Goal: Transaction & Acquisition: Purchase product/service

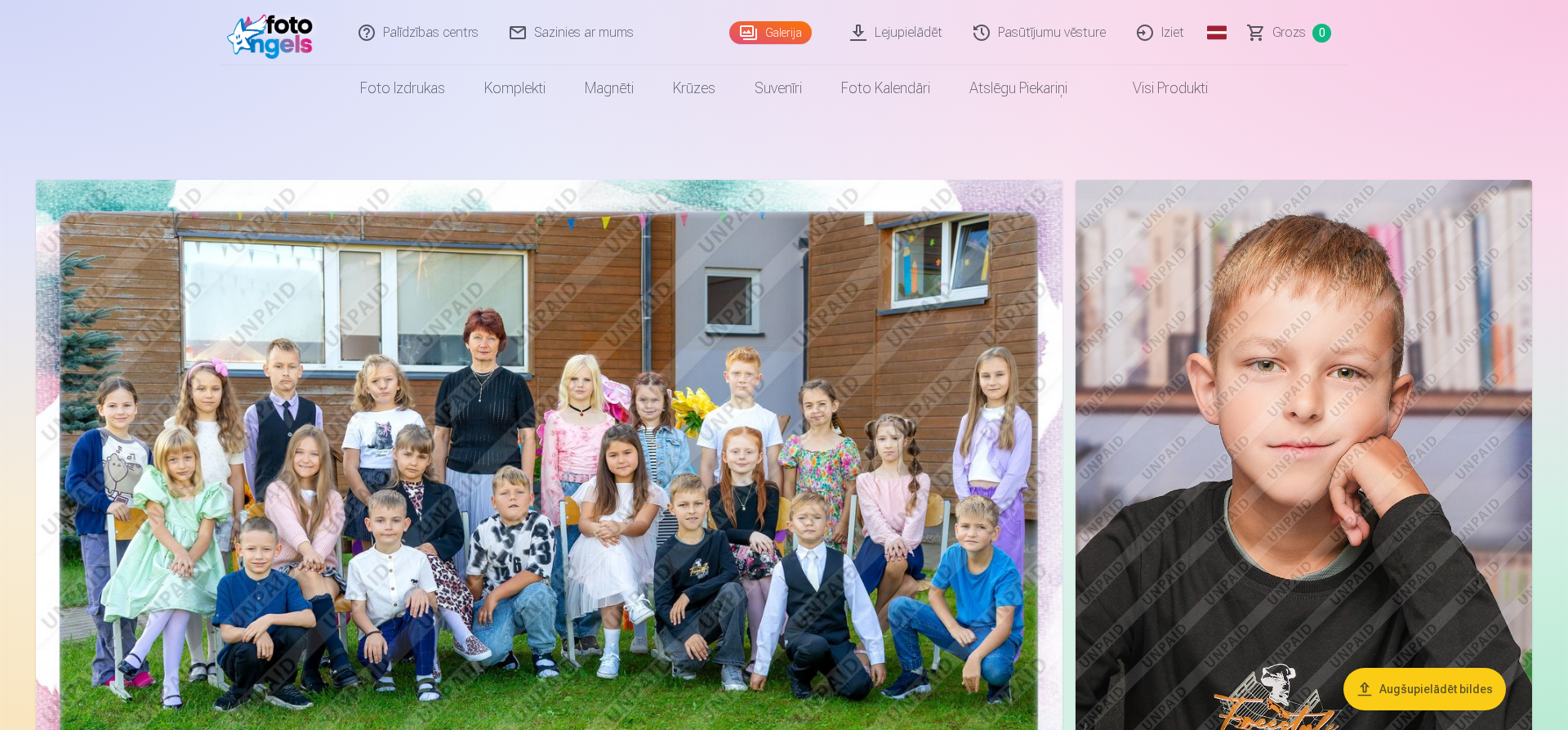
click at [364, 294] on img at bounding box center [550, 522] width 1027 height 685
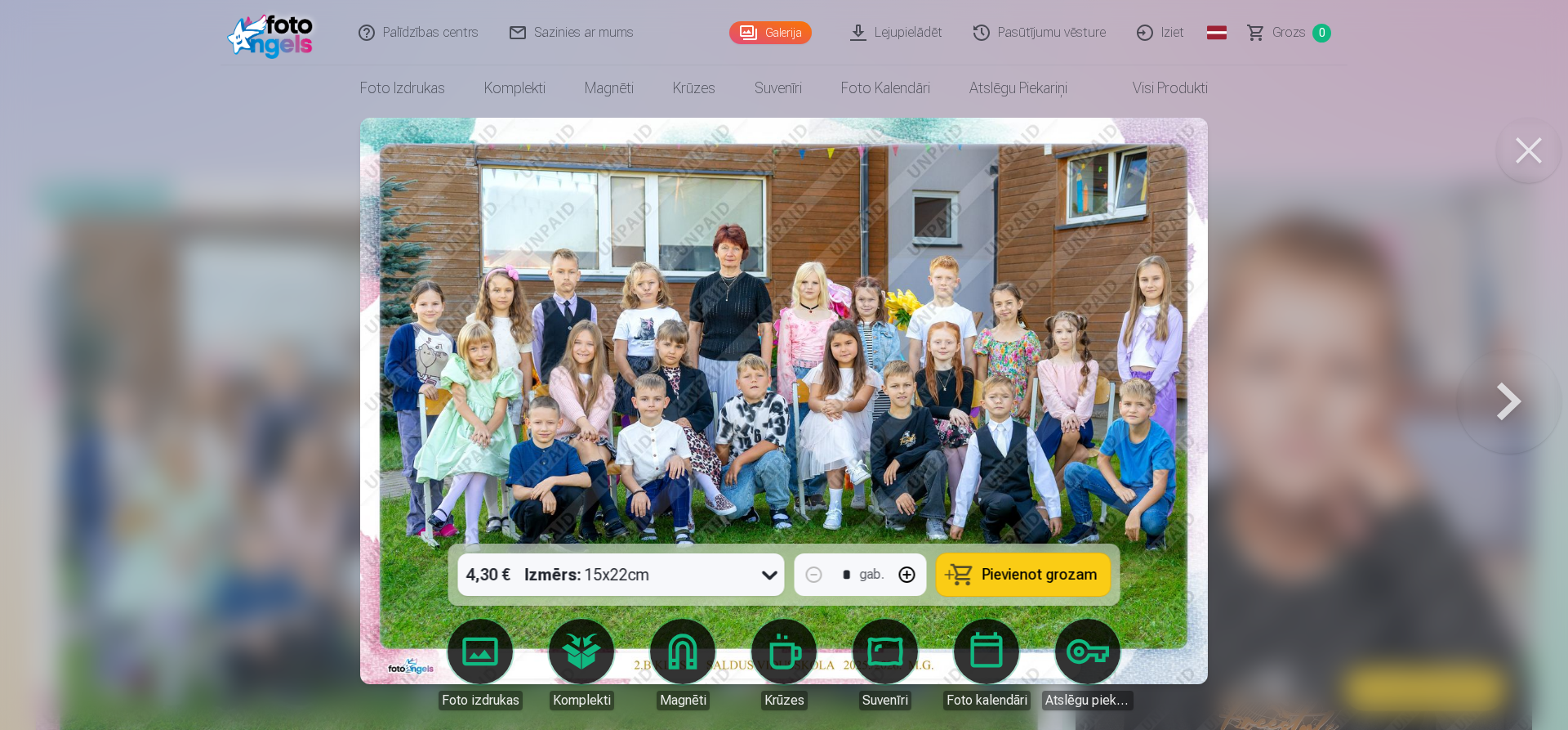
click at [1479, 394] on button at bounding box center [1509, 401] width 104 height 252
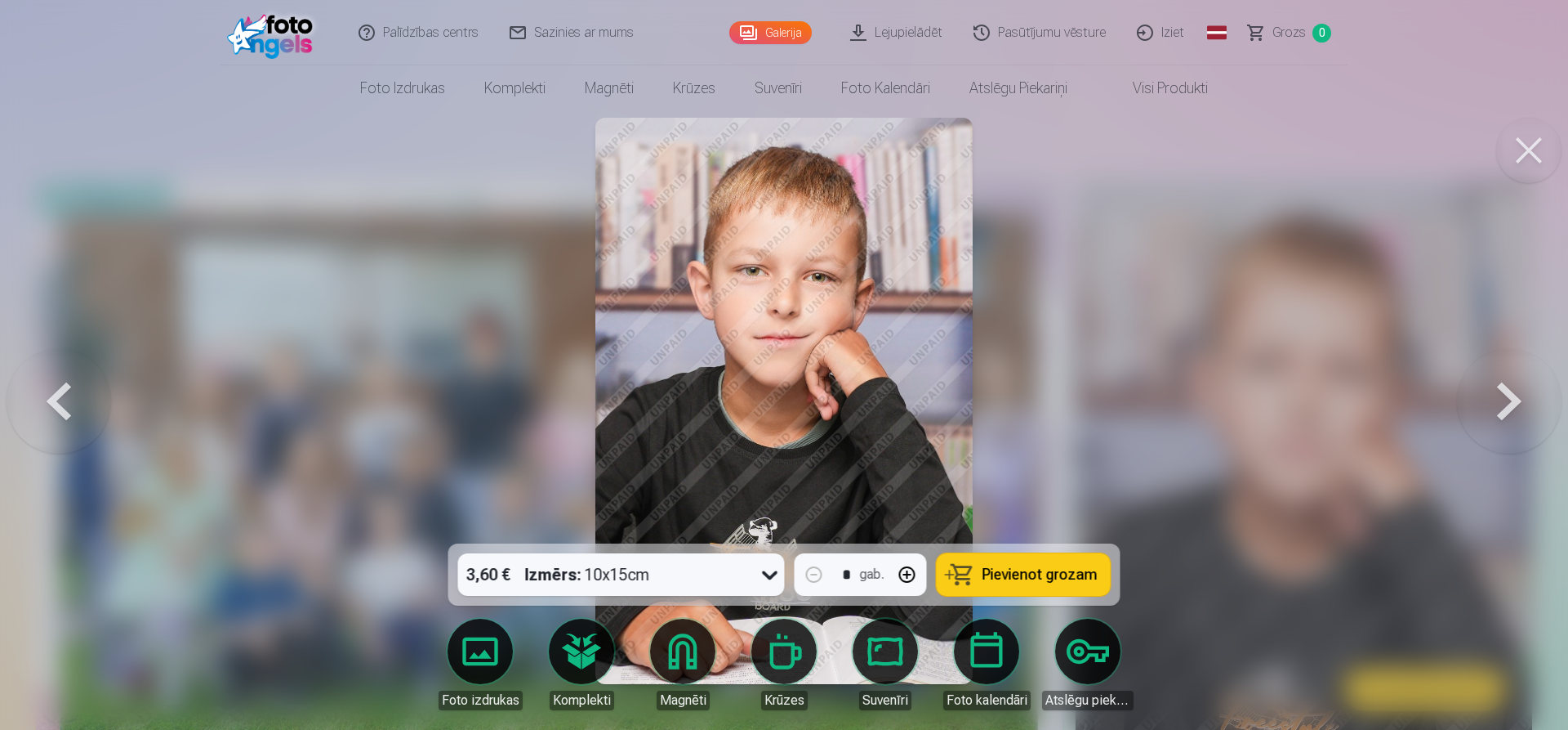
click at [1479, 394] on button at bounding box center [1509, 401] width 104 height 252
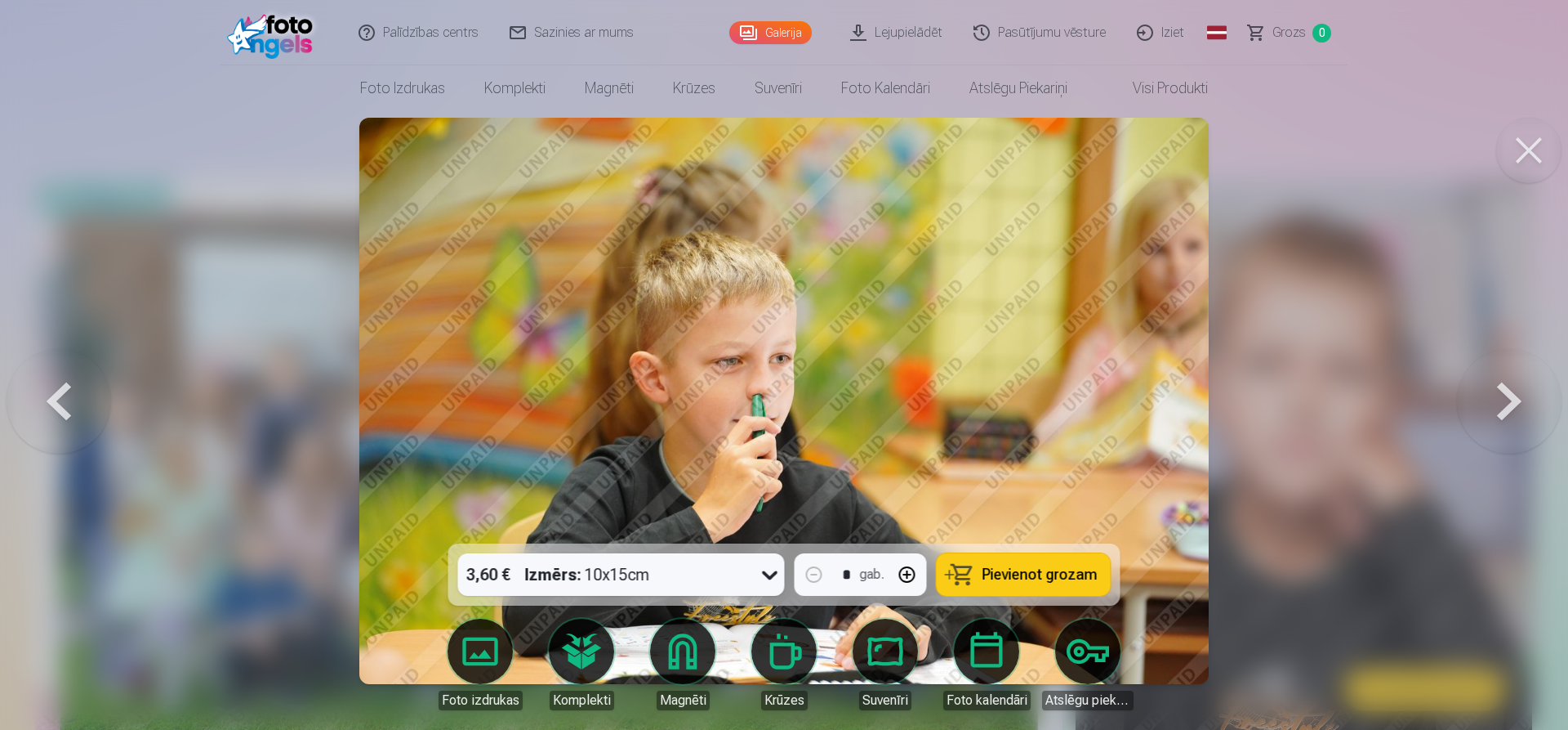
click at [1391, 221] on div at bounding box center [784, 365] width 1568 height 730
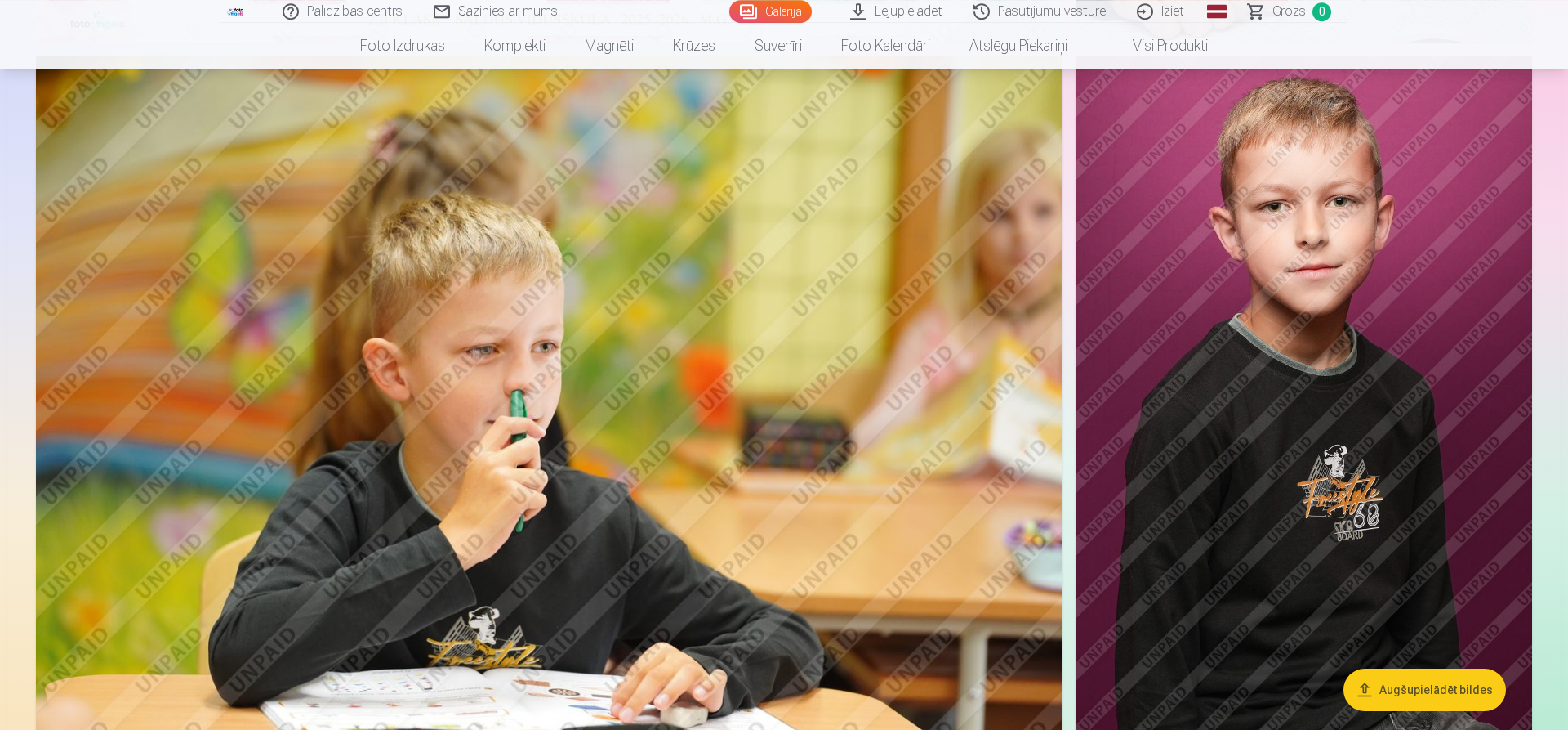
scroll to position [751, 0]
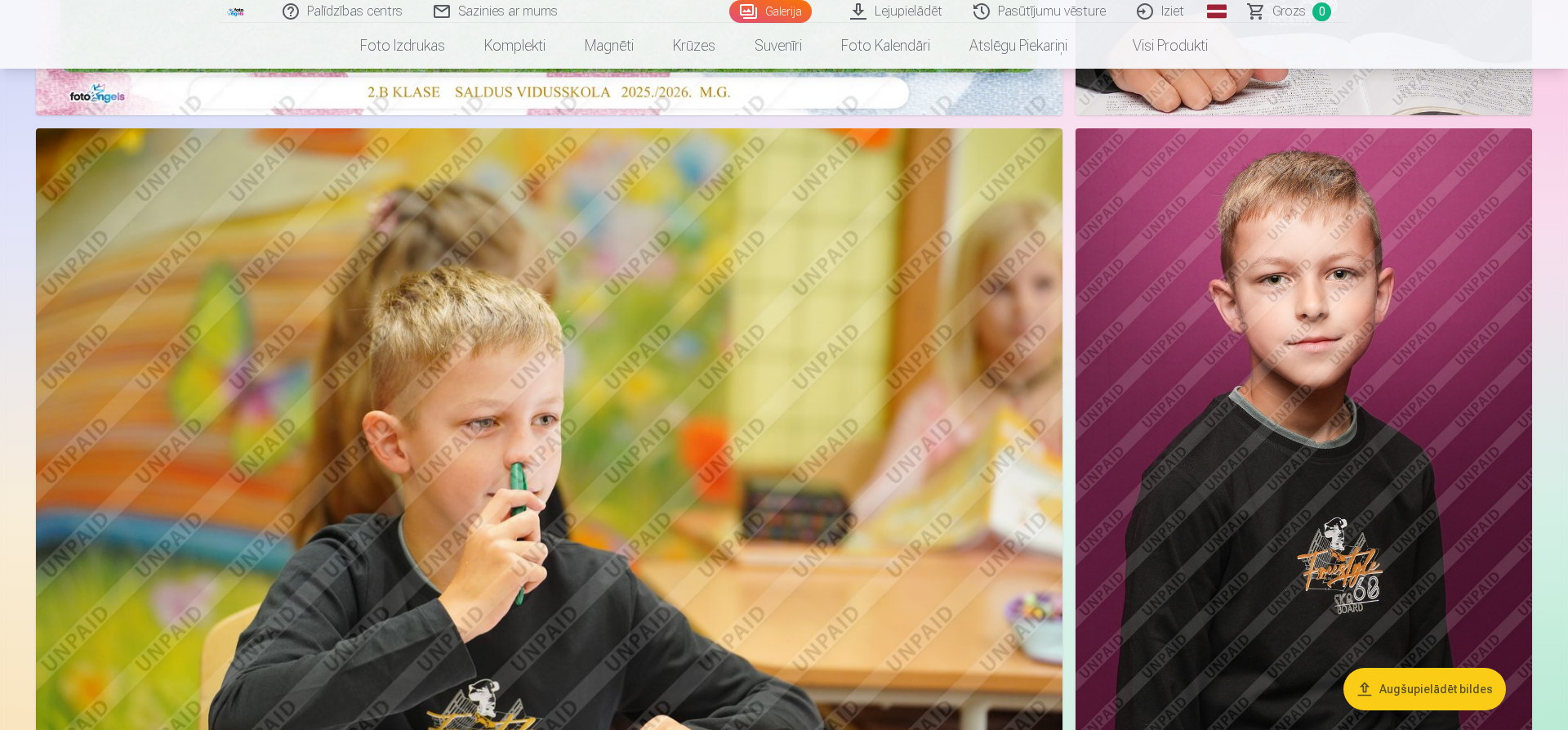
click at [1399, 356] on img at bounding box center [1305, 470] width 457 height 685
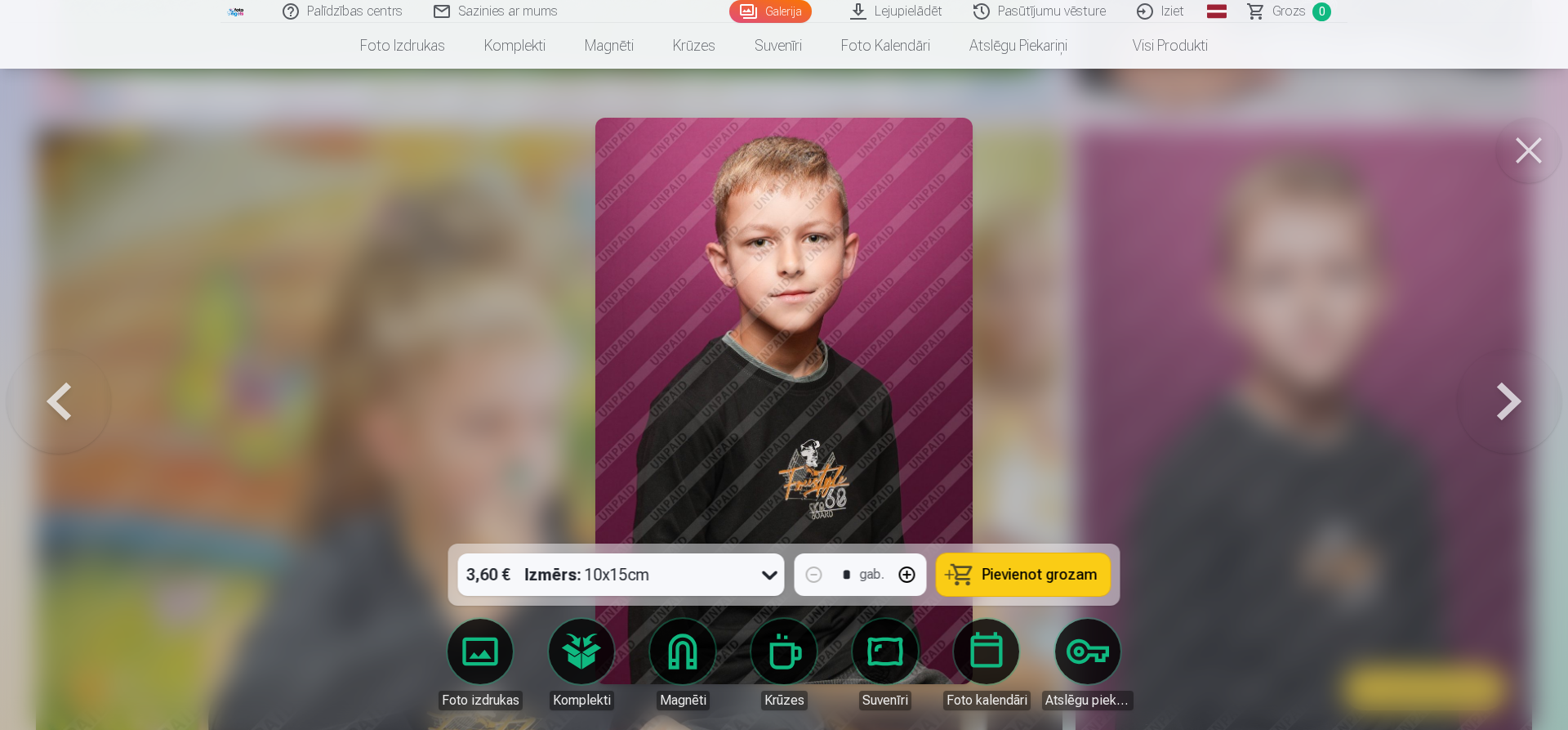
click at [1509, 414] on button at bounding box center [1509, 401] width 104 height 252
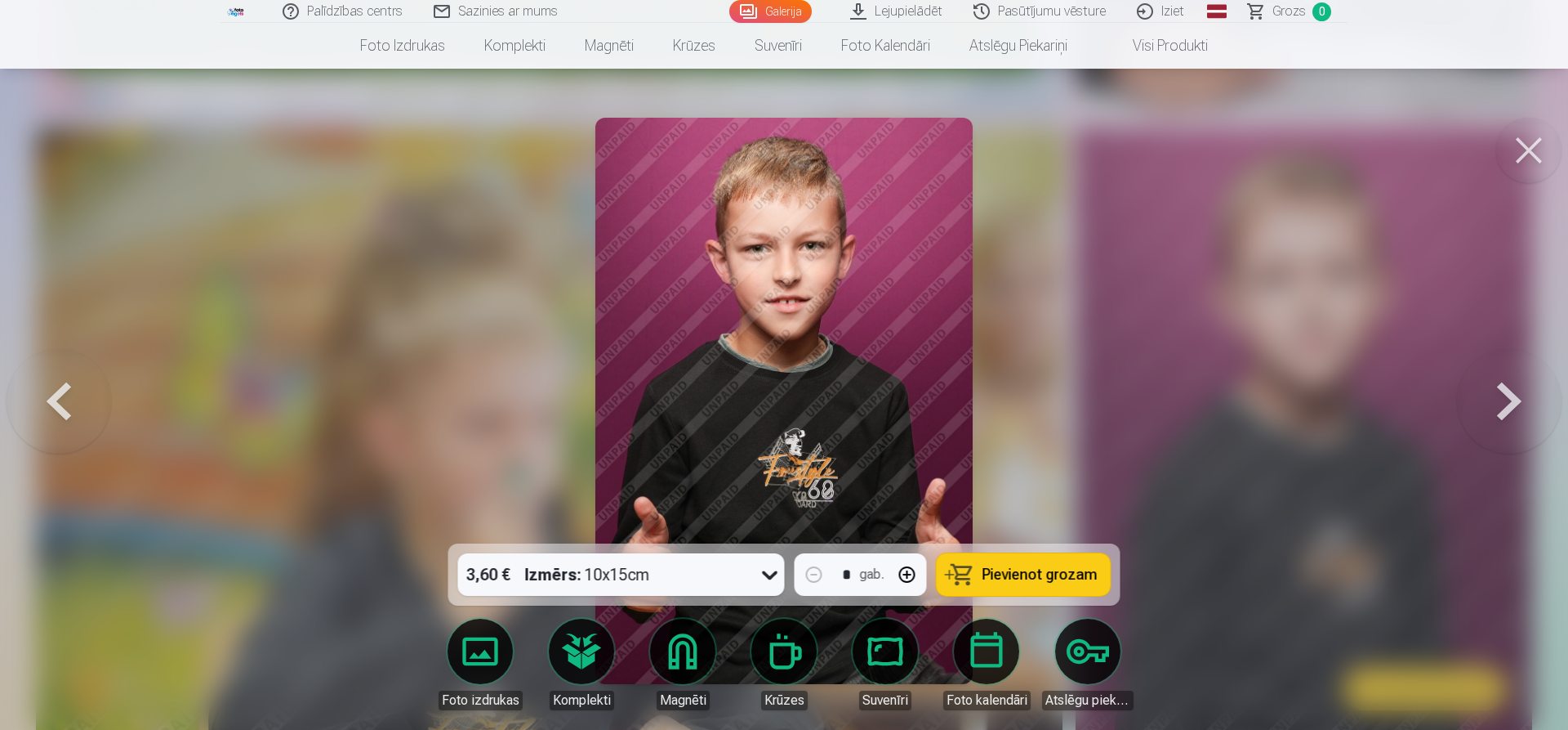
click at [1496, 410] on button at bounding box center [1509, 401] width 104 height 252
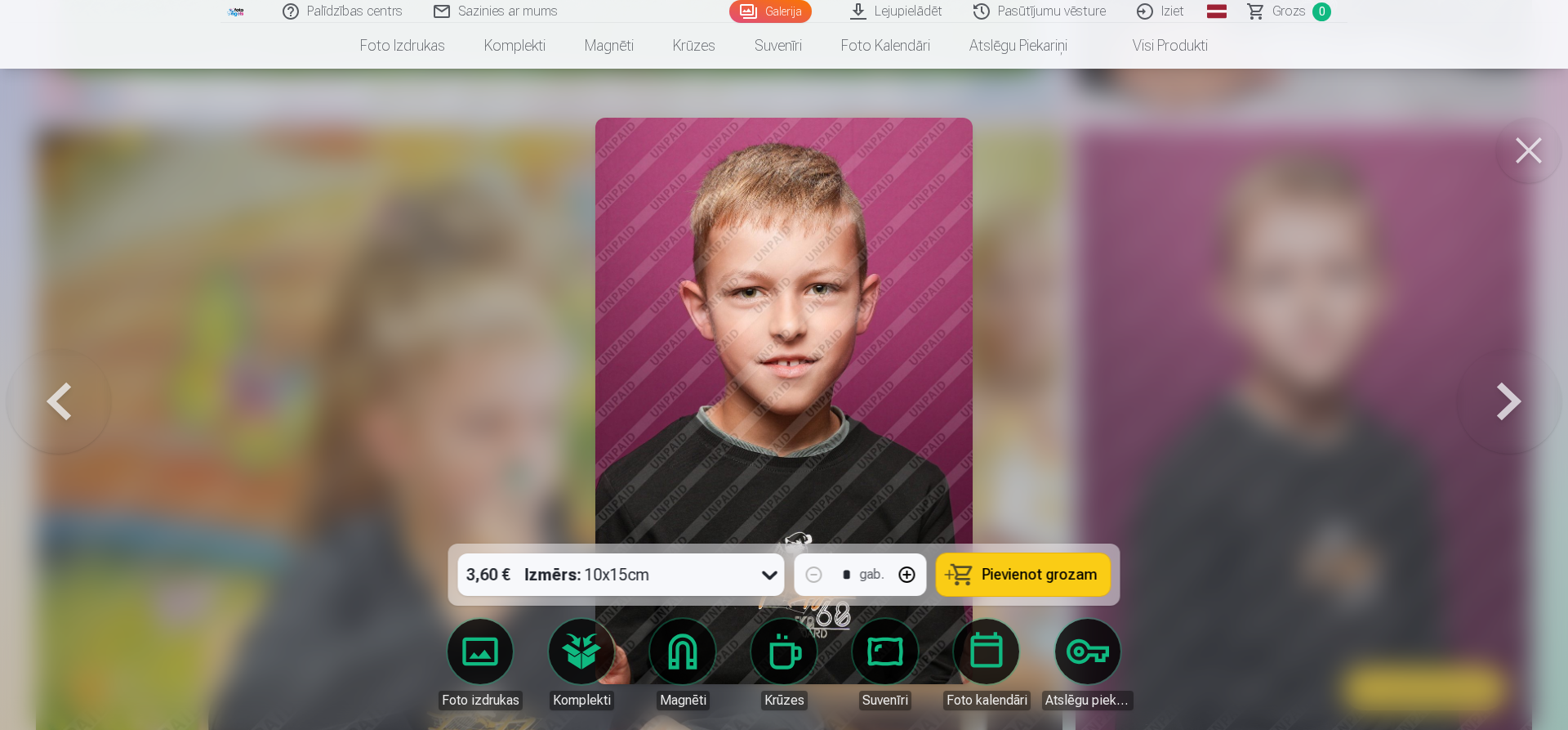
click at [1491, 406] on button at bounding box center [1509, 401] width 104 height 252
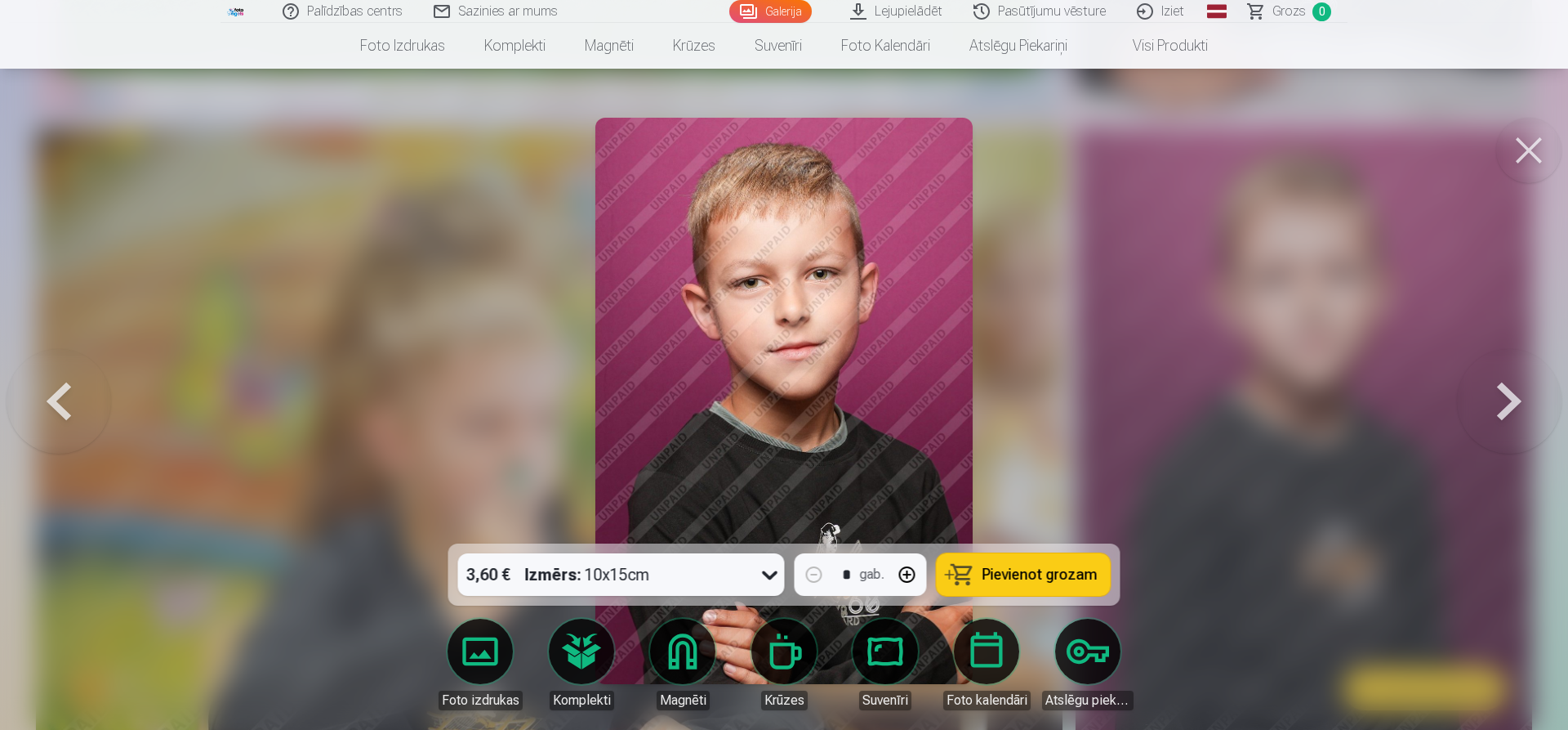
click at [1491, 406] on button at bounding box center [1509, 401] width 104 height 252
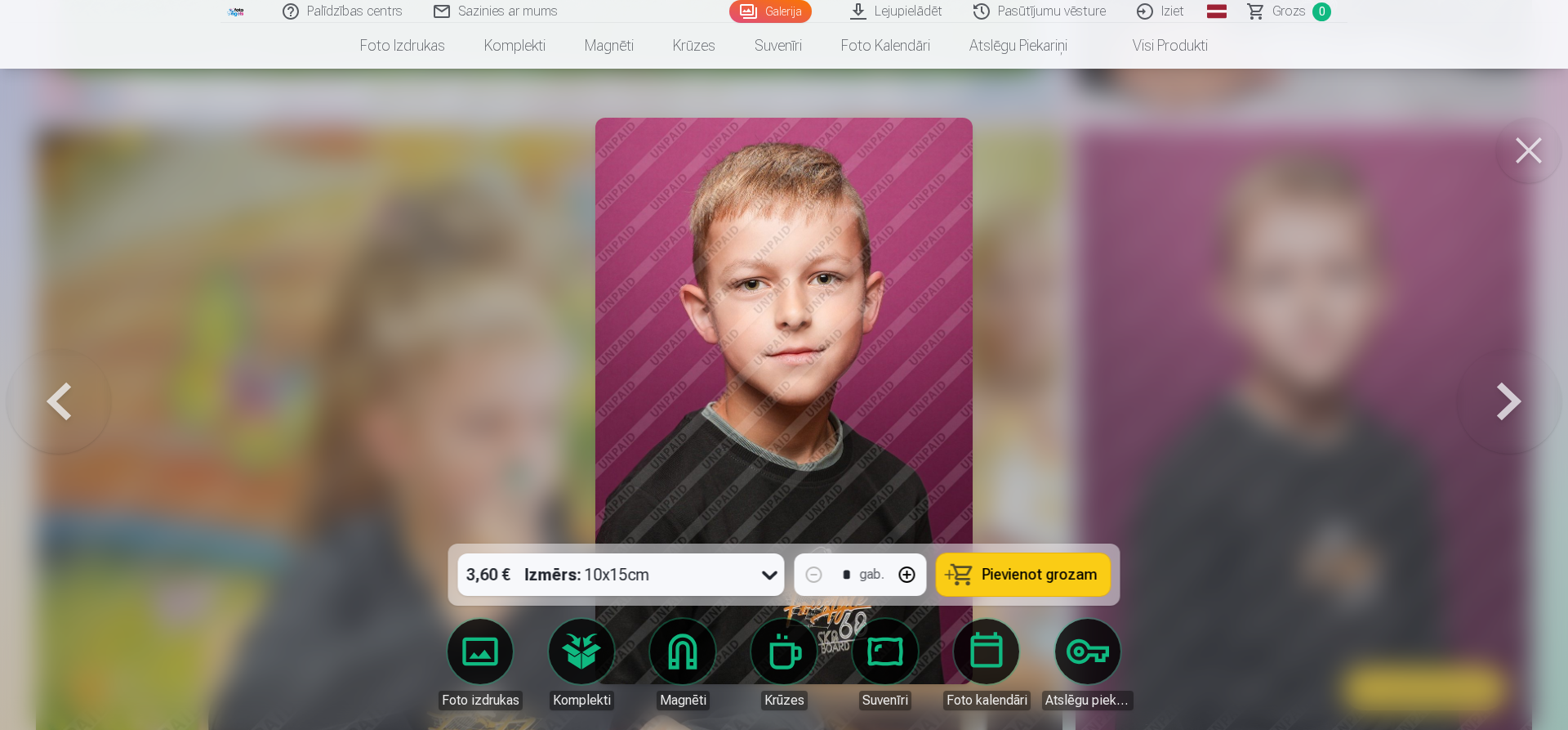
click at [1491, 406] on button at bounding box center [1509, 401] width 104 height 252
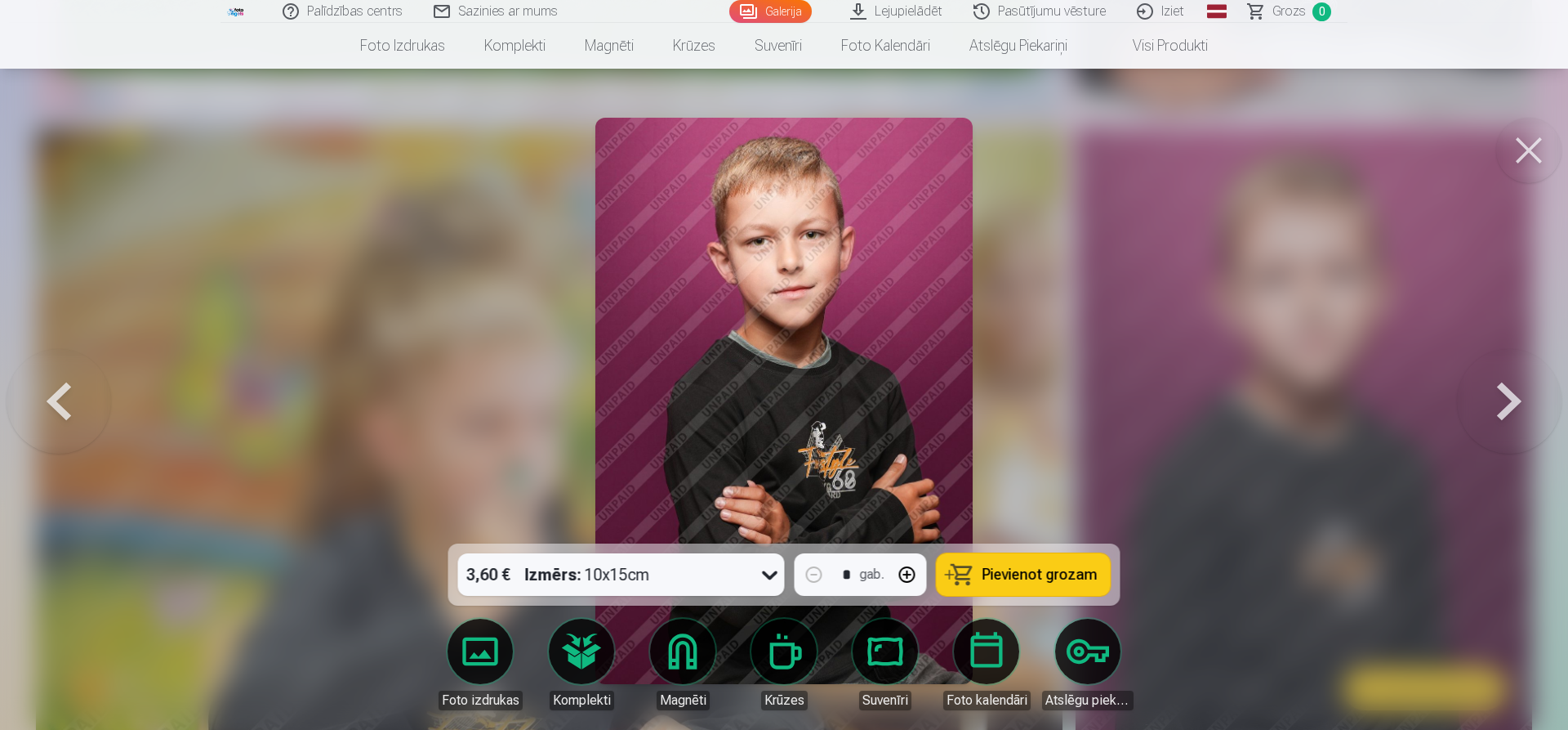
click at [1491, 406] on button at bounding box center [1509, 401] width 104 height 252
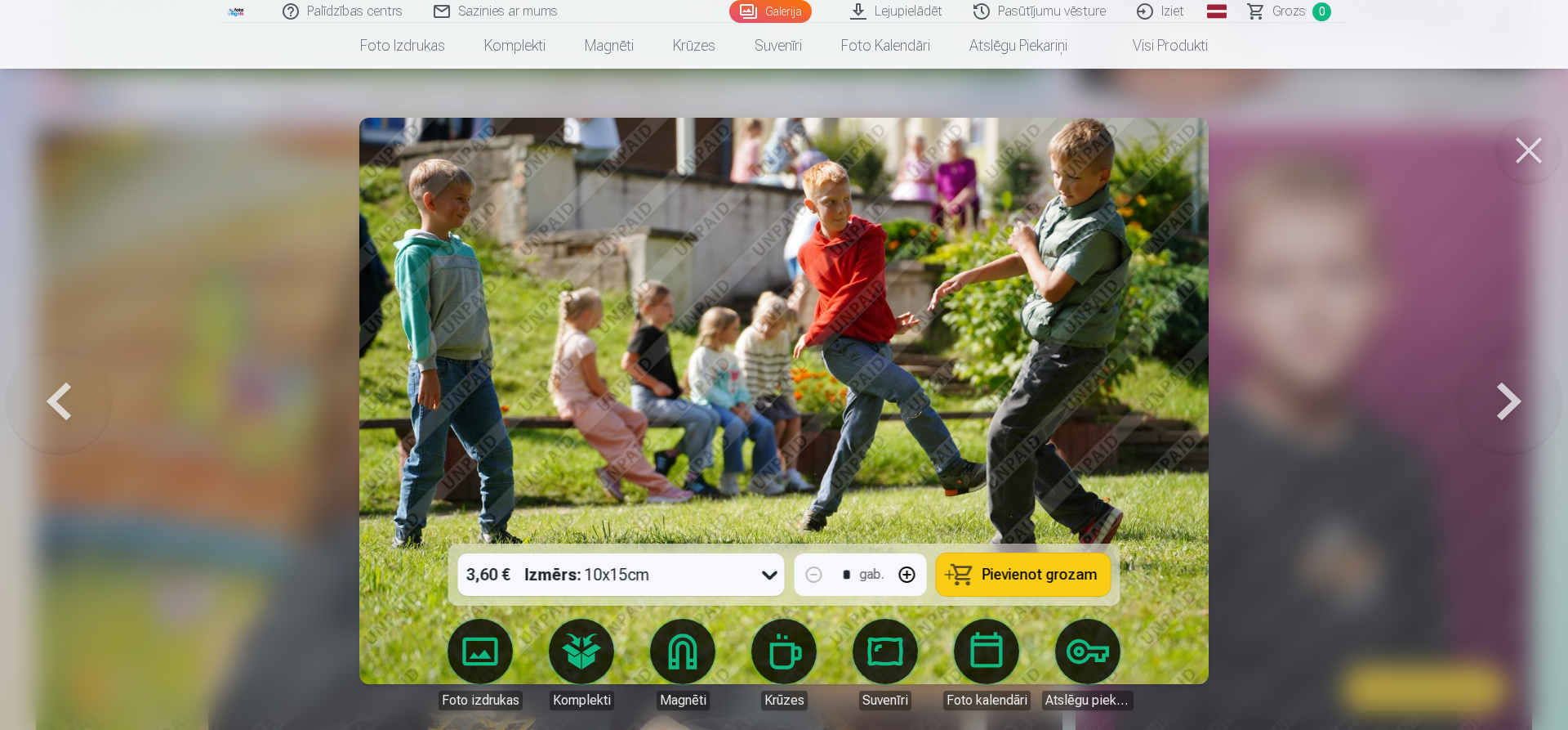
click at [1491, 406] on button at bounding box center [1509, 401] width 104 height 252
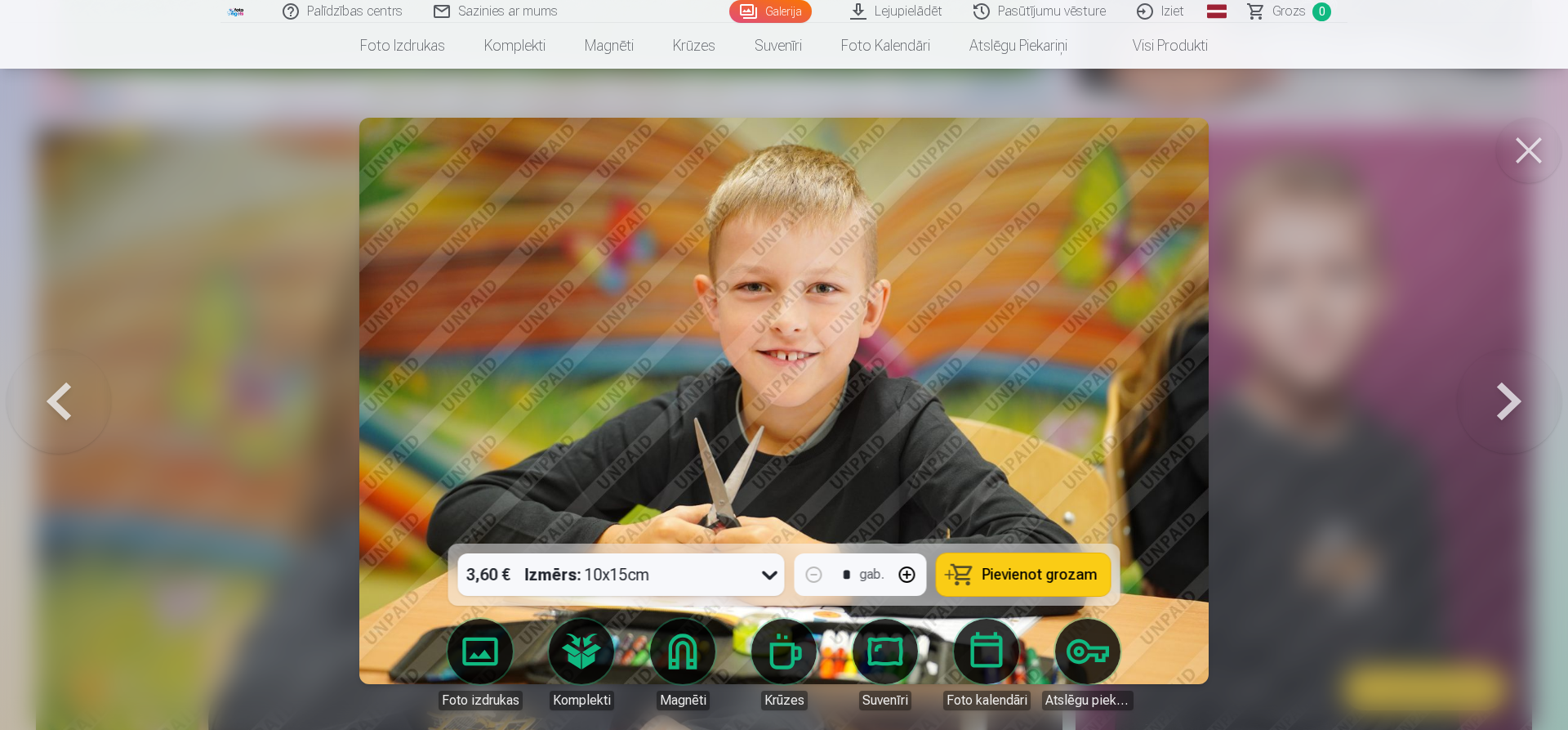
click at [1491, 406] on button at bounding box center [1509, 401] width 104 height 252
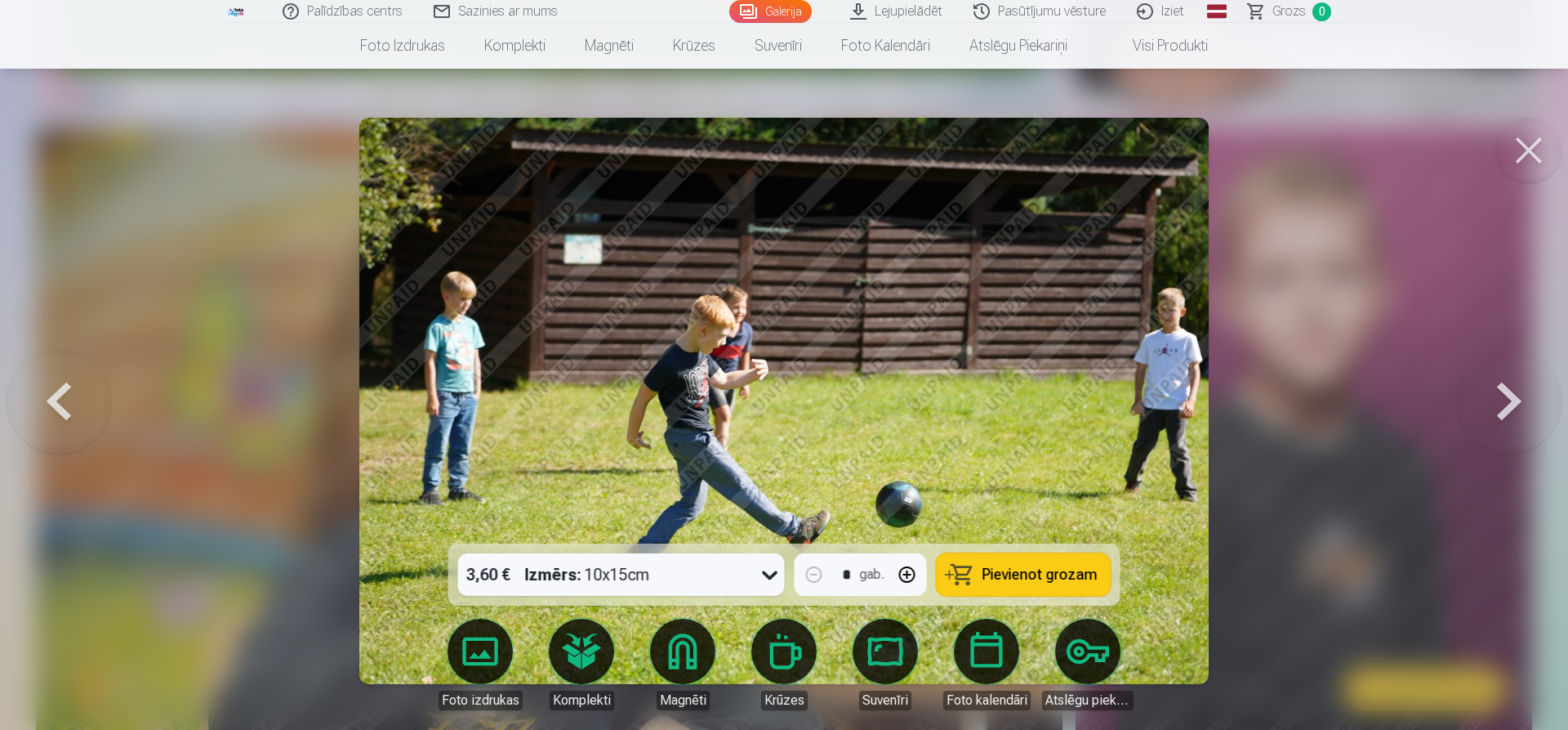
click at [1491, 406] on button at bounding box center [1509, 401] width 104 height 252
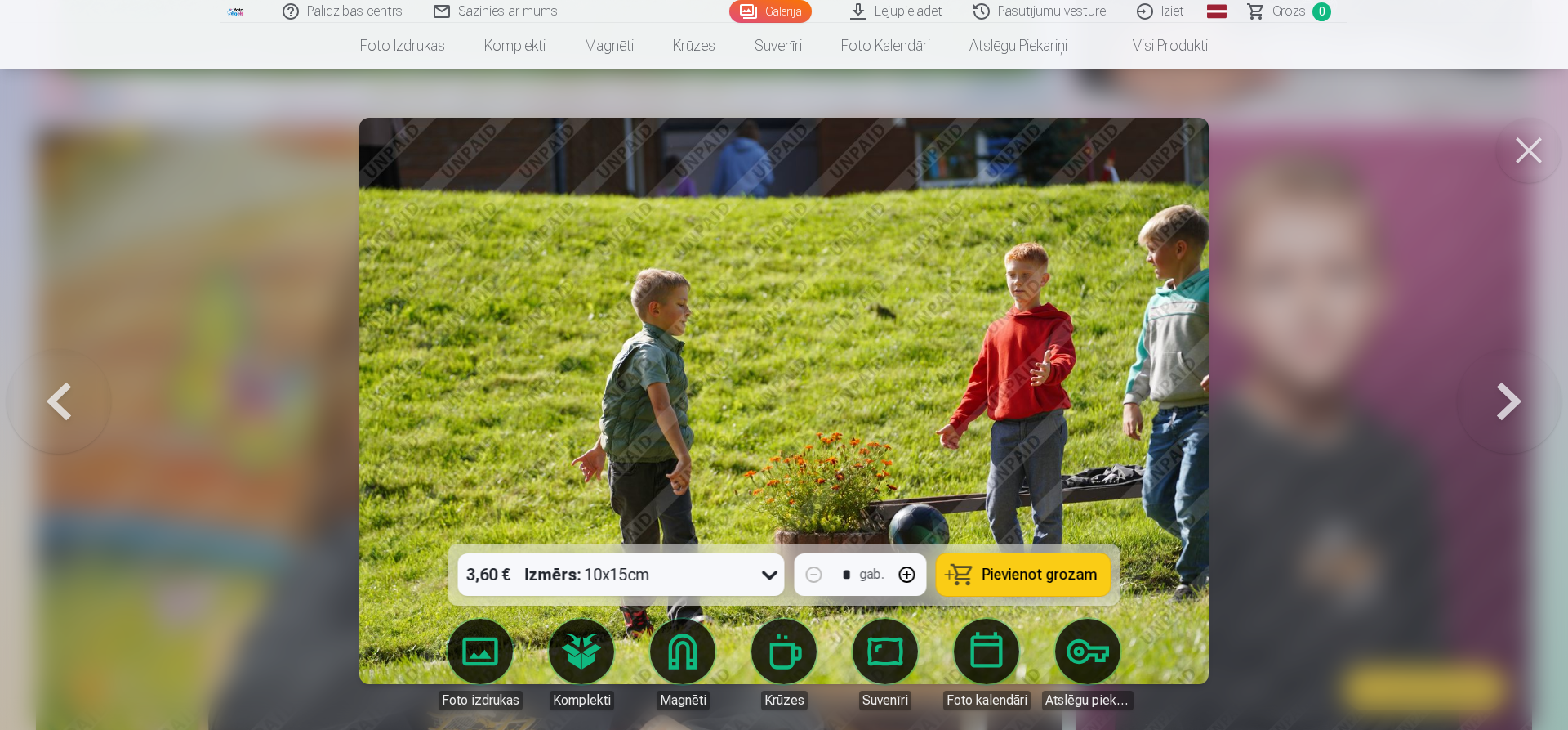
click at [1491, 406] on button at bounding box center [1509, 401] width 104 height 252
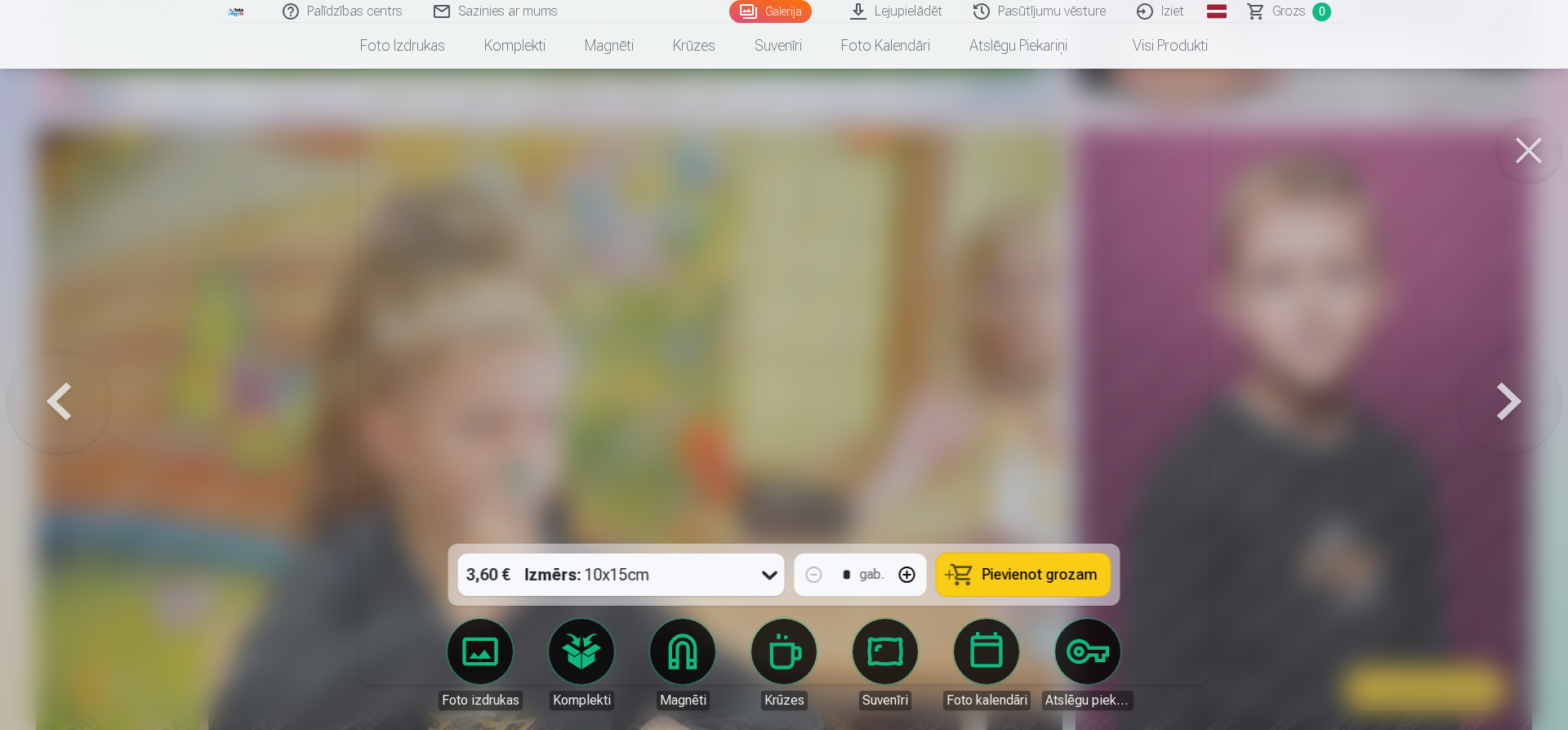
click at [1491, 406] on button at bounding box center [1509, 401] width 104 height 252
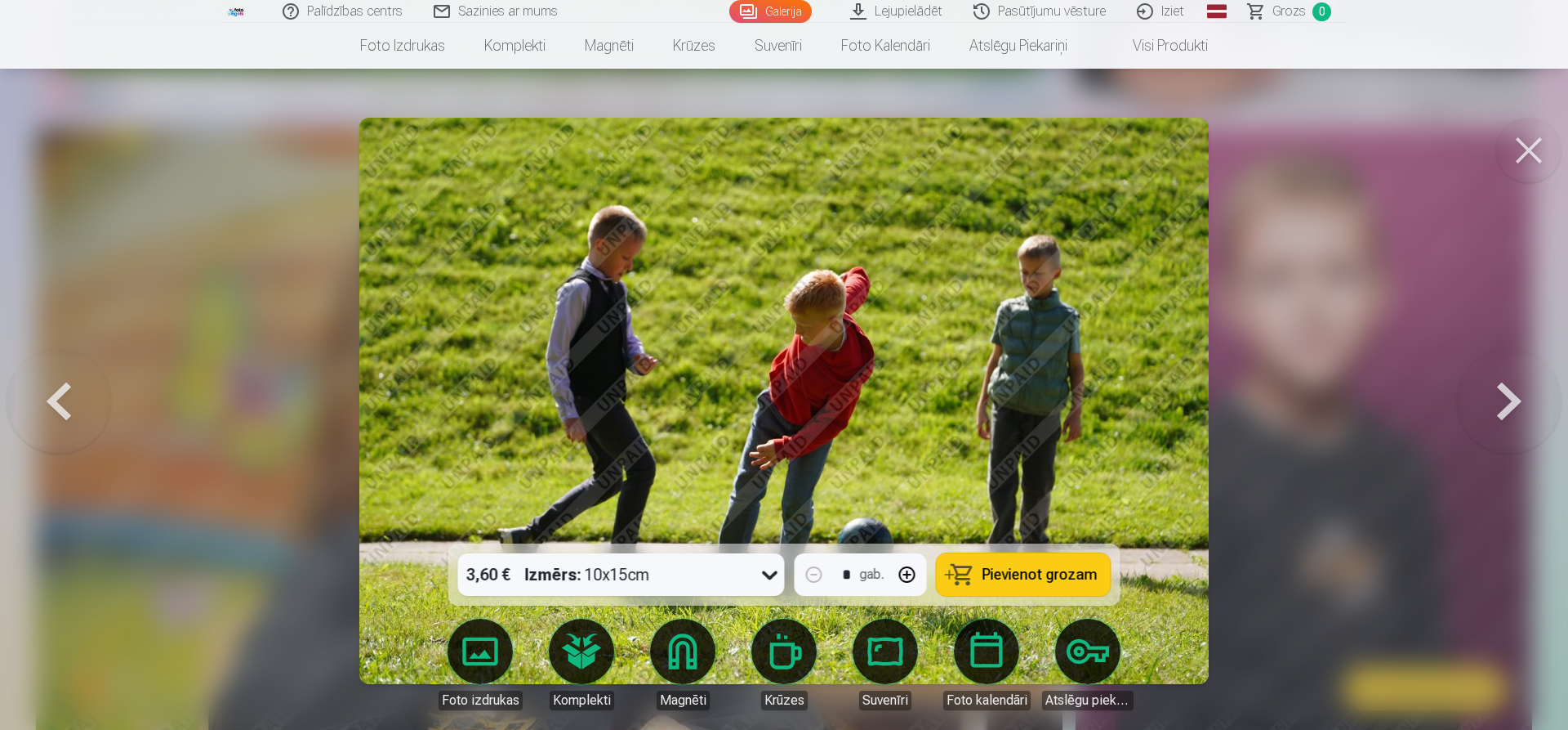
click at [1491, 406] on button at bounding box center [1509, 401] width 104 height 252
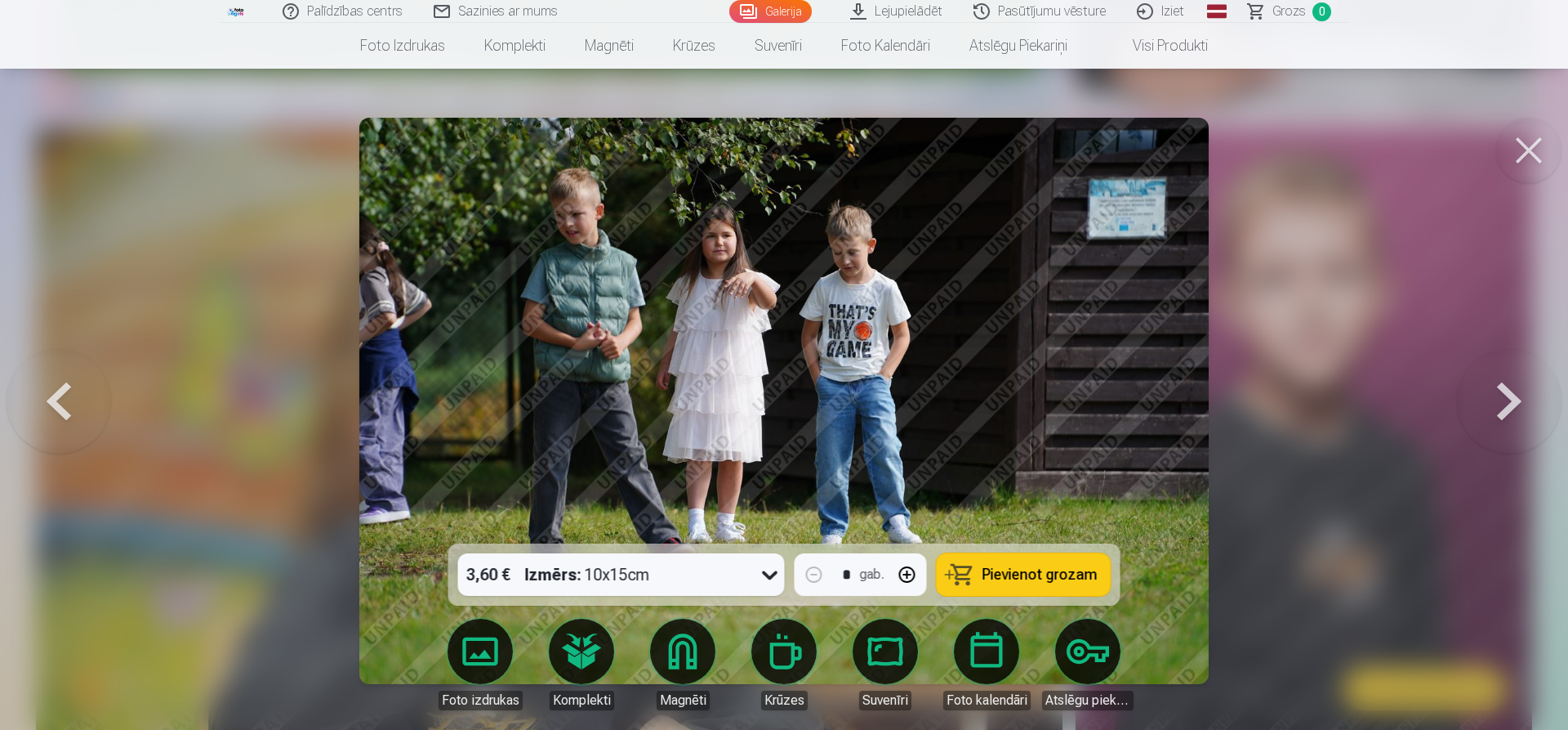
click at [1491, 406] on button at bounding box center [1509, 401] width 104 height 252
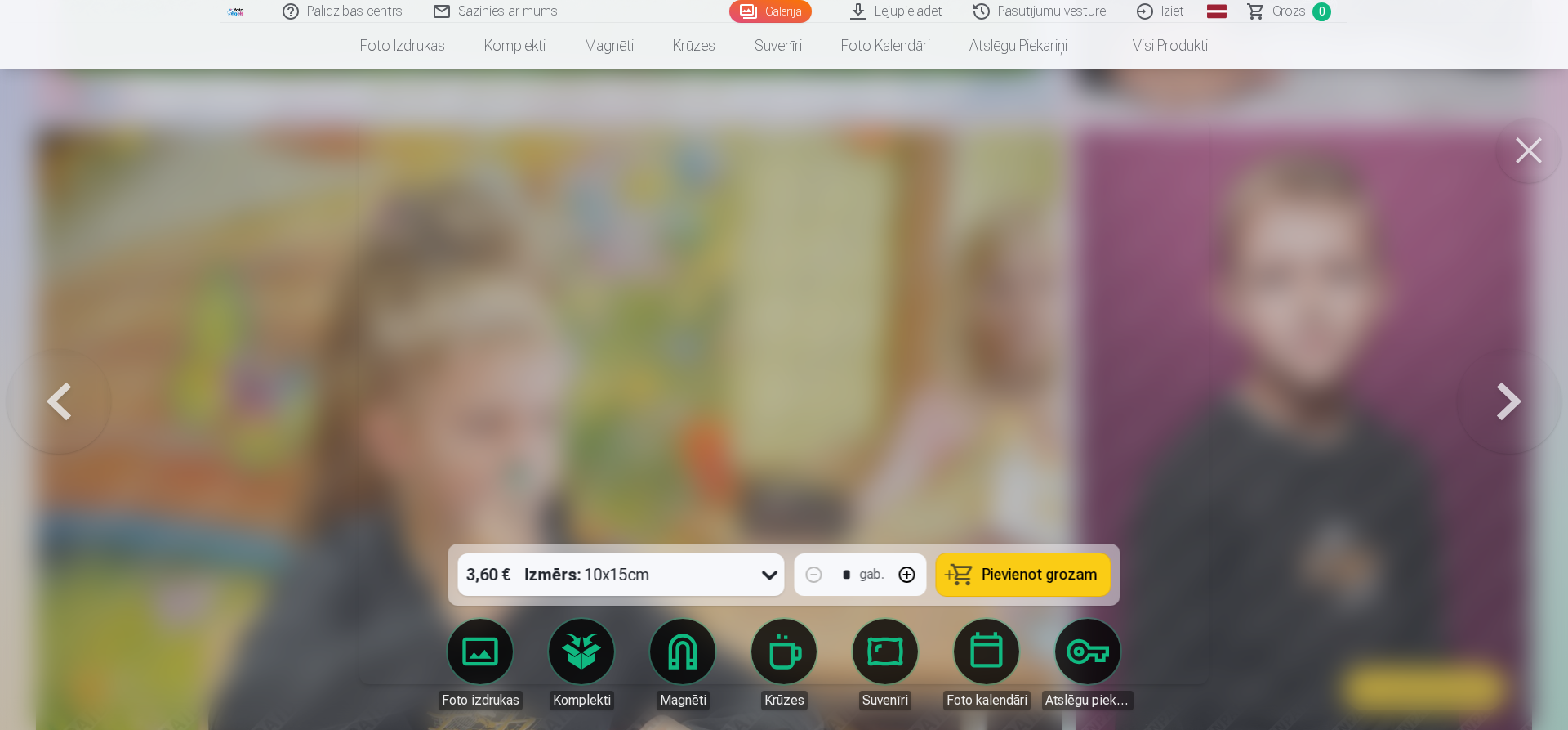
click at [1491, 406] on button at bounding box center [1509, 401] width 104 height 252
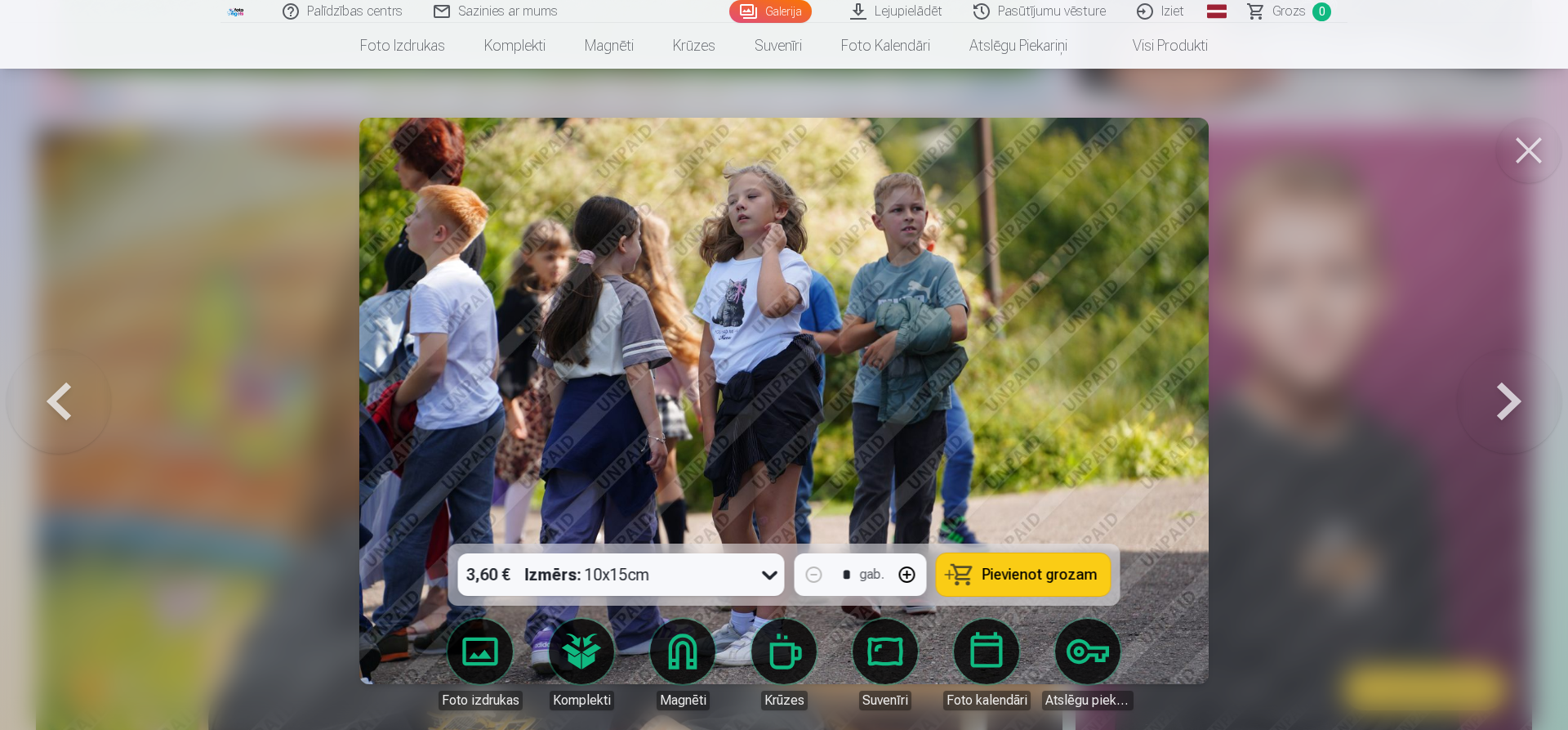
click at [1491, 406] on button at bounding box center [1509, 401] width 104 height 252
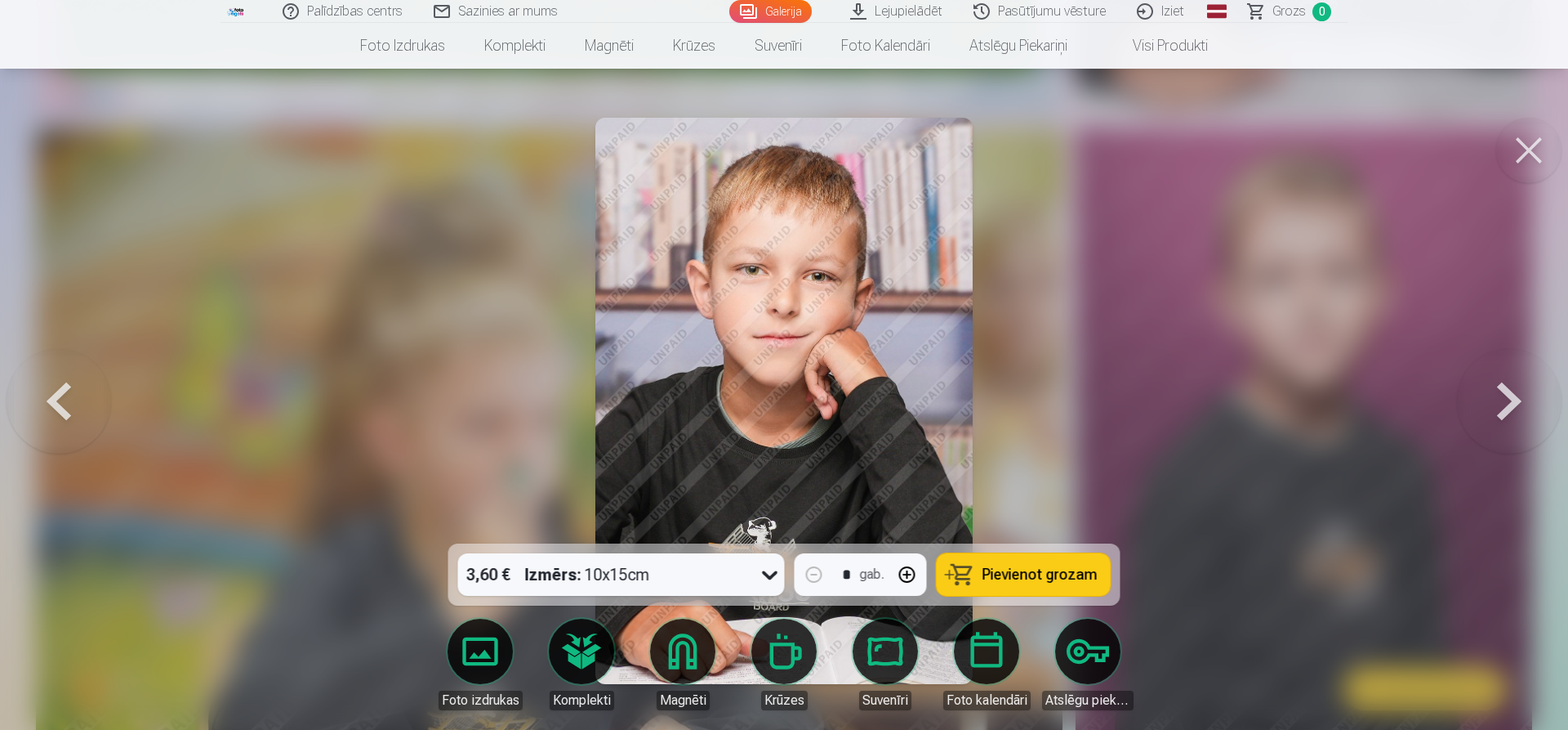
click at [1491, 406] on button at bounding box center [1509, 401] width 104 height 252
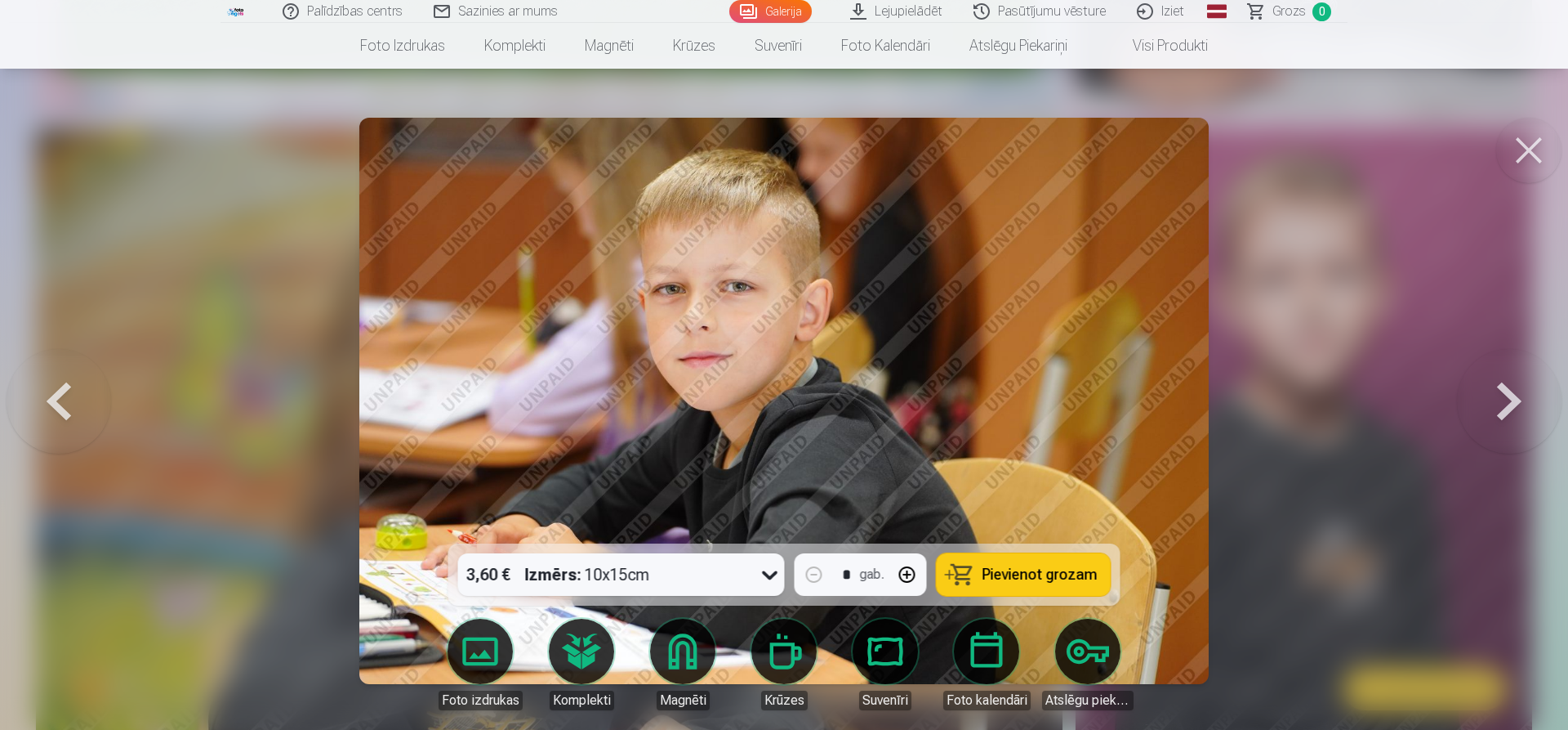
click at [1491, 406] on button at bounding box center [1509, 401] width 104 height 252
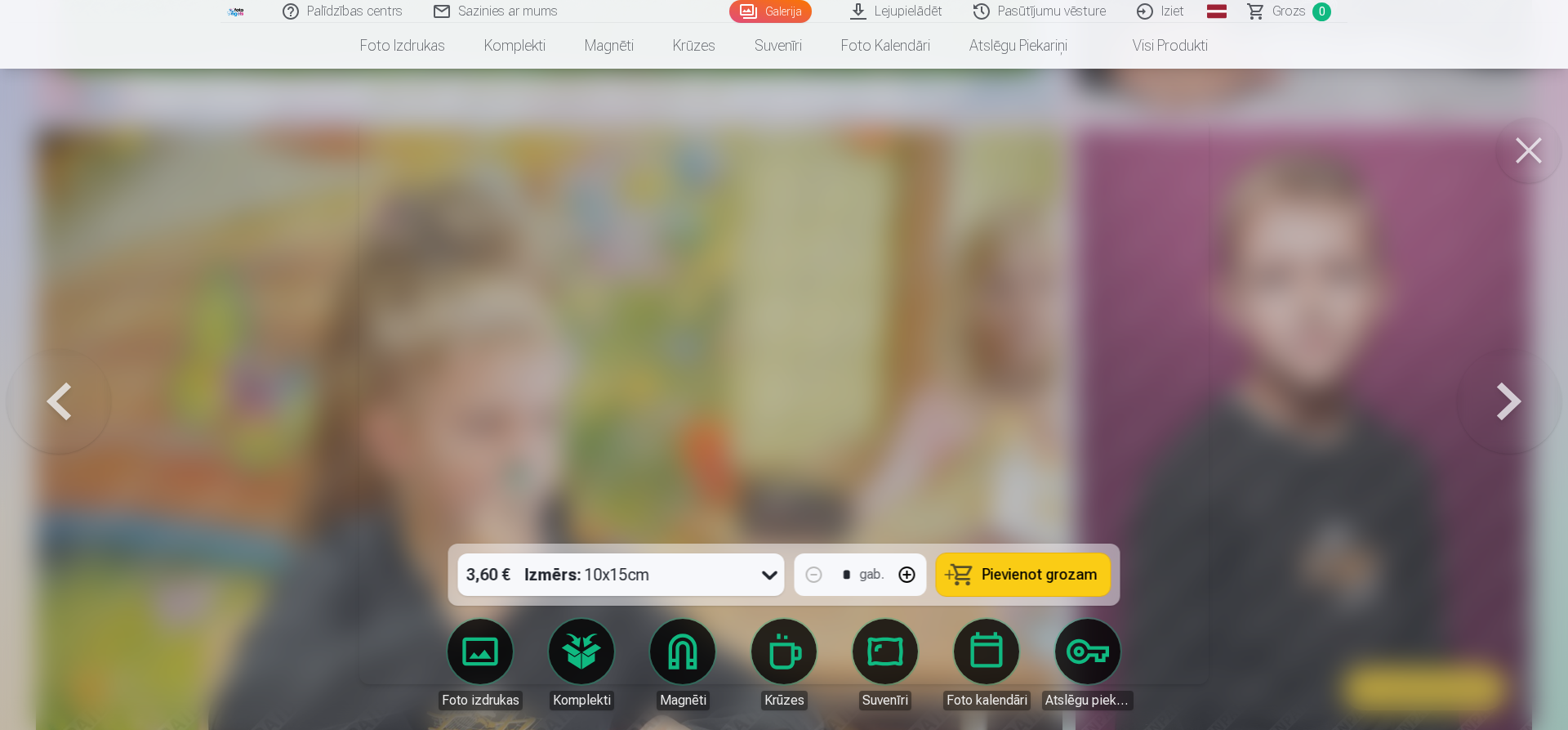
click at [1491, 406] on button at bounding box center [1509, 401] width 104 height 252
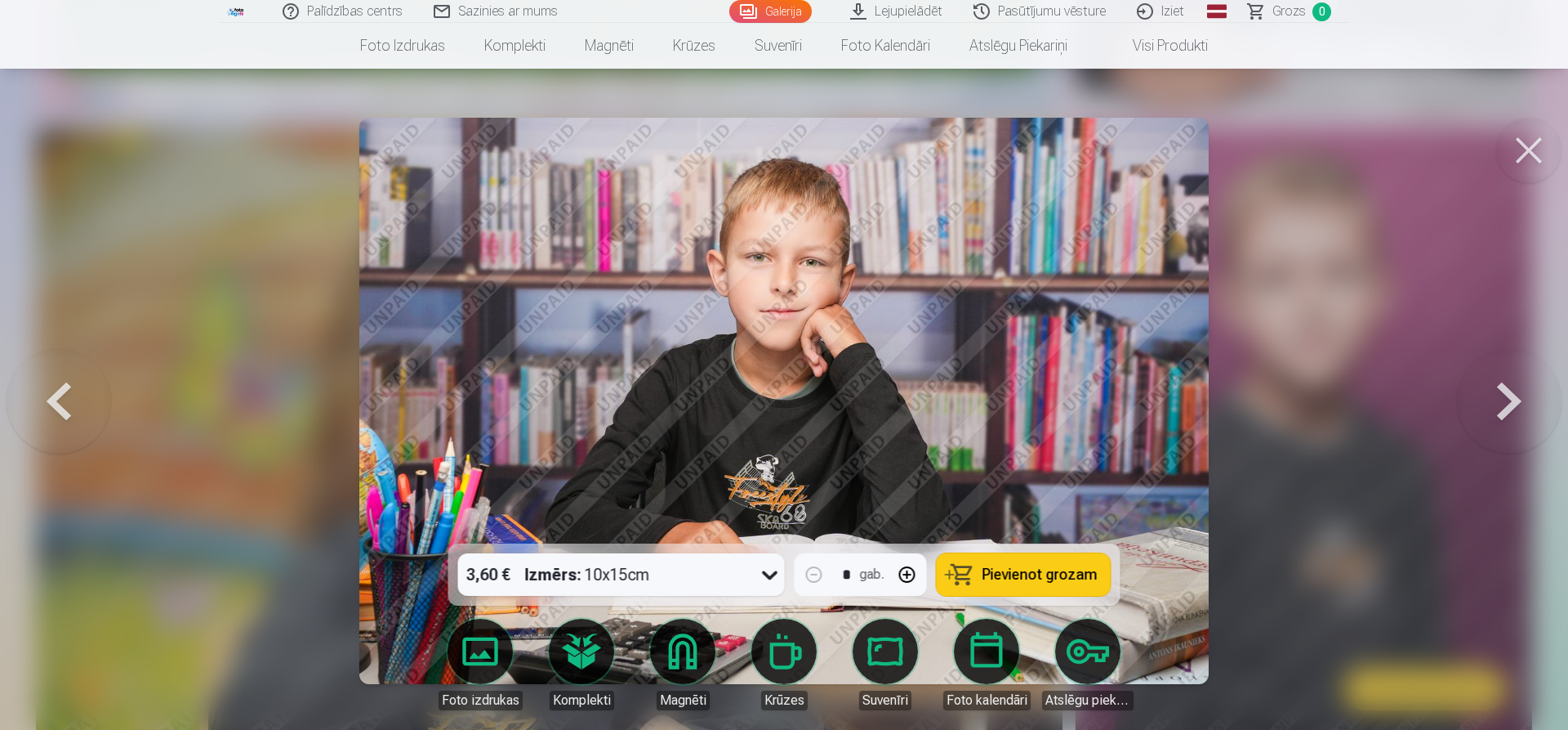
click at [1491, 406] on button at bounding box center [1509, 401] width 104 height 252
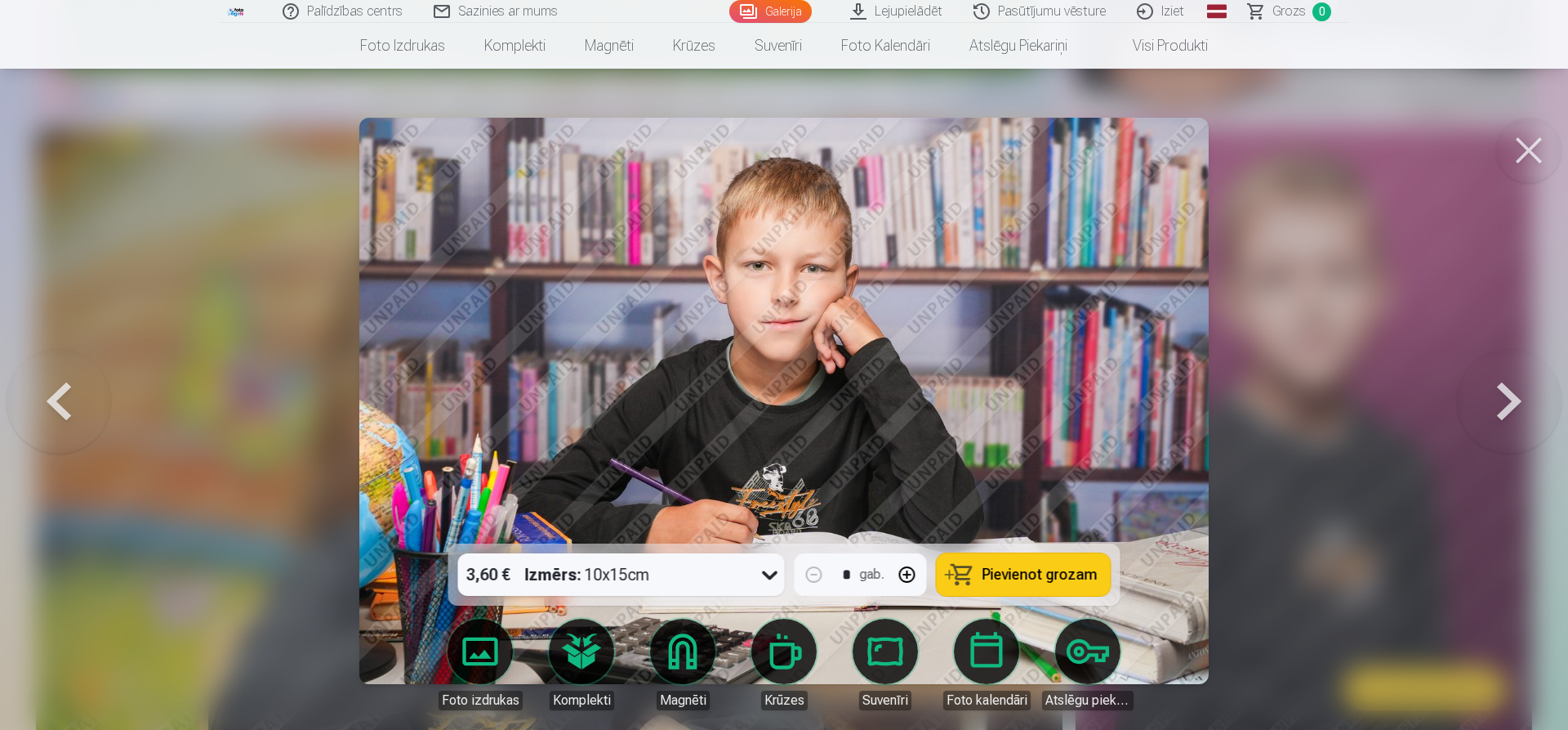
click at [1491, 406] on button at bounding box center [1509, 401] width 104 height 252
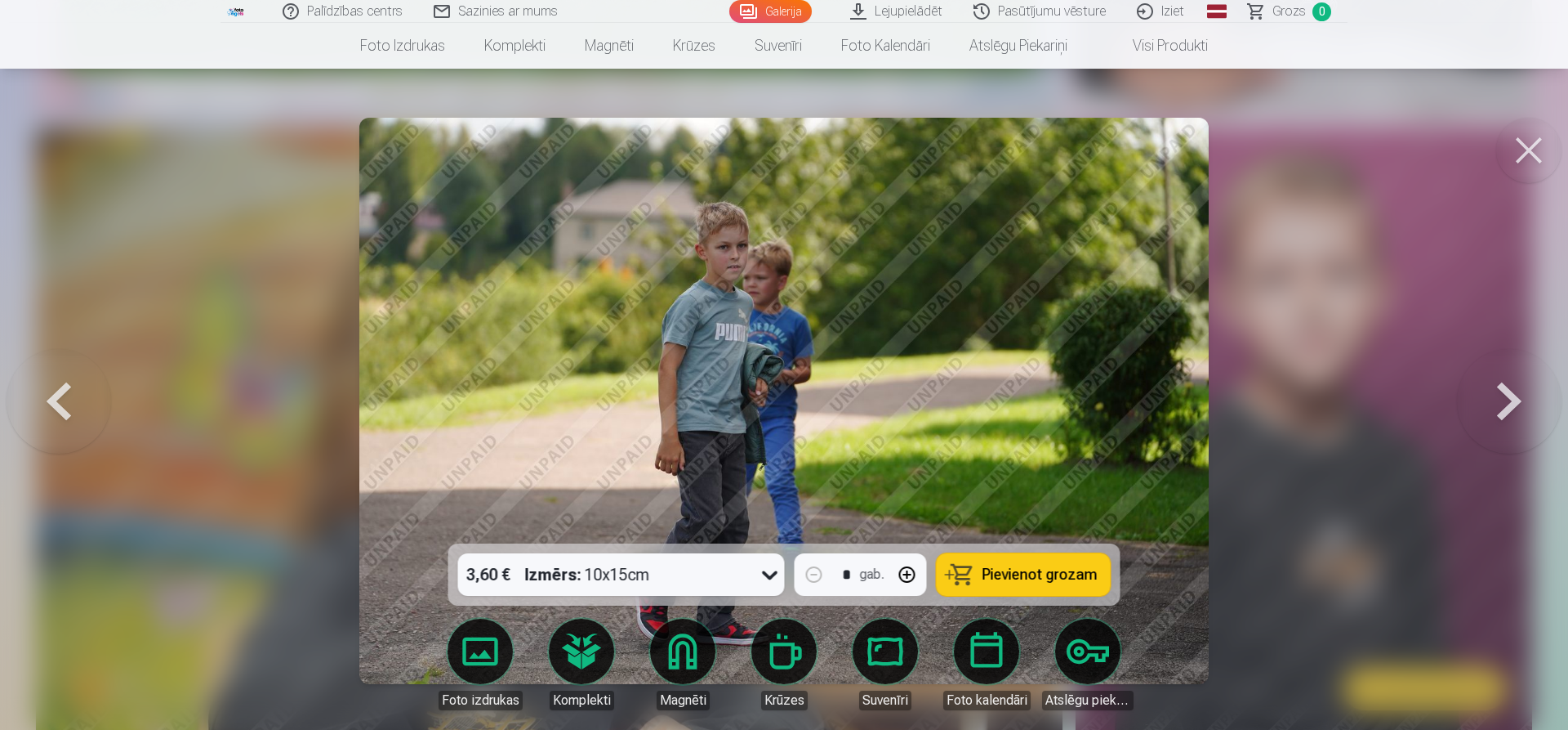
click at [1511, 409] on button at bounding box center [1509, 401] width 104 height 252
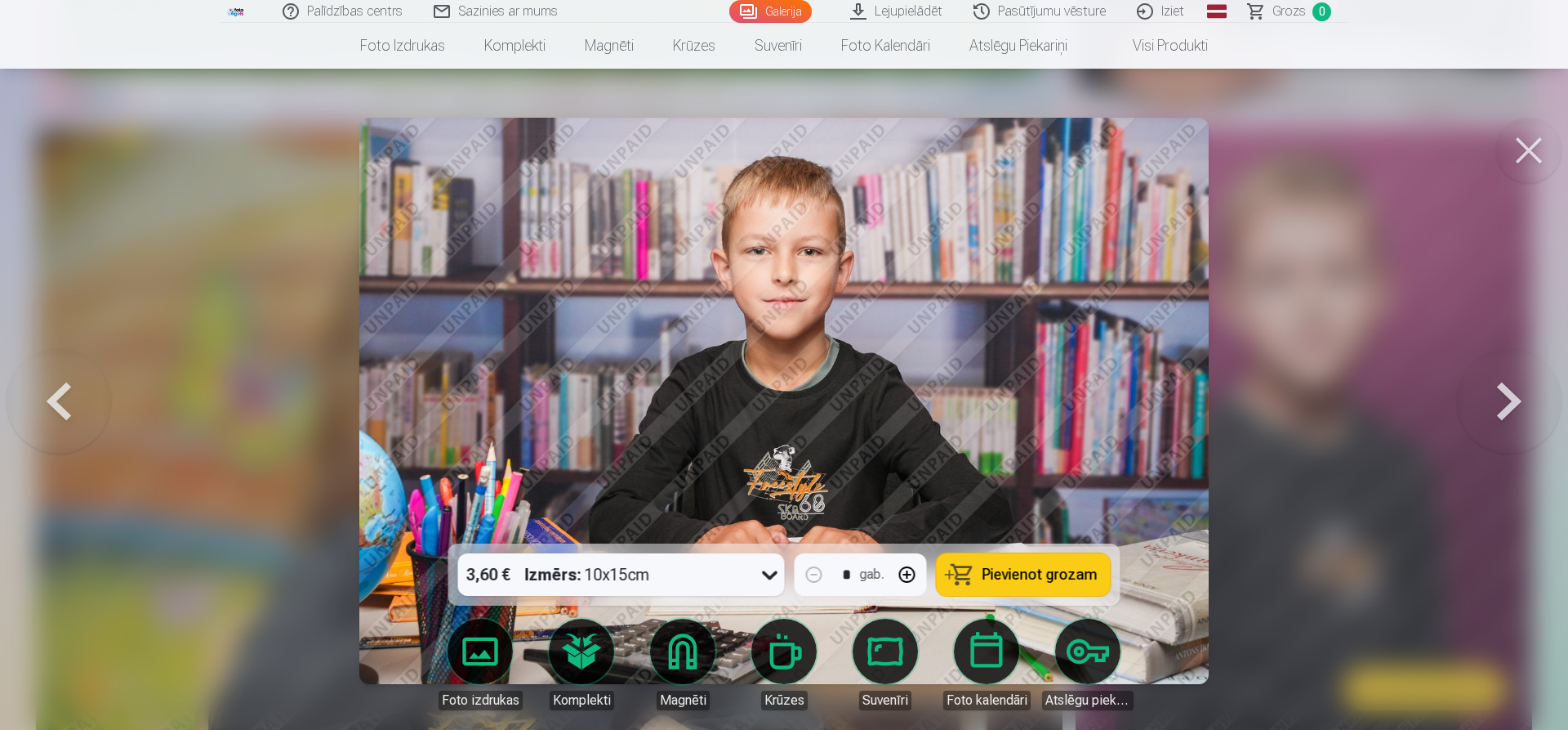
click at [1511, 409] on button at bounding box center [1509, 401] width 104 height 252
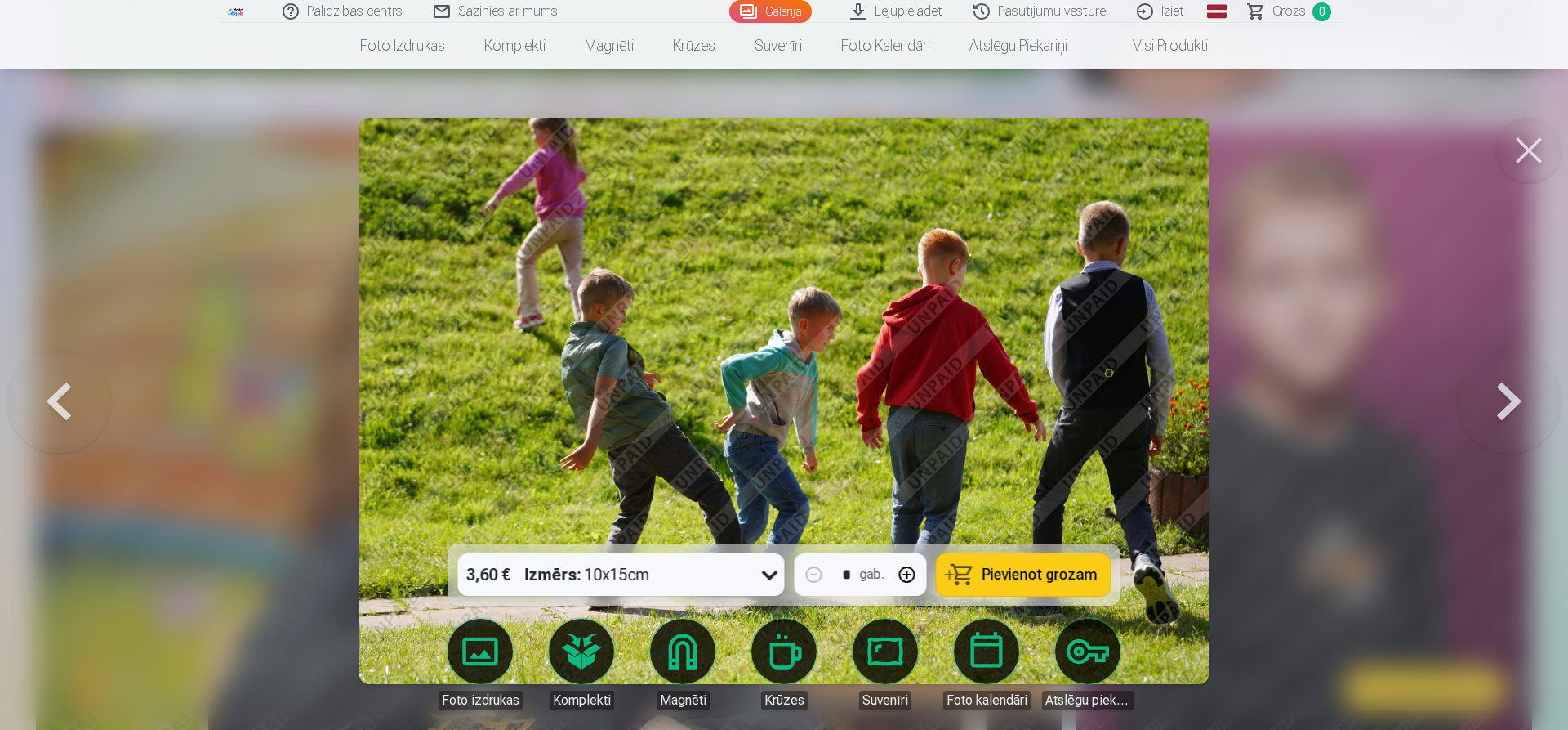
click at [1511, 409] on button at bounding box center [1509, 401] width 104 height 252
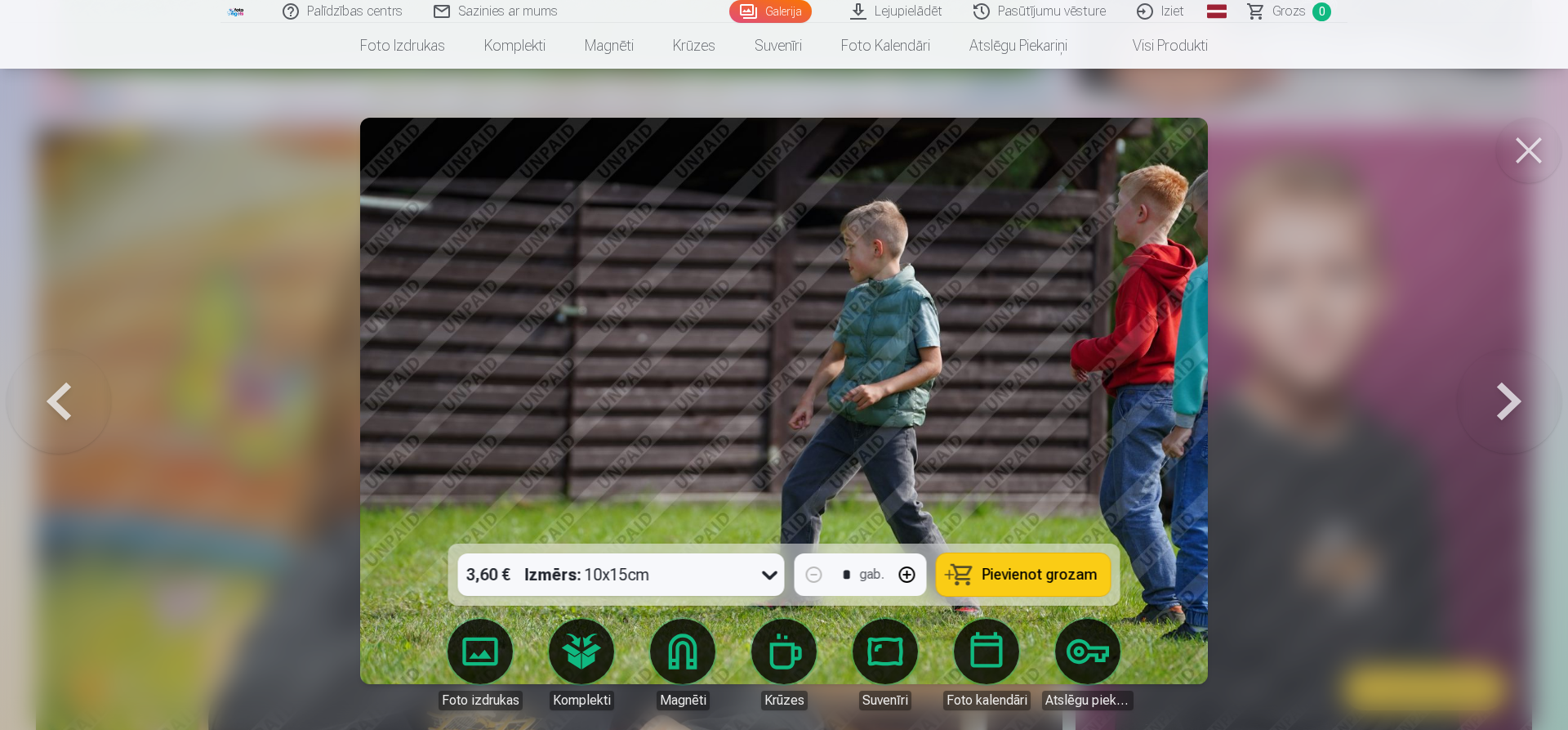
click at [1511, 409] on button at bounding box center [1509, 401] width 104 height 252
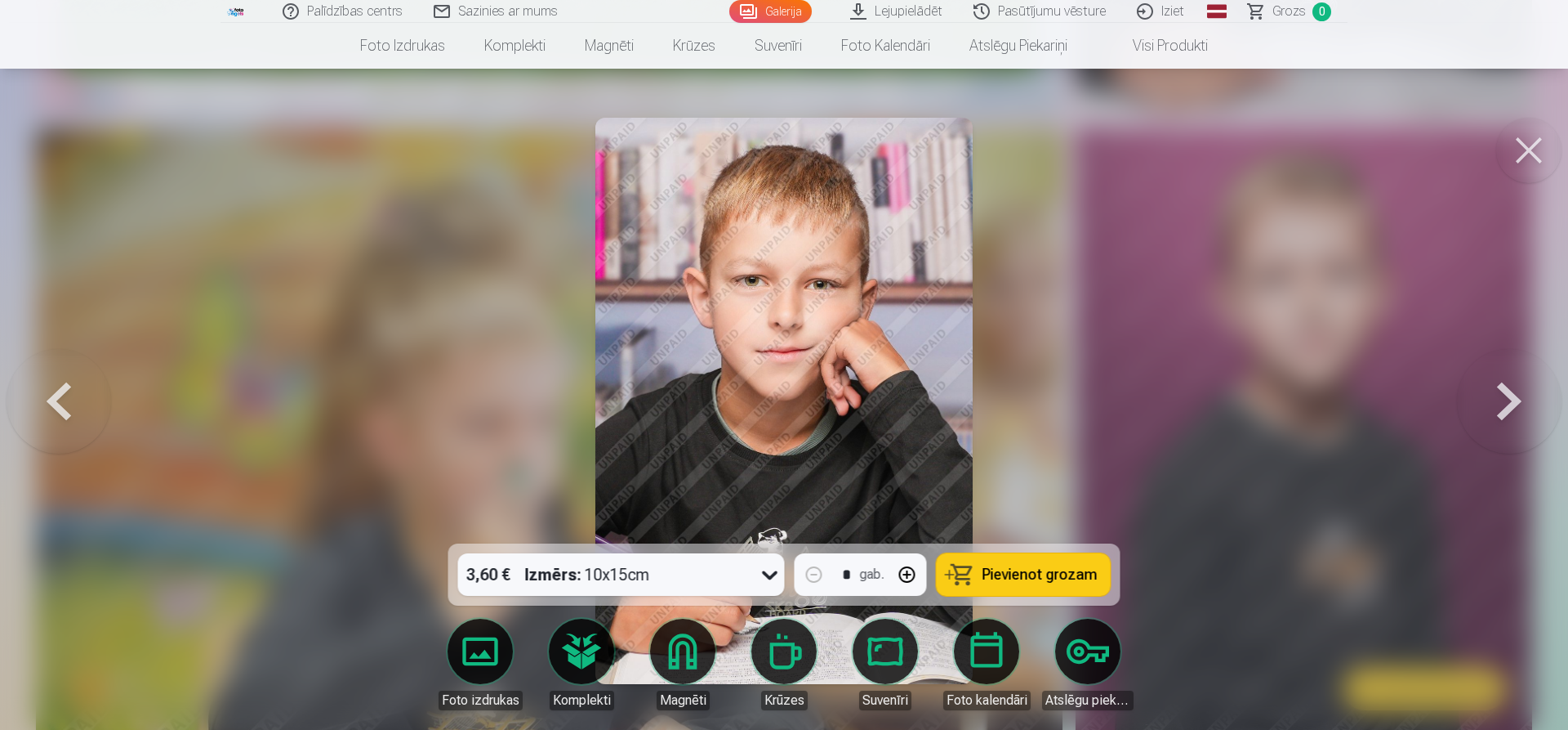
click at [1511, 409] on button at bounding box center [1509, 401] width 104 height 252
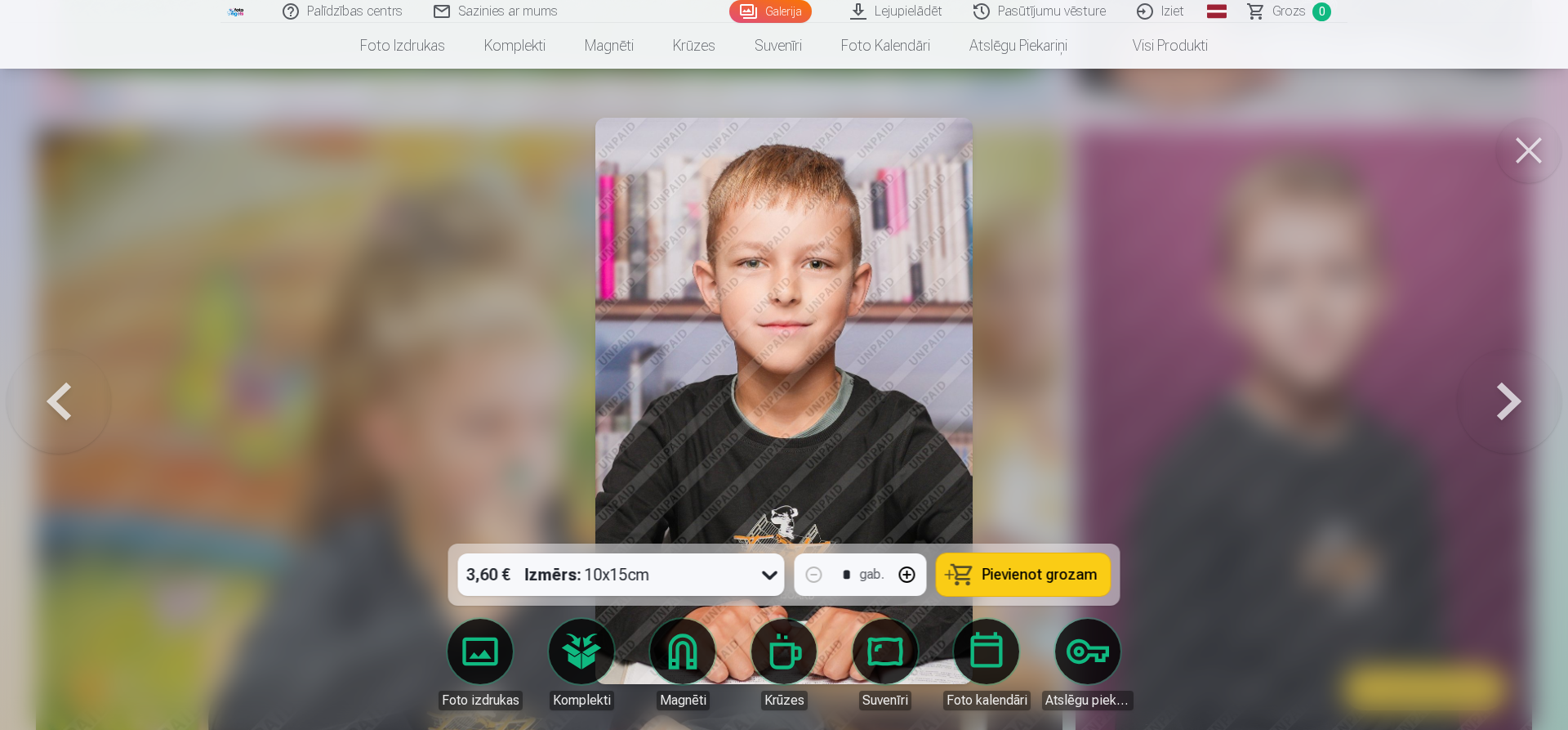
click at [1511, 409] on button at bounding box center [1509, 401] width 104 height 252
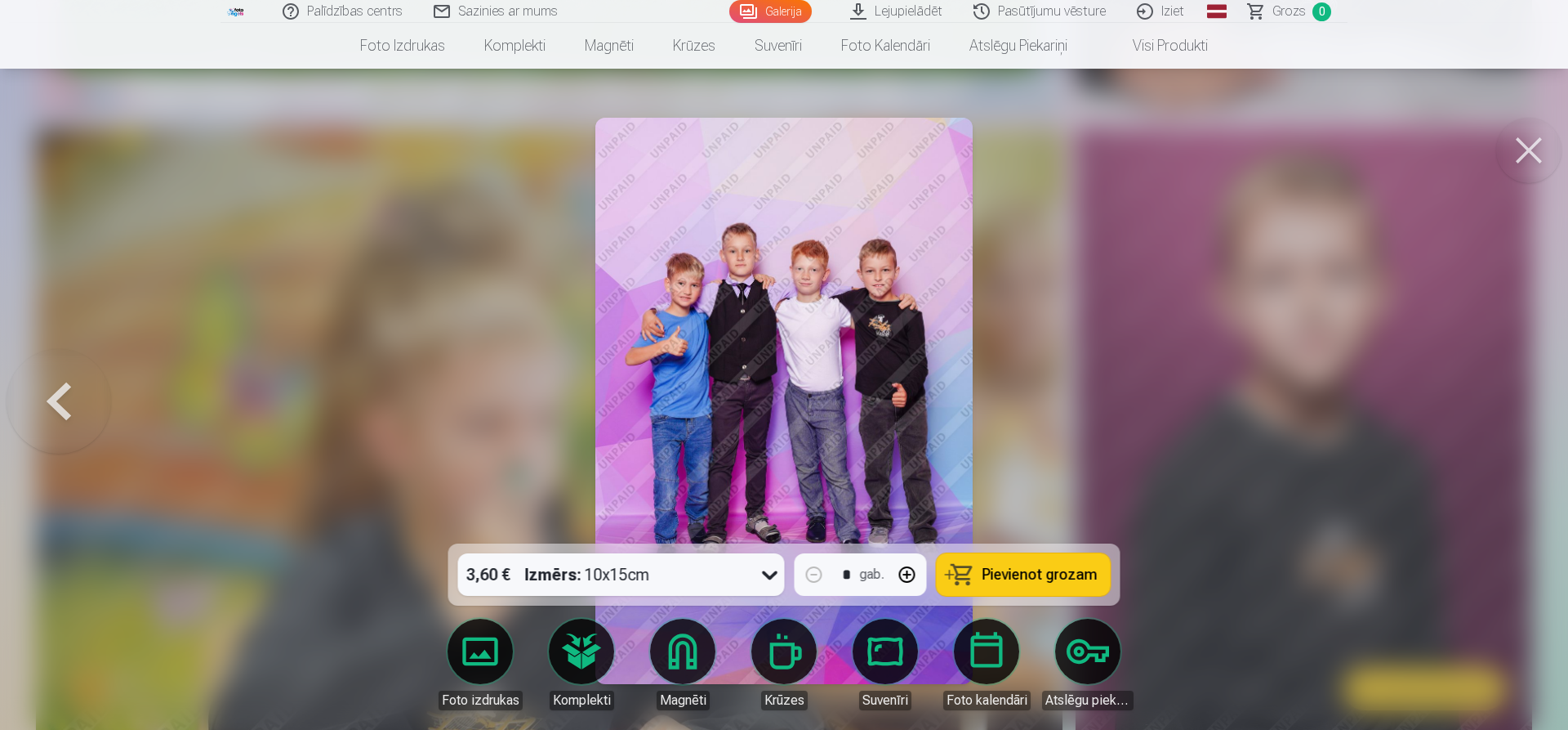
click at [1511, 409] on div at bounding box center [784, 365] width 1568 height 730
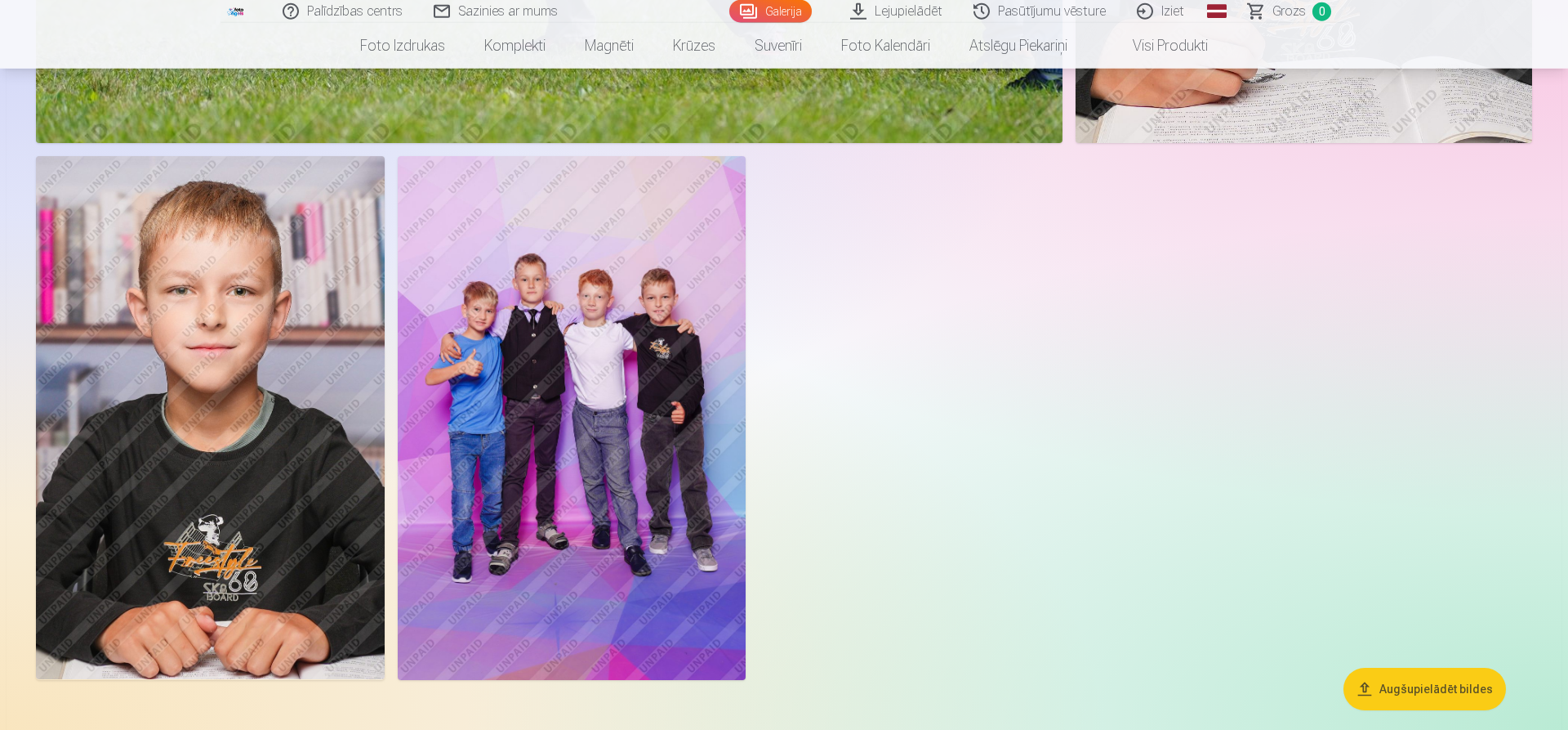
scroll to position [18260, 0]
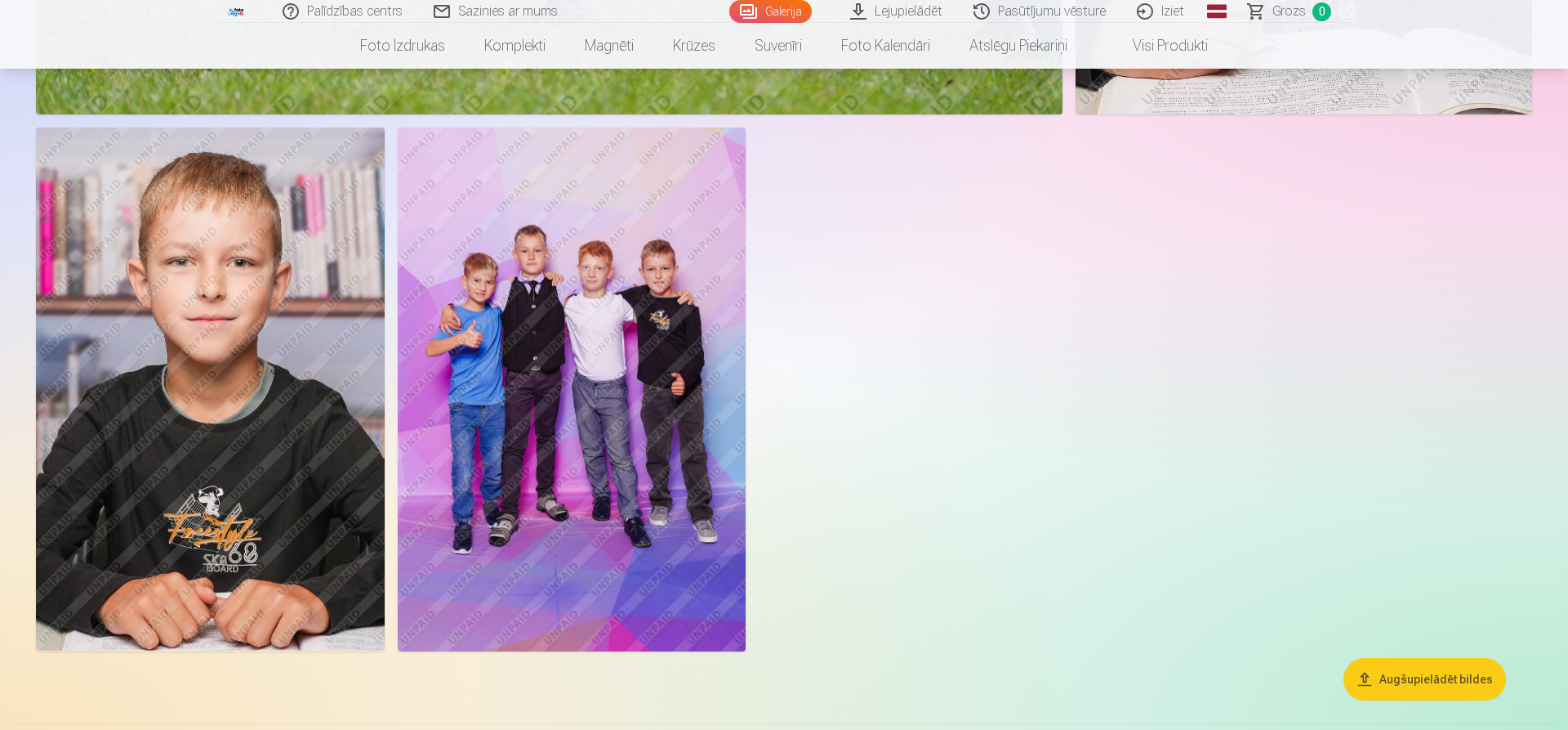
click at [189, 348] on img at bounding box center [210, 390] width 349 height 523
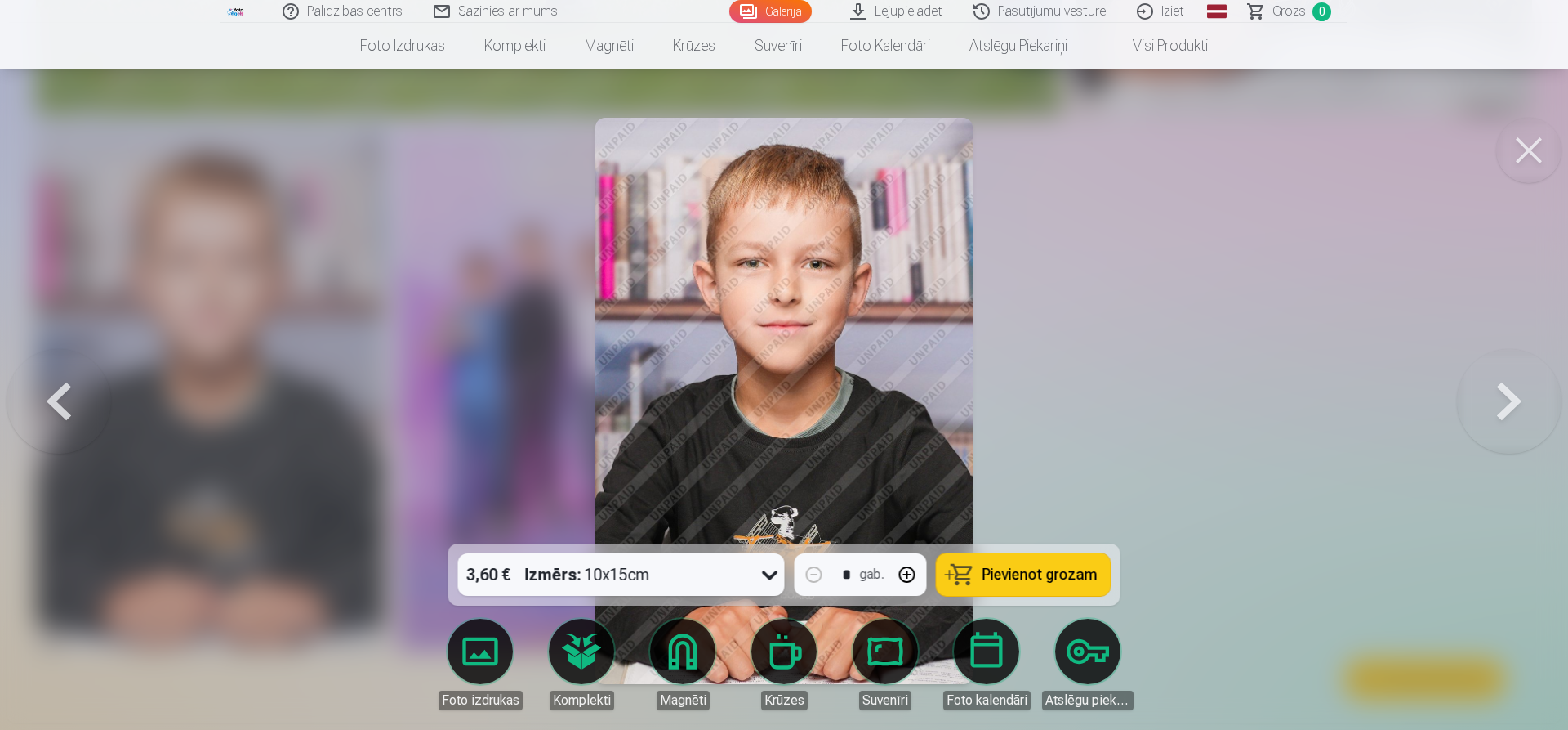
click at [1545, 152] on button at bounding box center [1529, 150] width 65 height 65
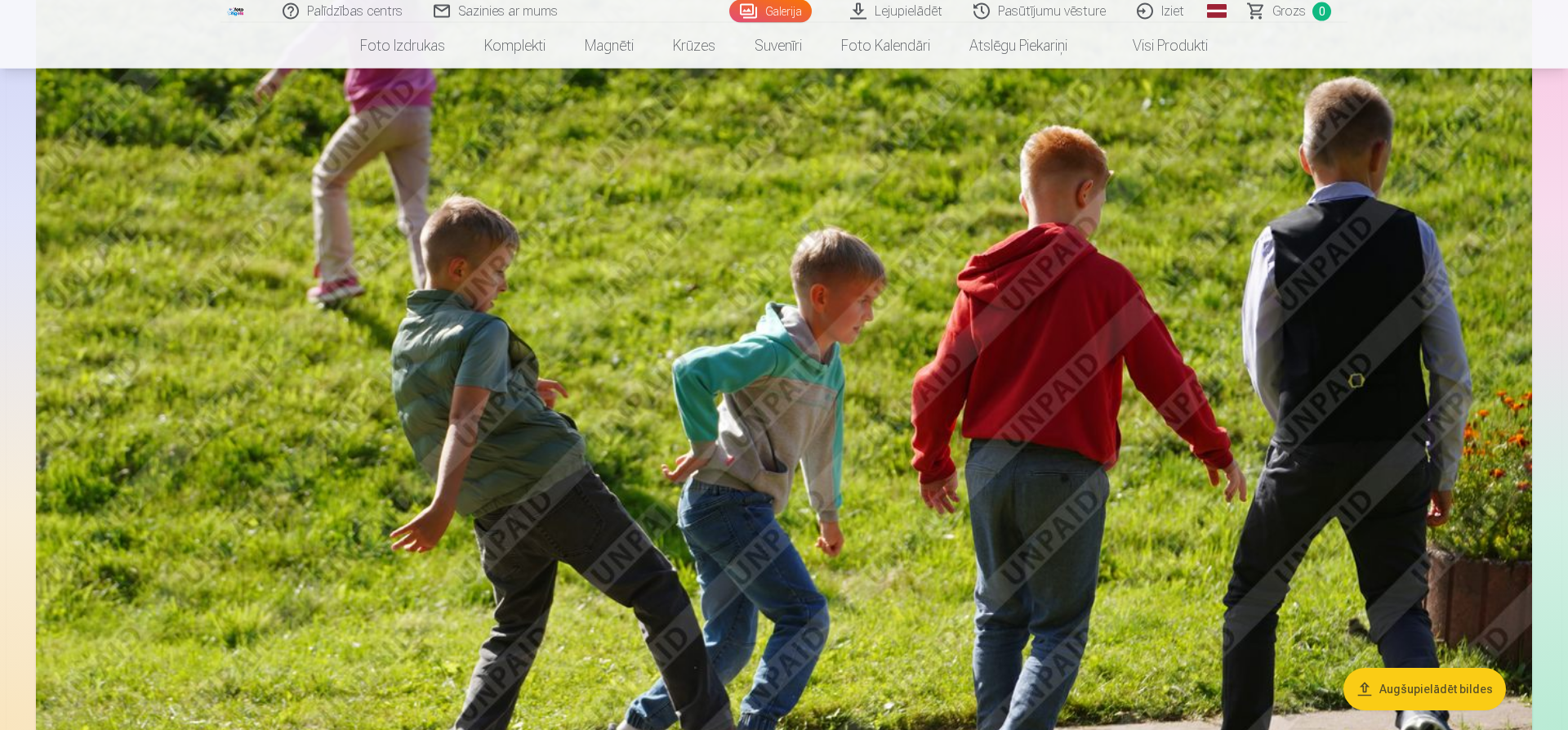
scroll to position [16343, 0]
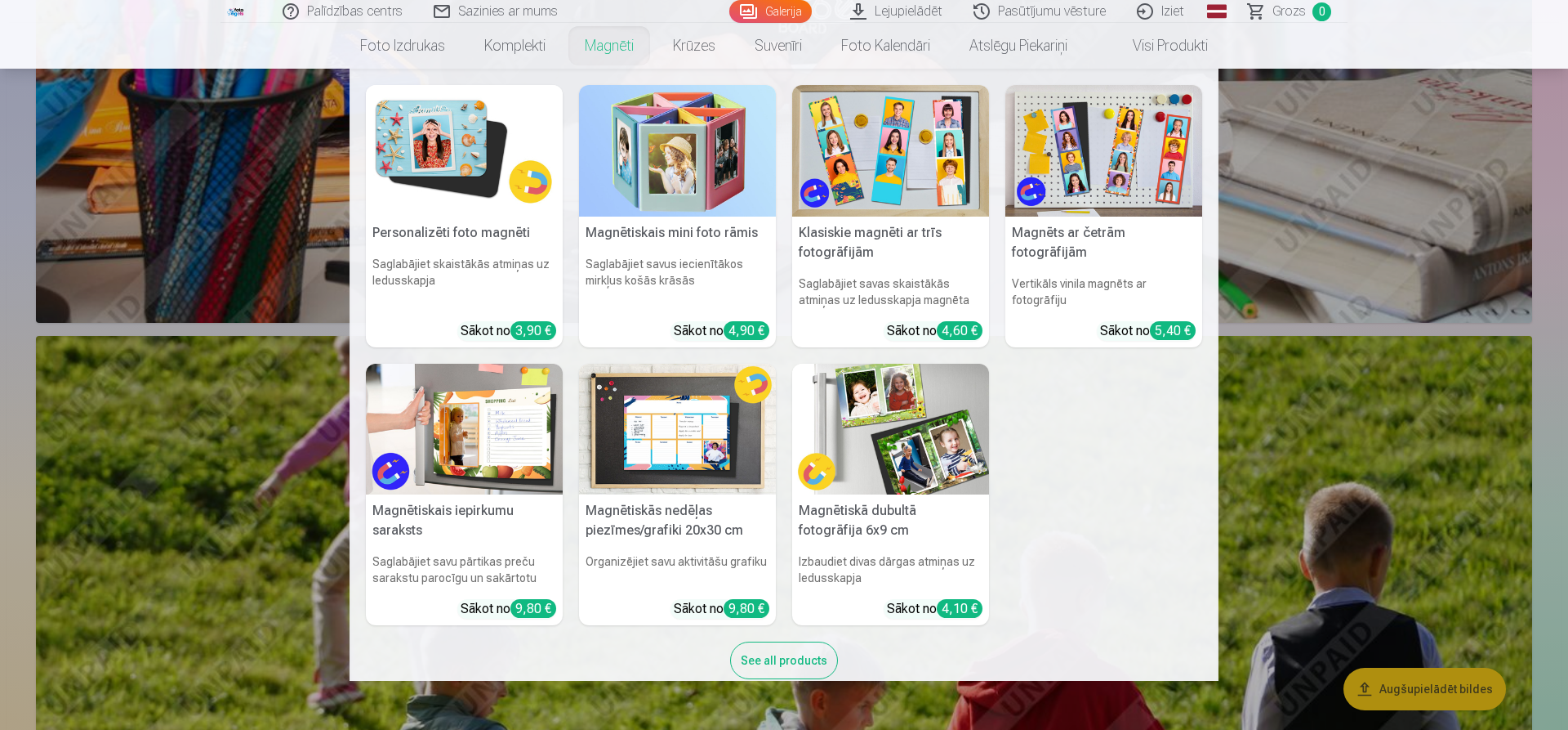
click at [462, 181] on img at bounding box center [464, 151] width 197 height 132
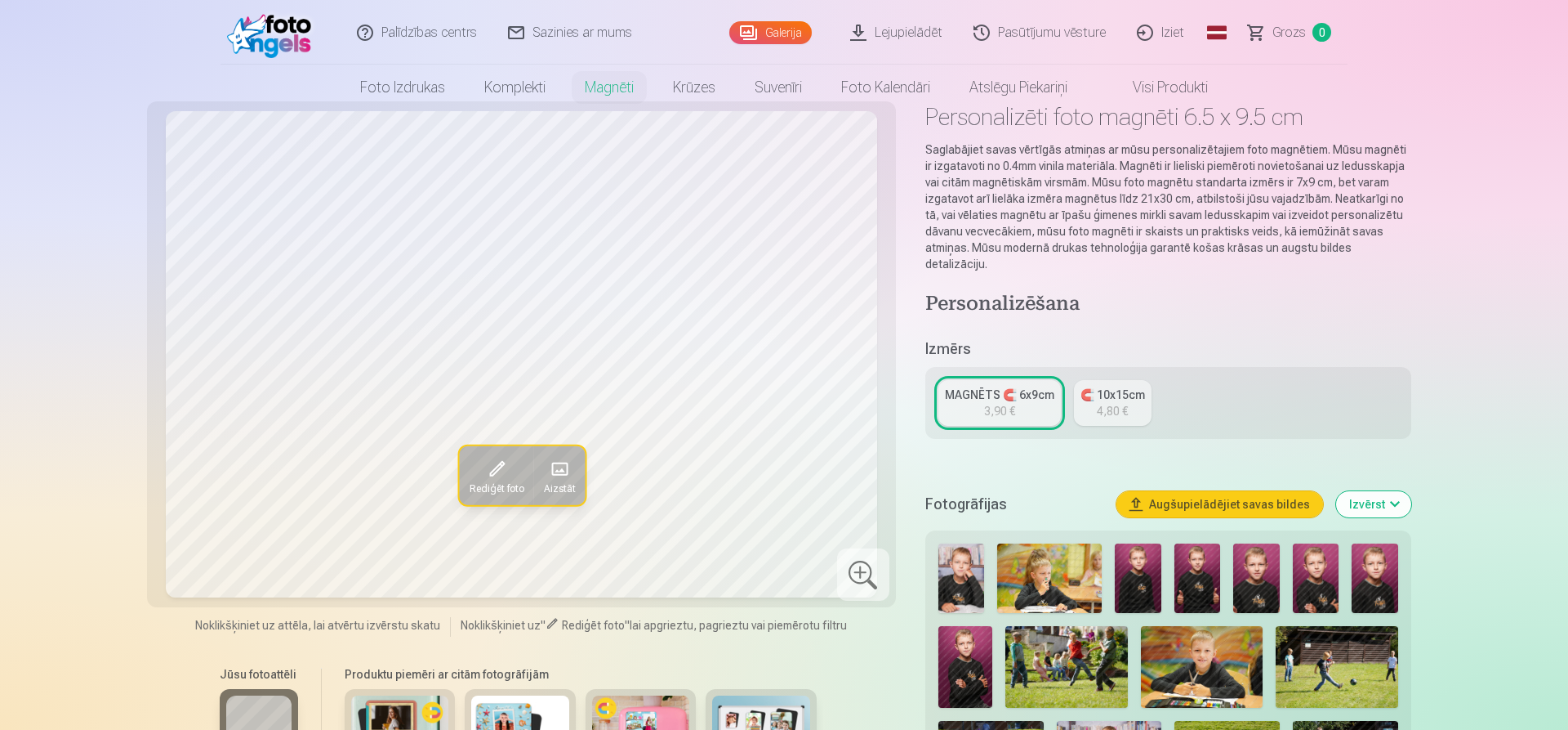
scroll to position [83, 0]
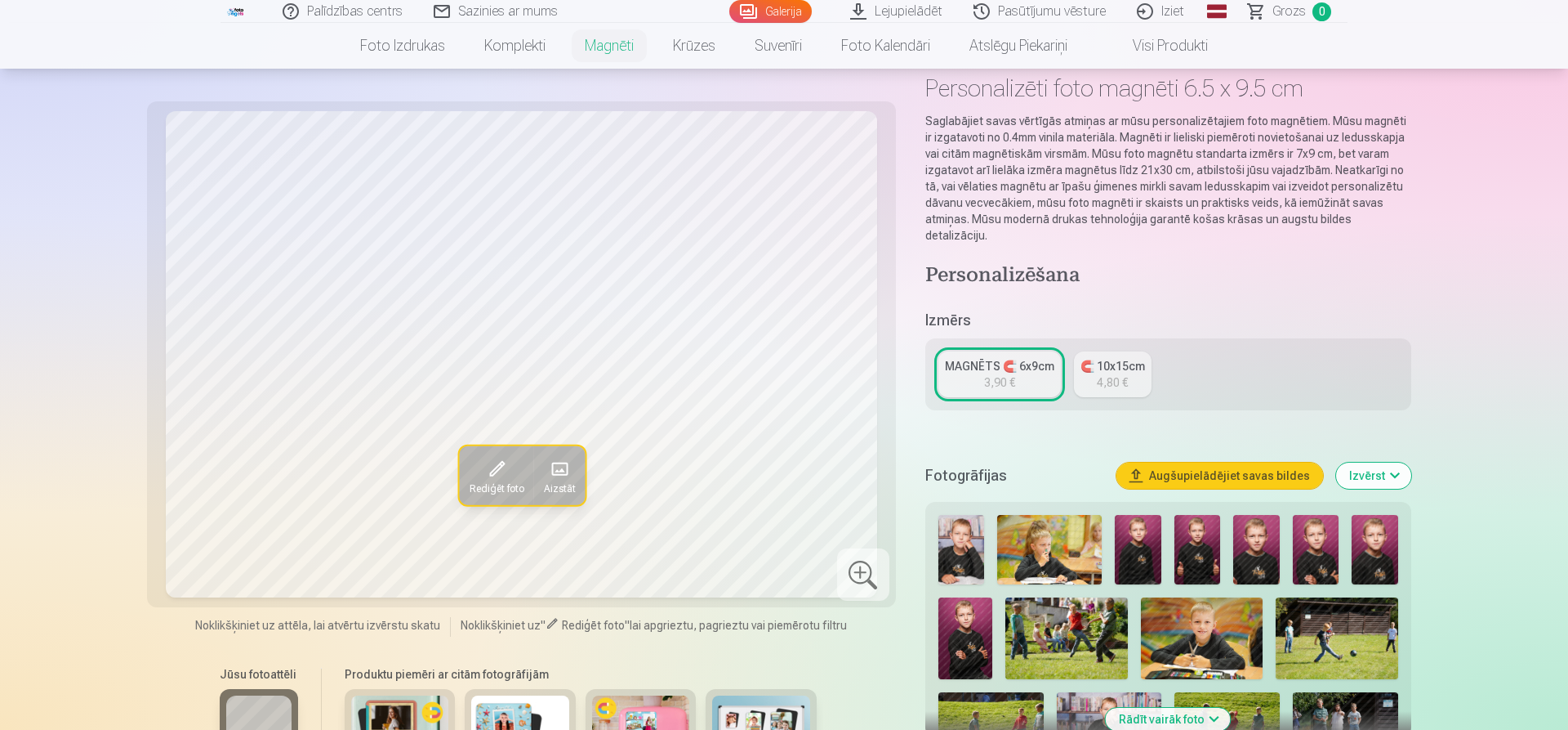
click at [1125, 374] on div "4,80 €" at bounding box center [1112, 382] width 31 height 16
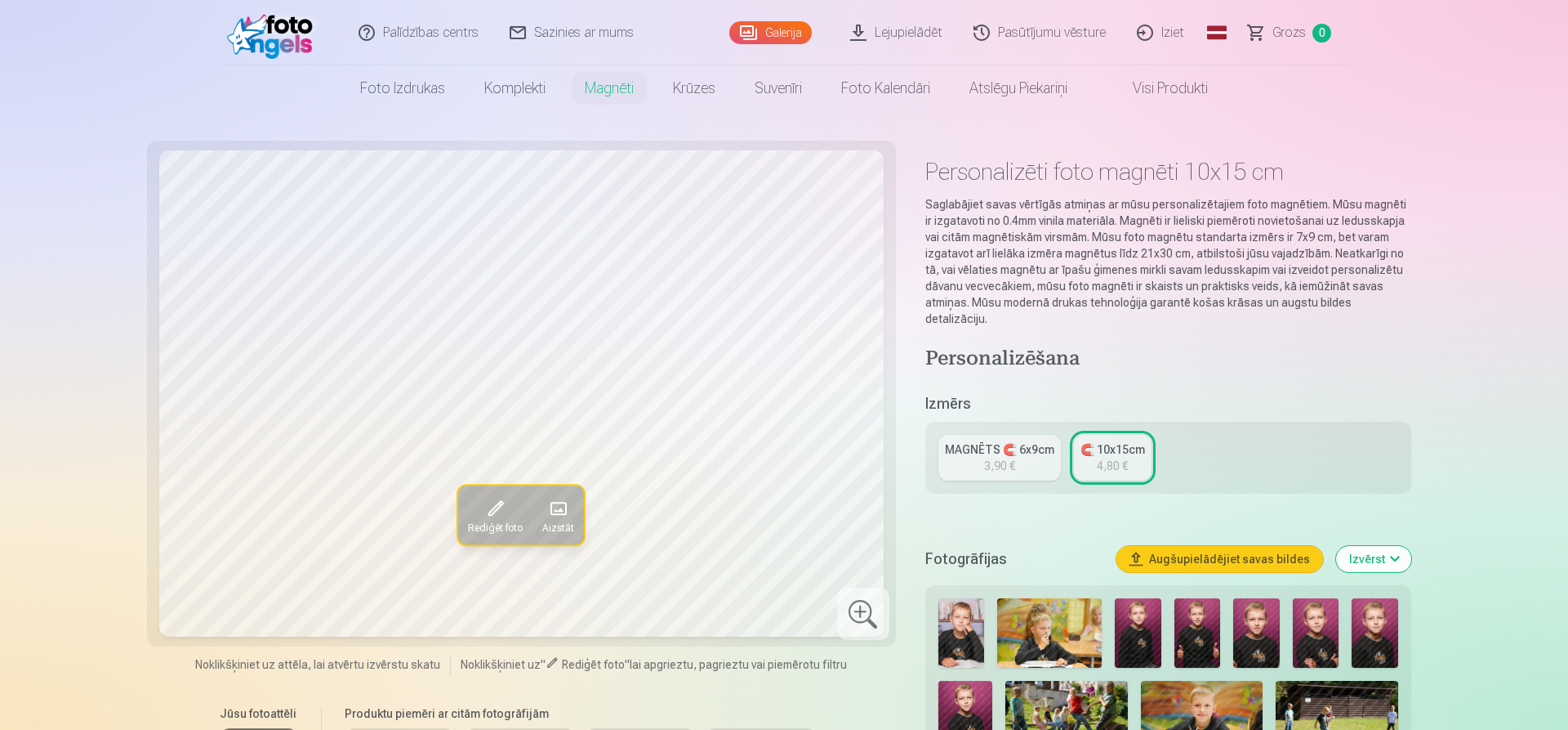
click at [972, 422] on div "MAGNĒTS 🧲 6x9cm 3,90 € 🧲 10x15cm 4,80 €" at bounding box center [1168, 458] width 486 height 72
click at [966, 446] on link "MAGNĒTS 🧲 6x9cm 3,90 €" at bounding box center [1000, 458] width 122 height 46
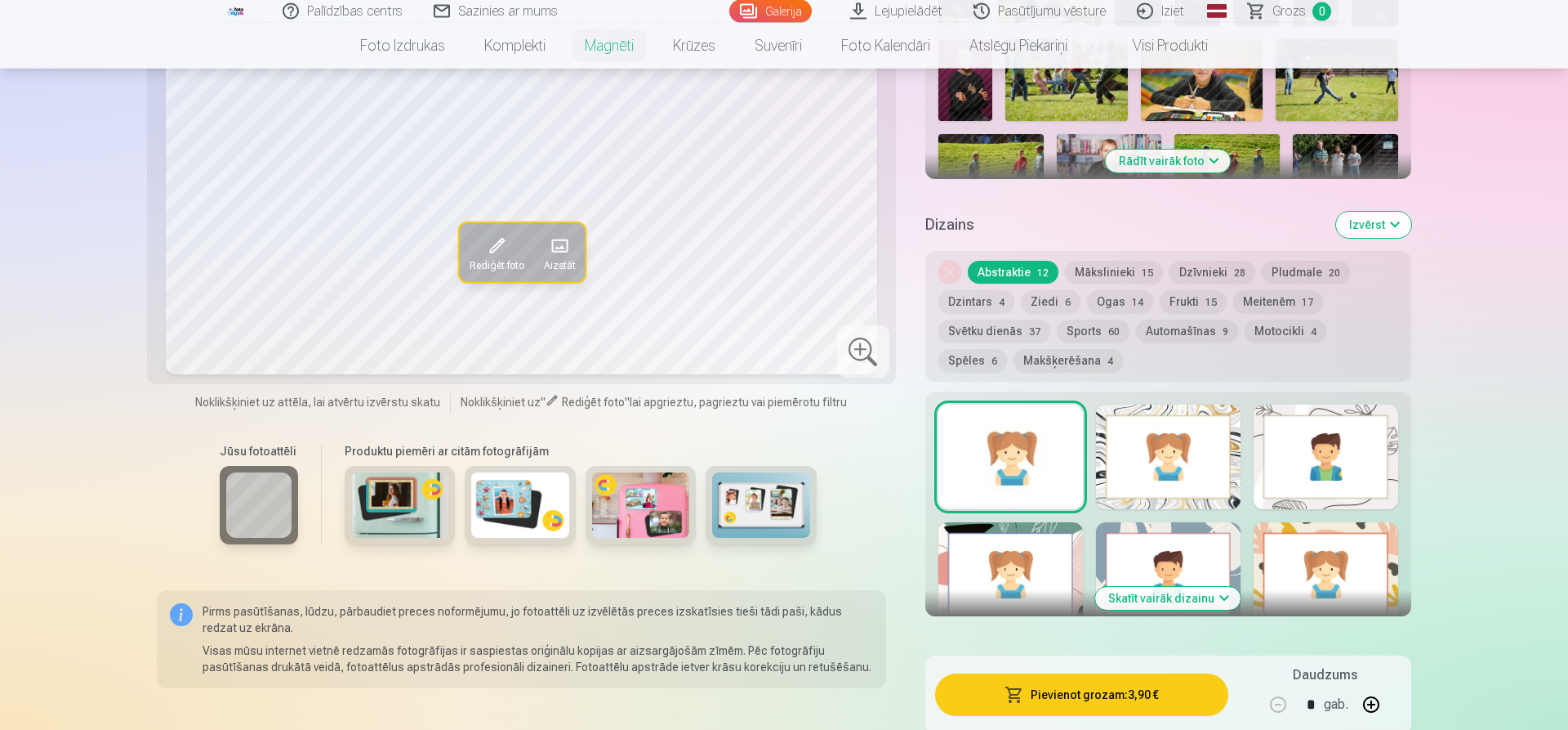
scroll to position [667, 0]
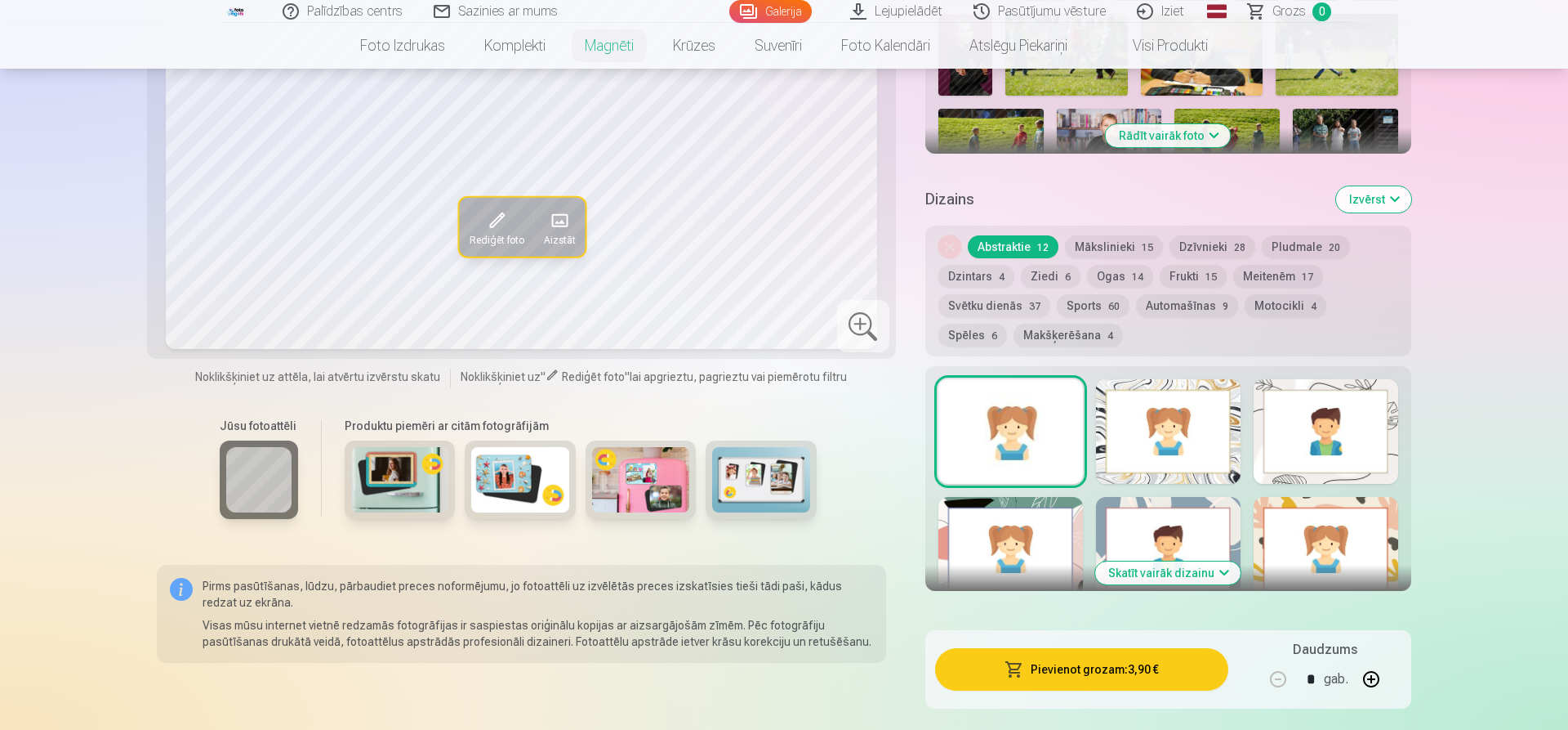
drag, startPoint x: 1108, startPoint y: 449, endPoint x: 846, endPoint y: 723, distance: 379.1
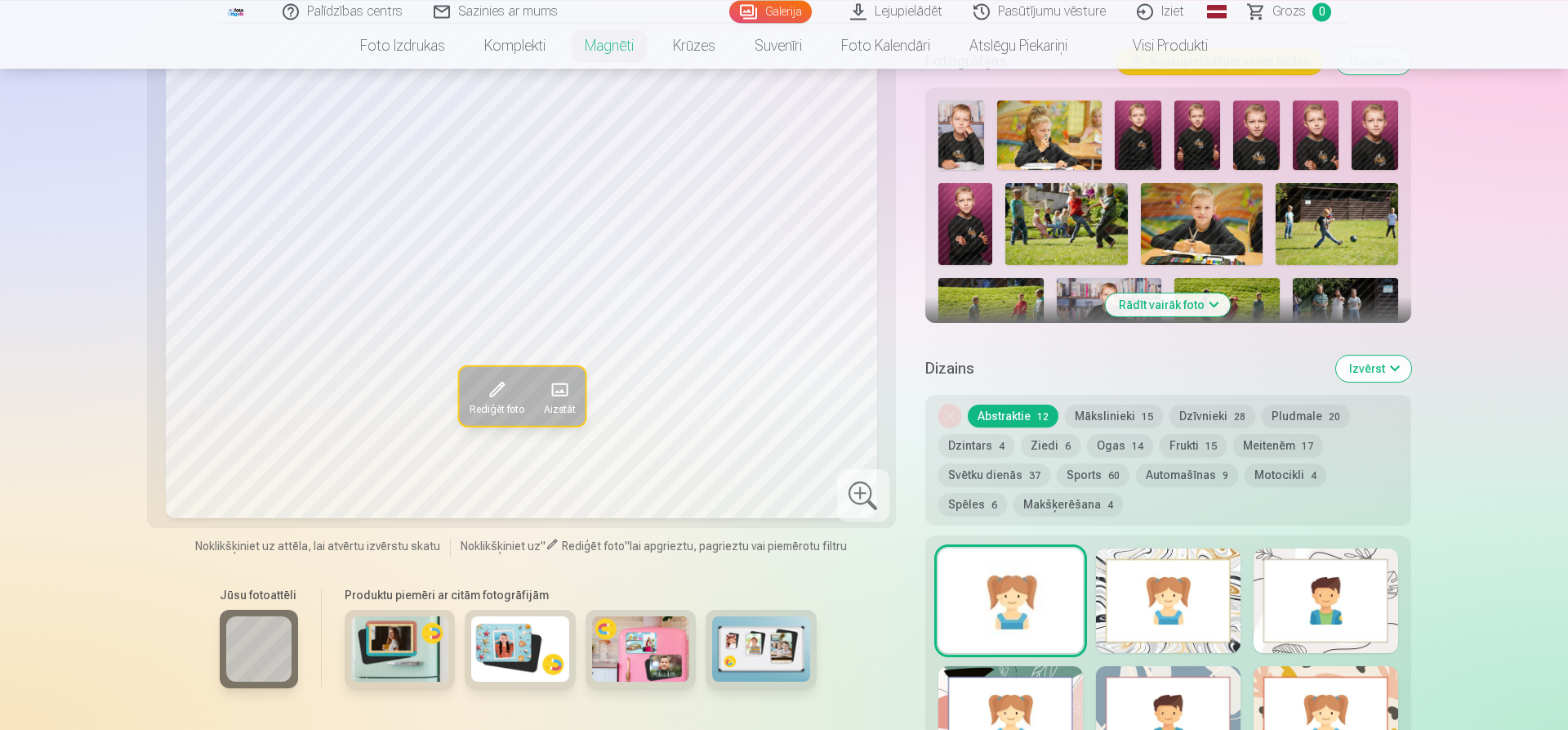
scroll to position [331, 0]
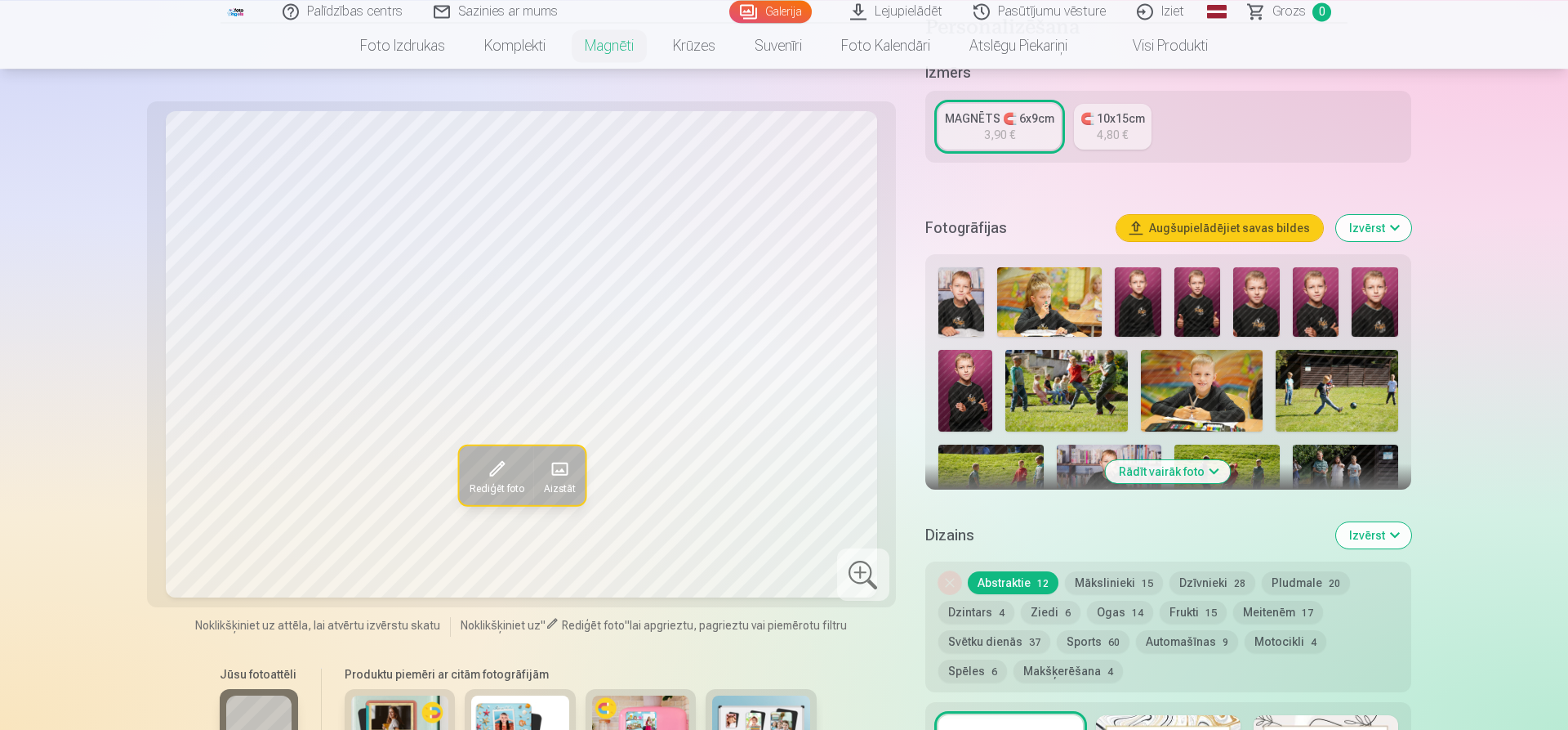
click at [1165, 460] on button "Rādīt vairāk foto" at bounding box center [1168, 471] width 125 height 23
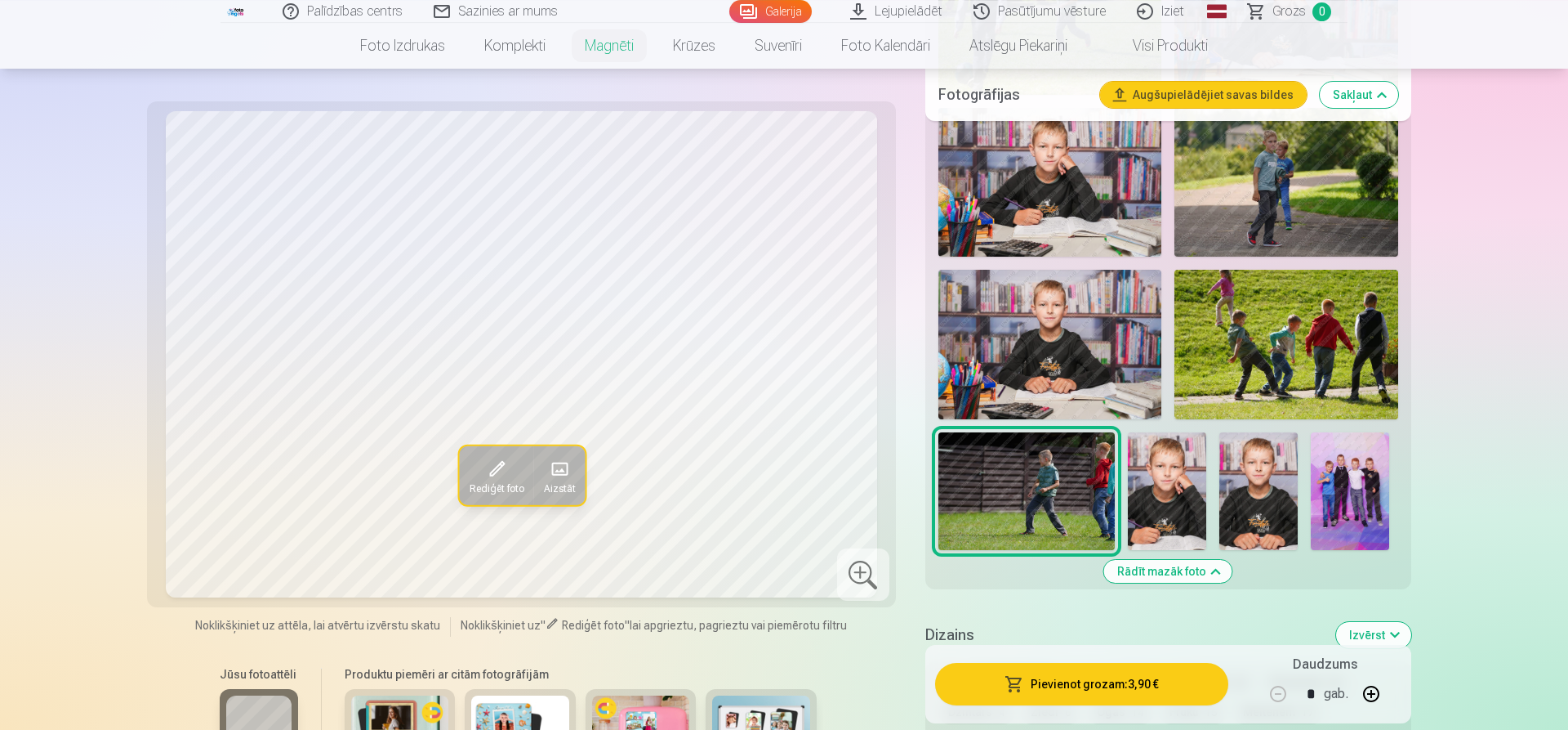
scroll to position [1832, 0]
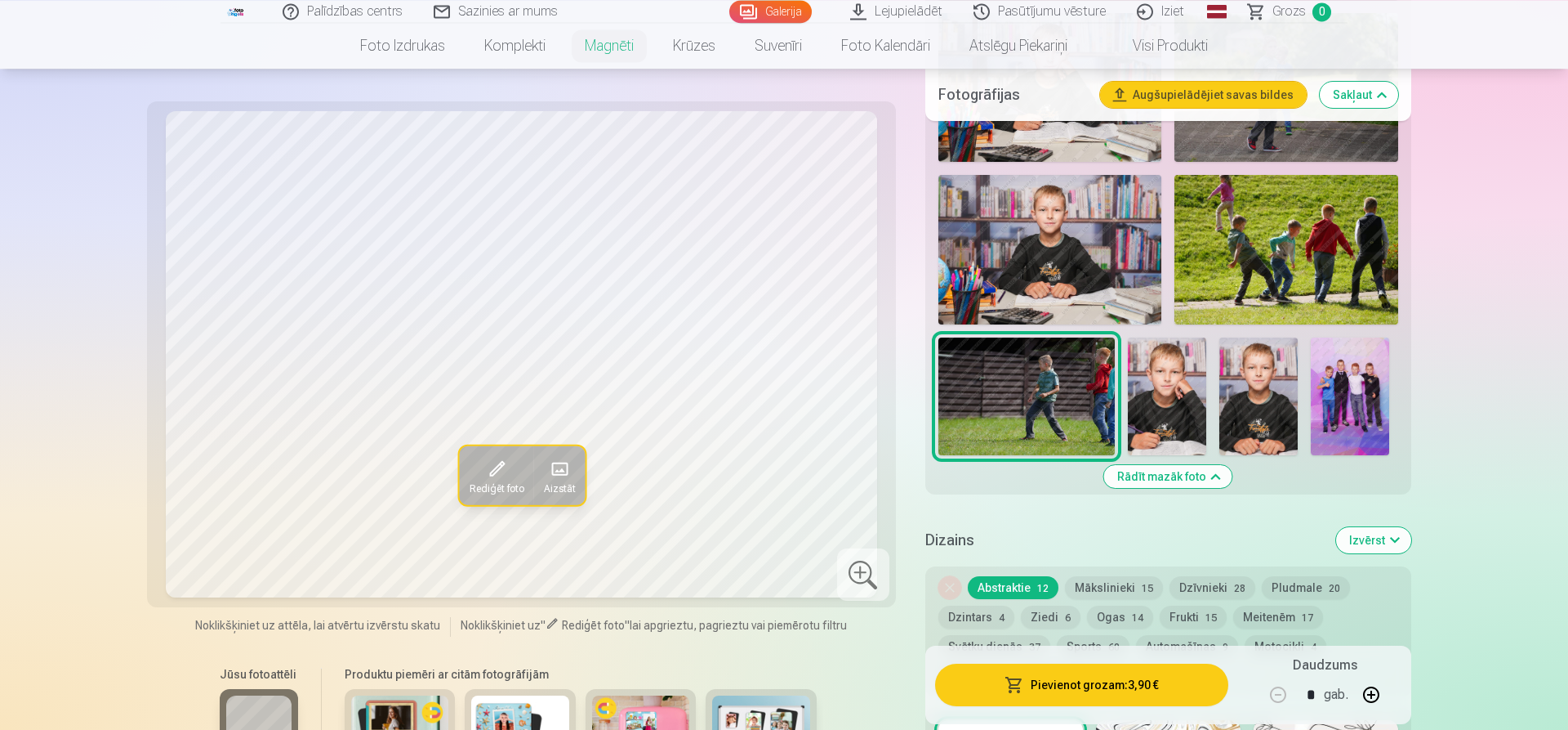
click at [1254, 383] on img at bounding box center [1258, 396] width 79 height 118
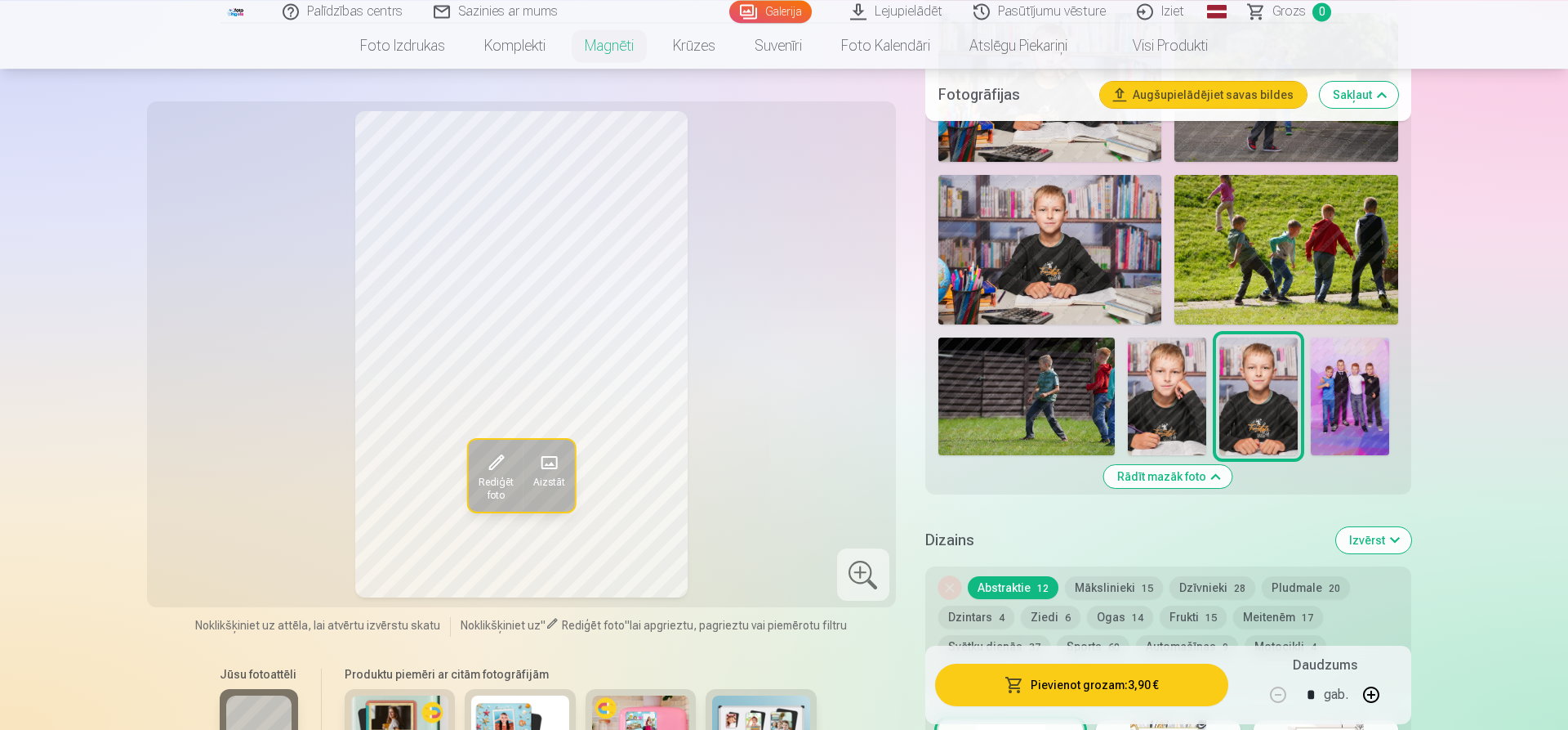
click at [514, 484] on button "Rediģēt foto" at bounding box center [496, 476] width 55 height 72
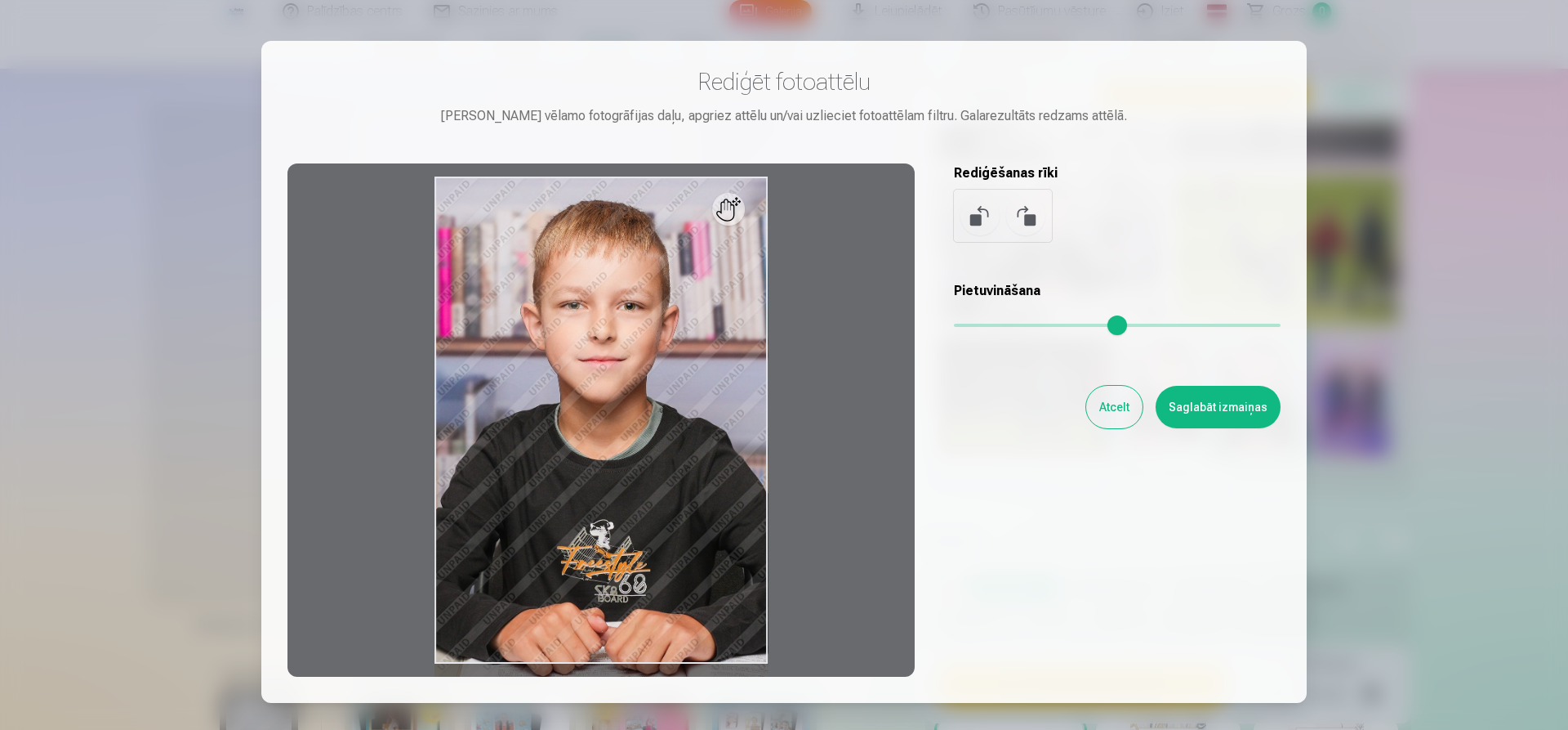
click at [1100, 409] on button "Atcelt" at bounding box center [1114, 407] width 56 height 43
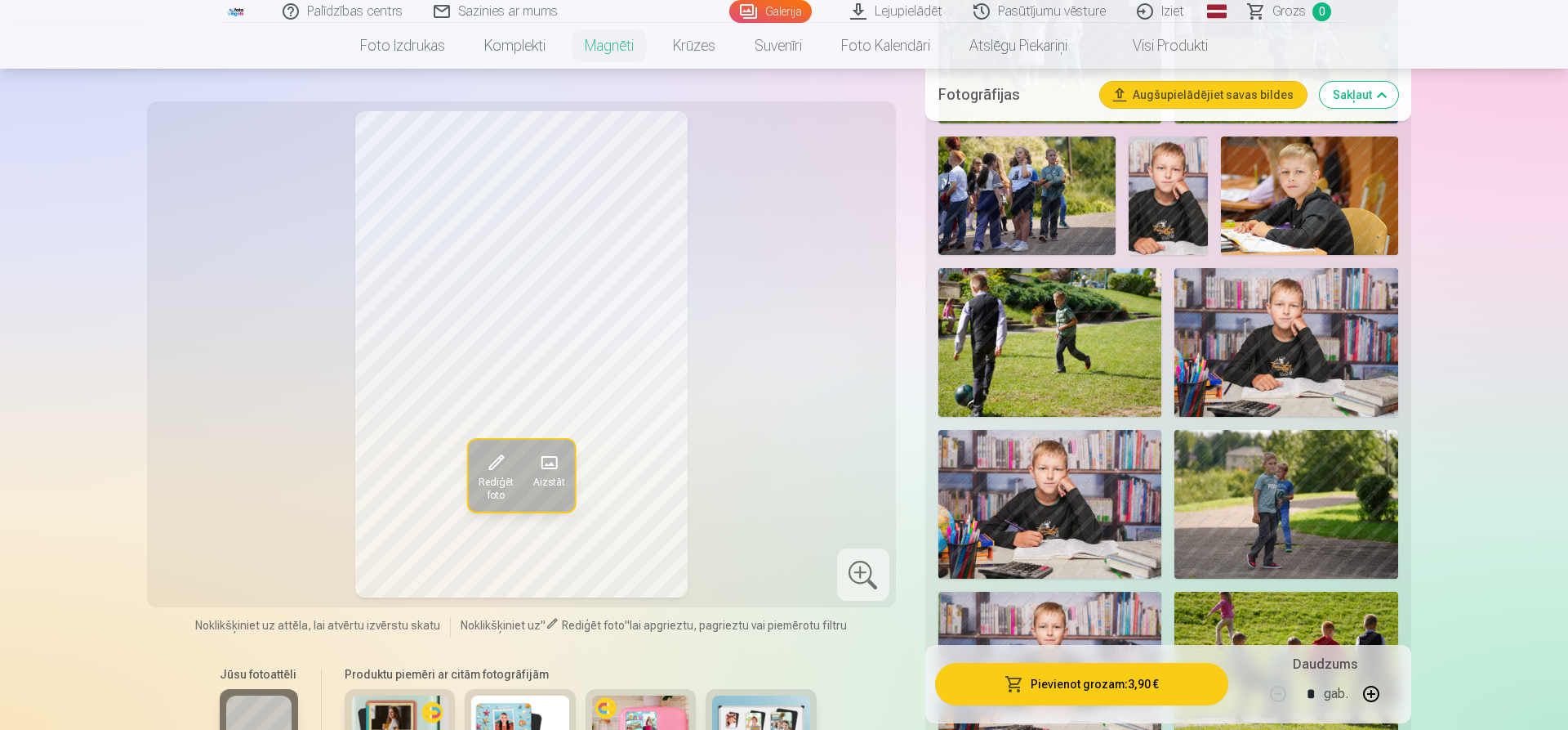
scroll to position [1581, 0]
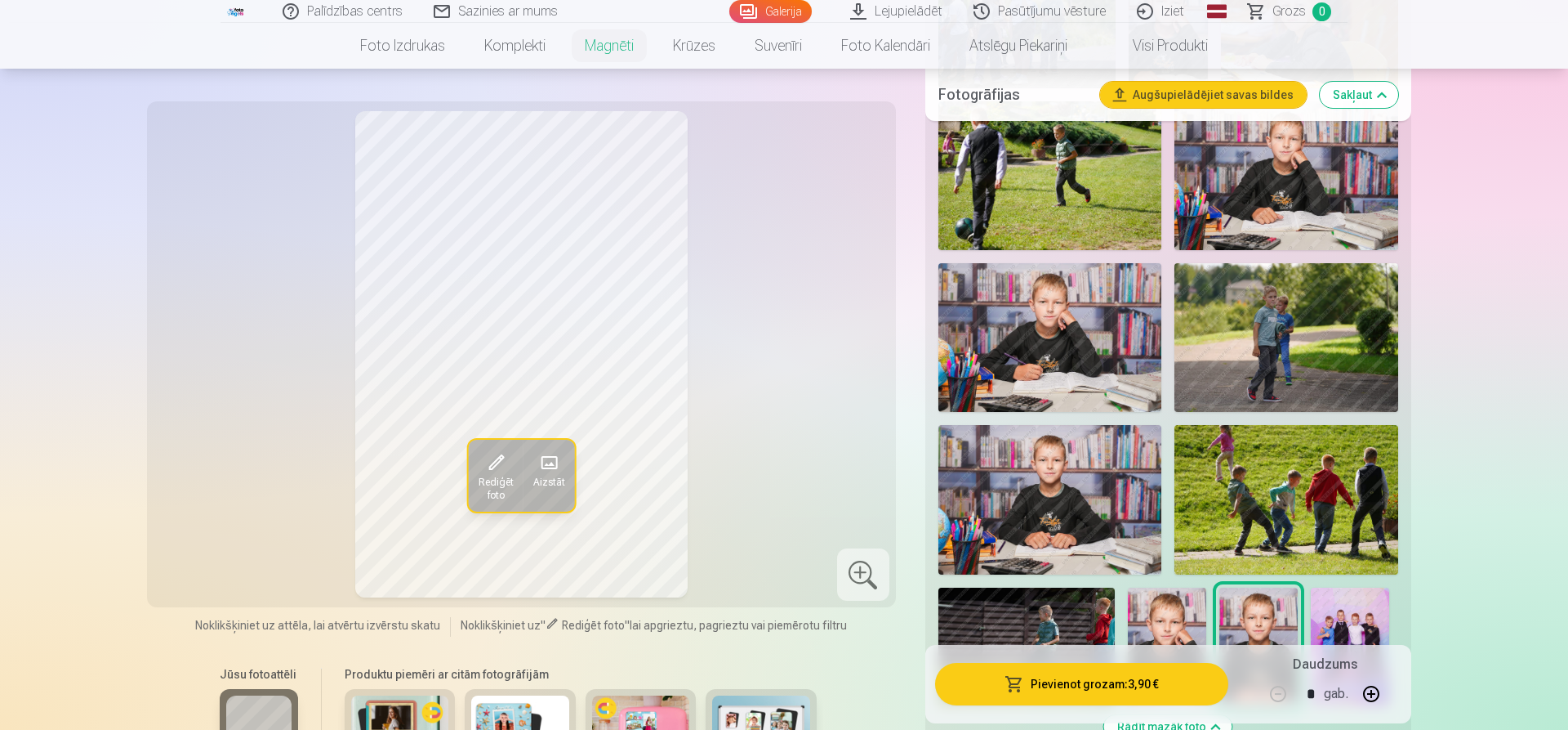
click at [1011, 432] on img at bounding box center [1051, 499] width 224 height 149
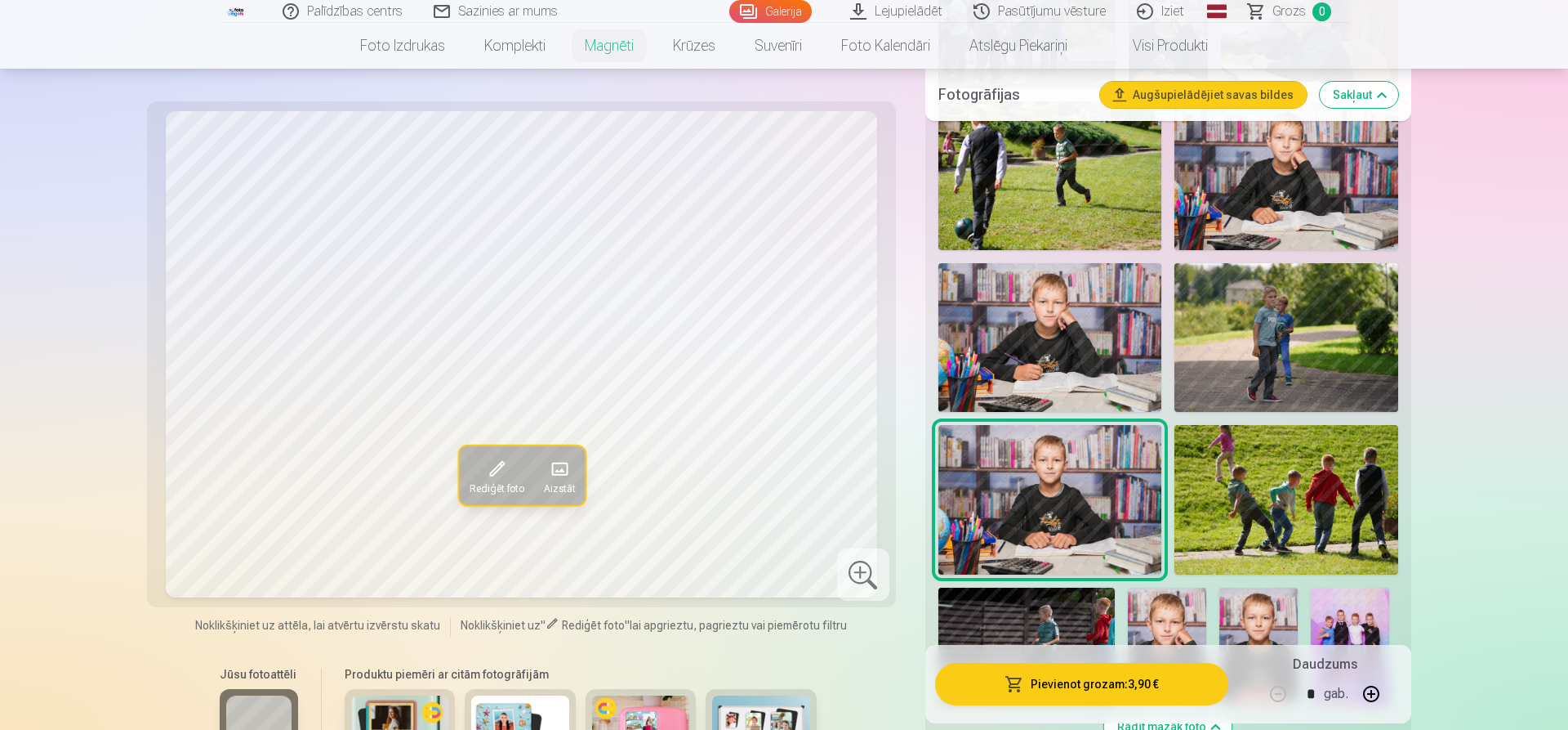
click at [1241, 611] on img at bounding box center [1258, 647] width 79 height 118
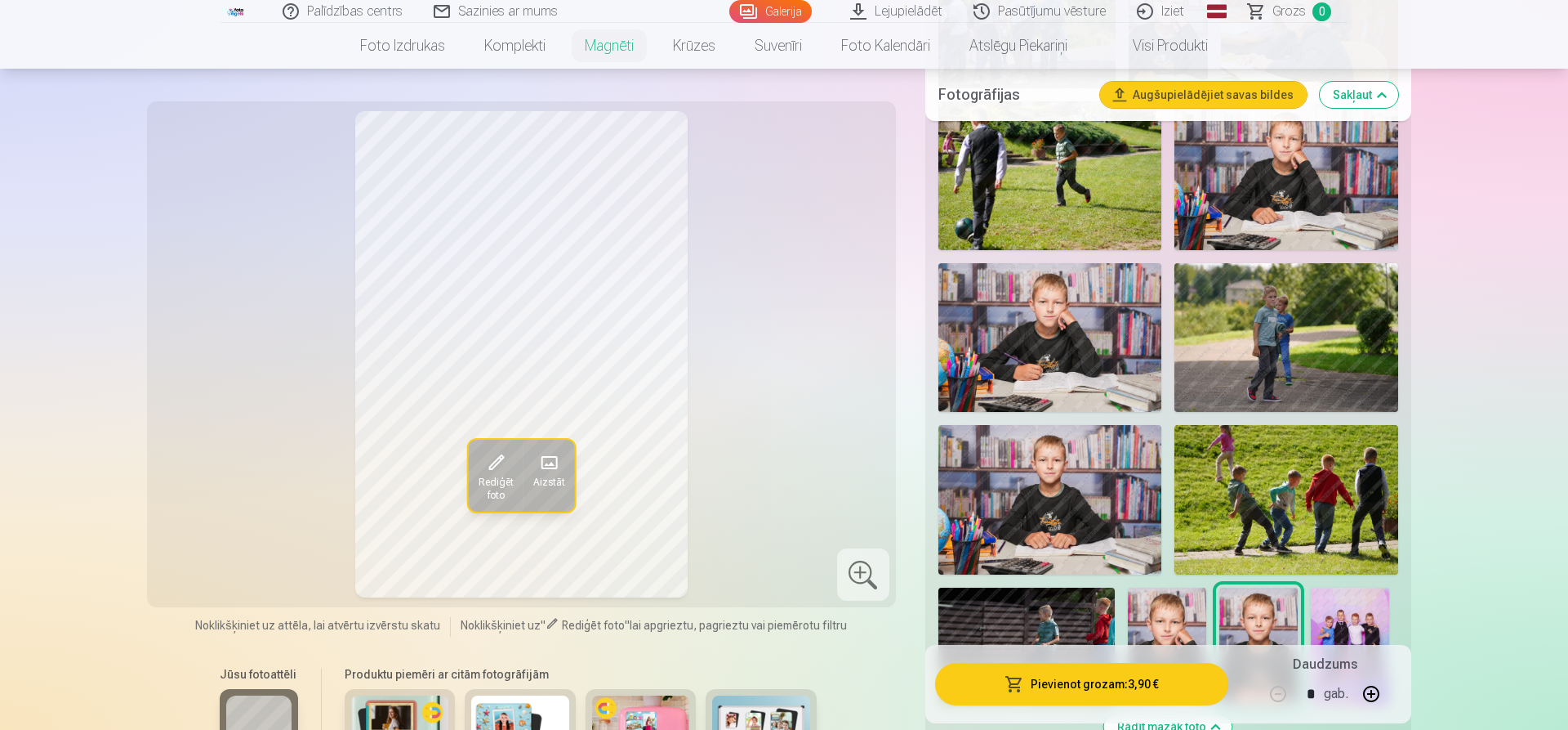
click at [1088, 499] on img at bounding box center [1051, 499] width 224 height 149
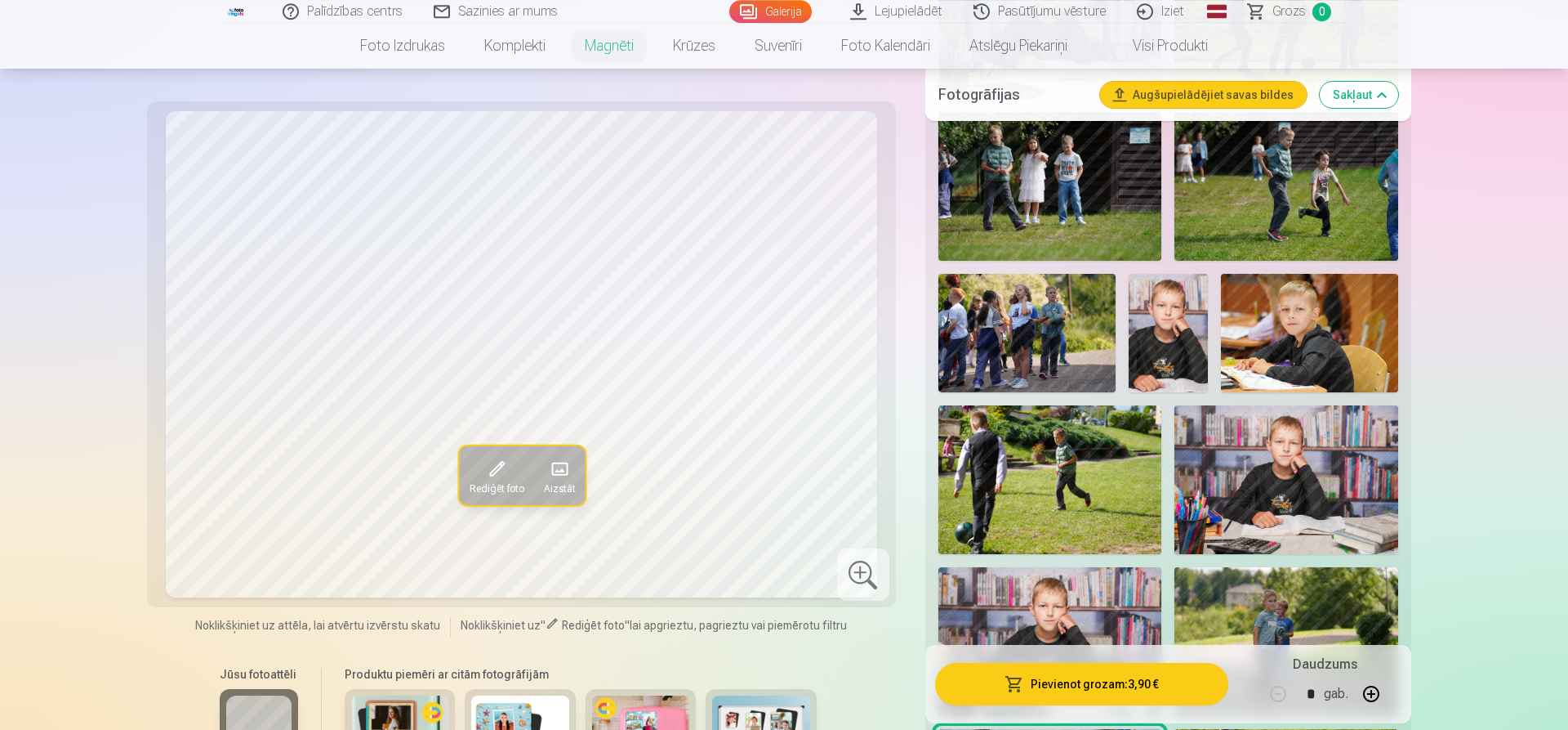
scroll to position [1249, 0]
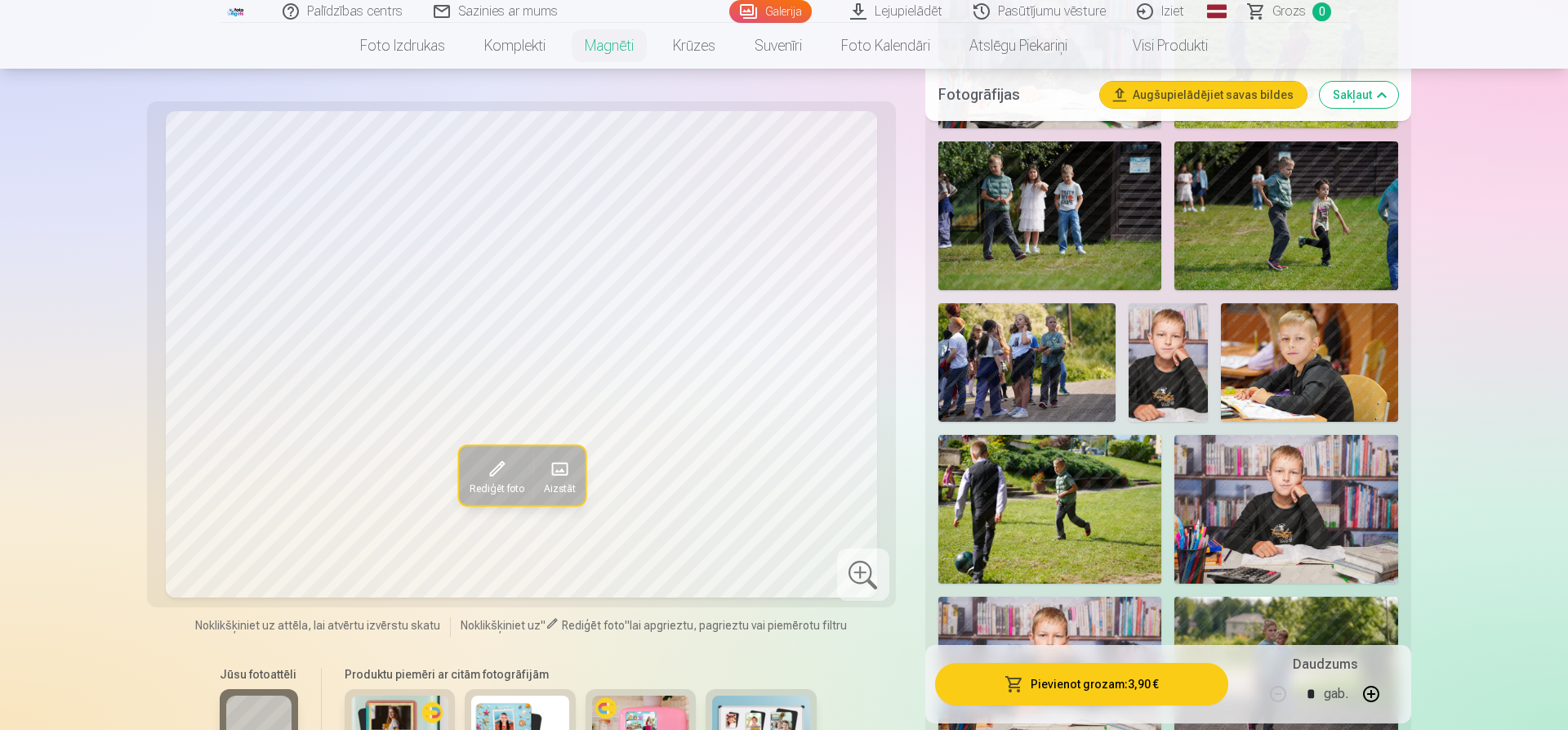
click at [1181, 356] on img at bounding box center [1169, 362] width 80 height 119
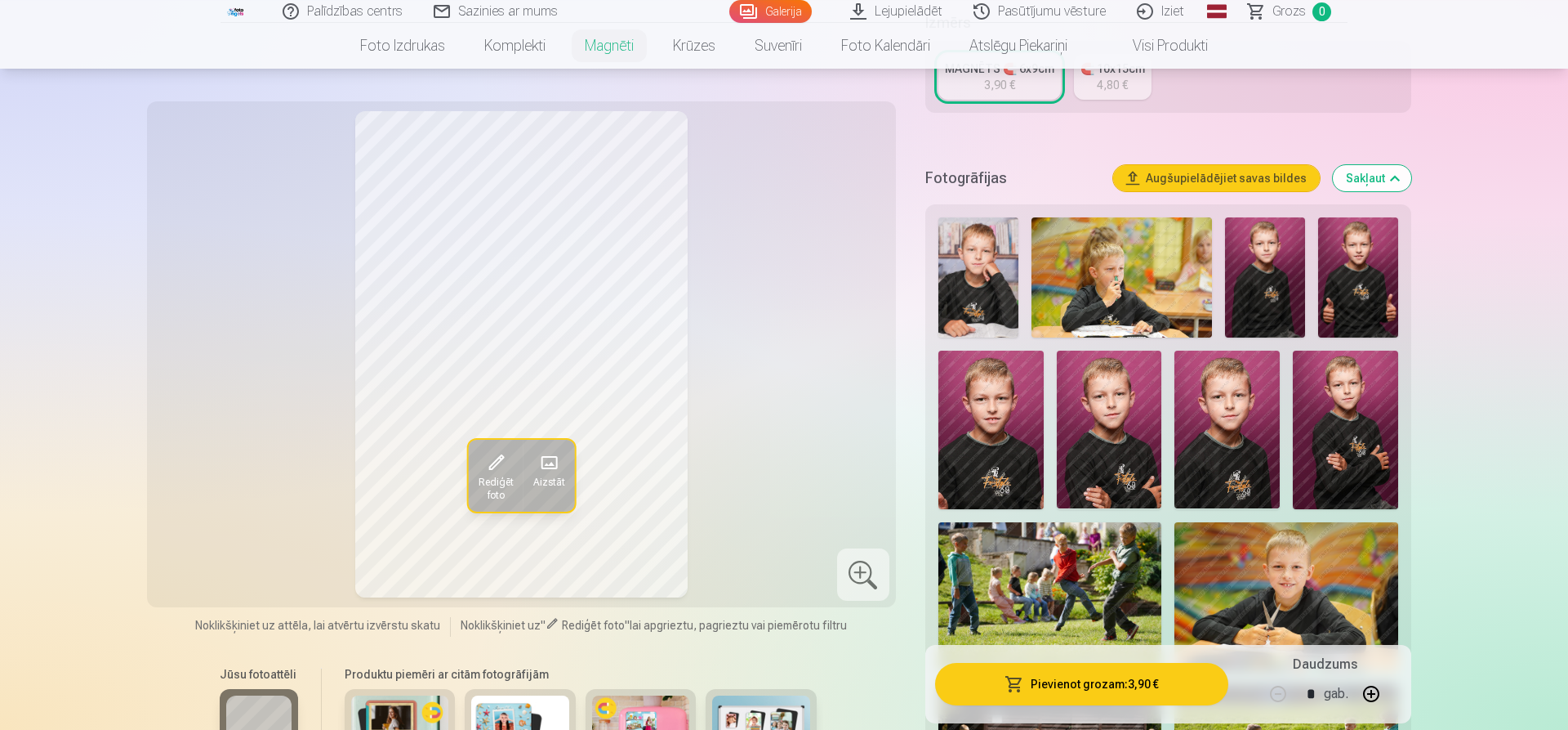
scroll to position [414, 0]
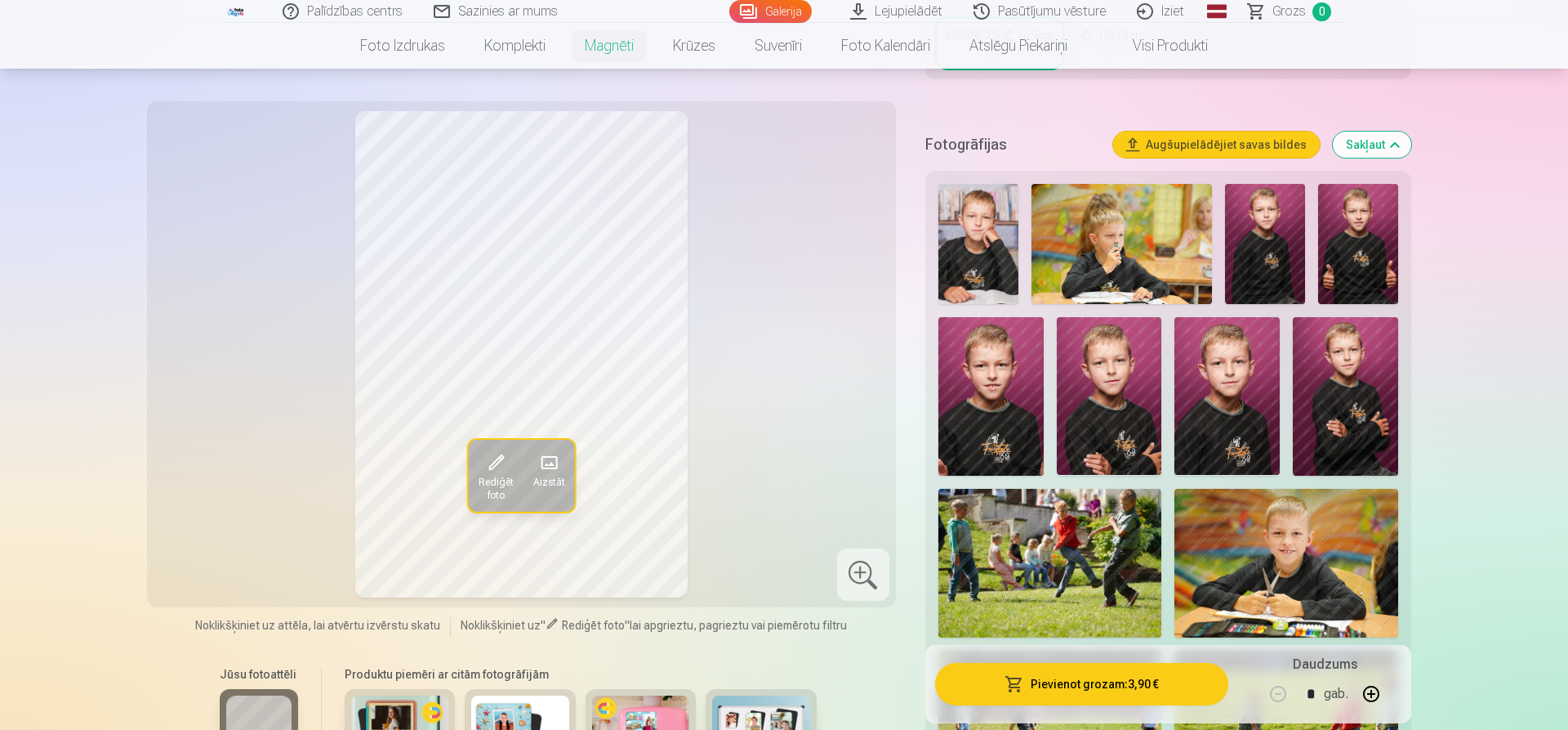
click at [1133, 248] on img at bounding box center [1122, 244] width 181 height 120
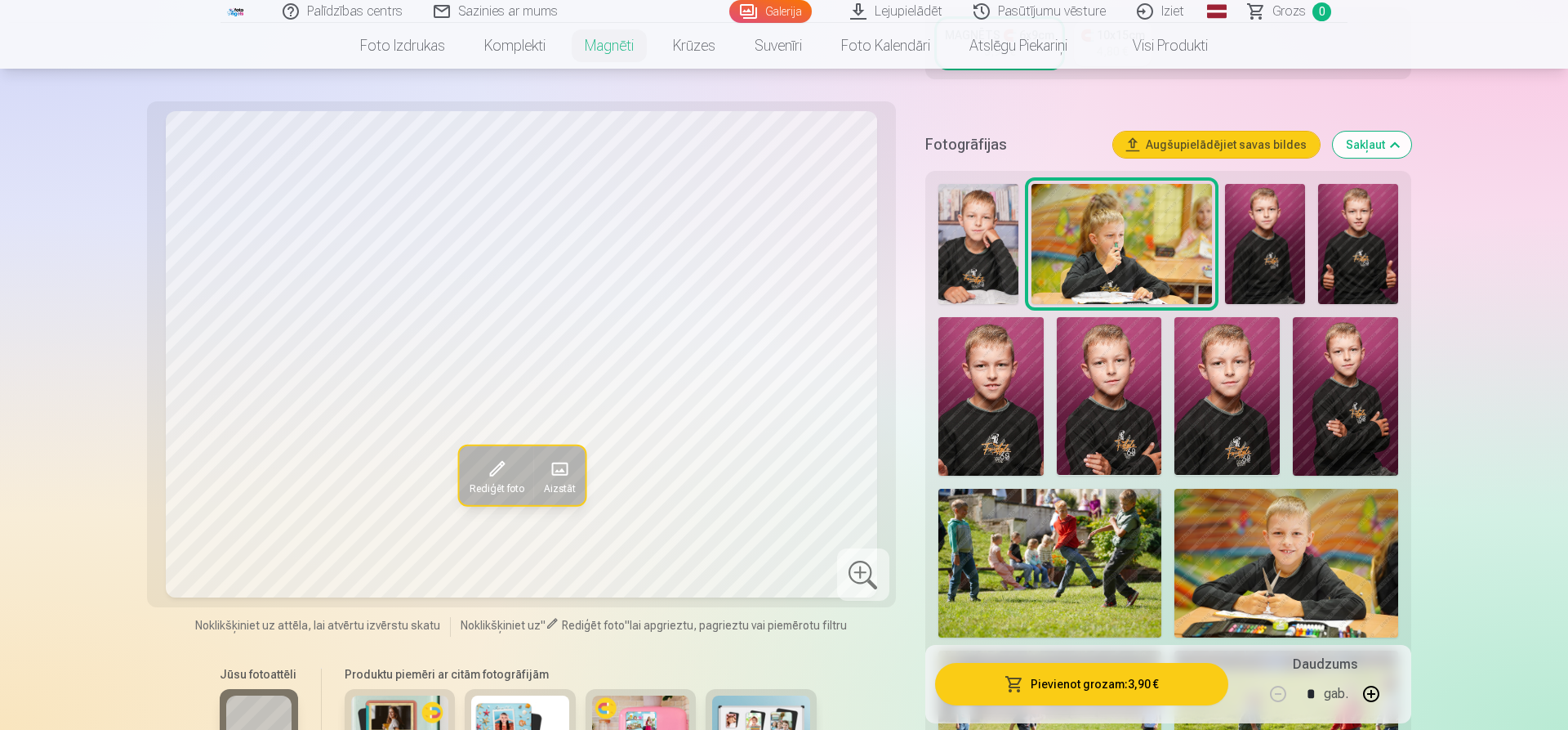
click at [1384, 220] on img at bounding box center [1359, 244] width 80 height 120
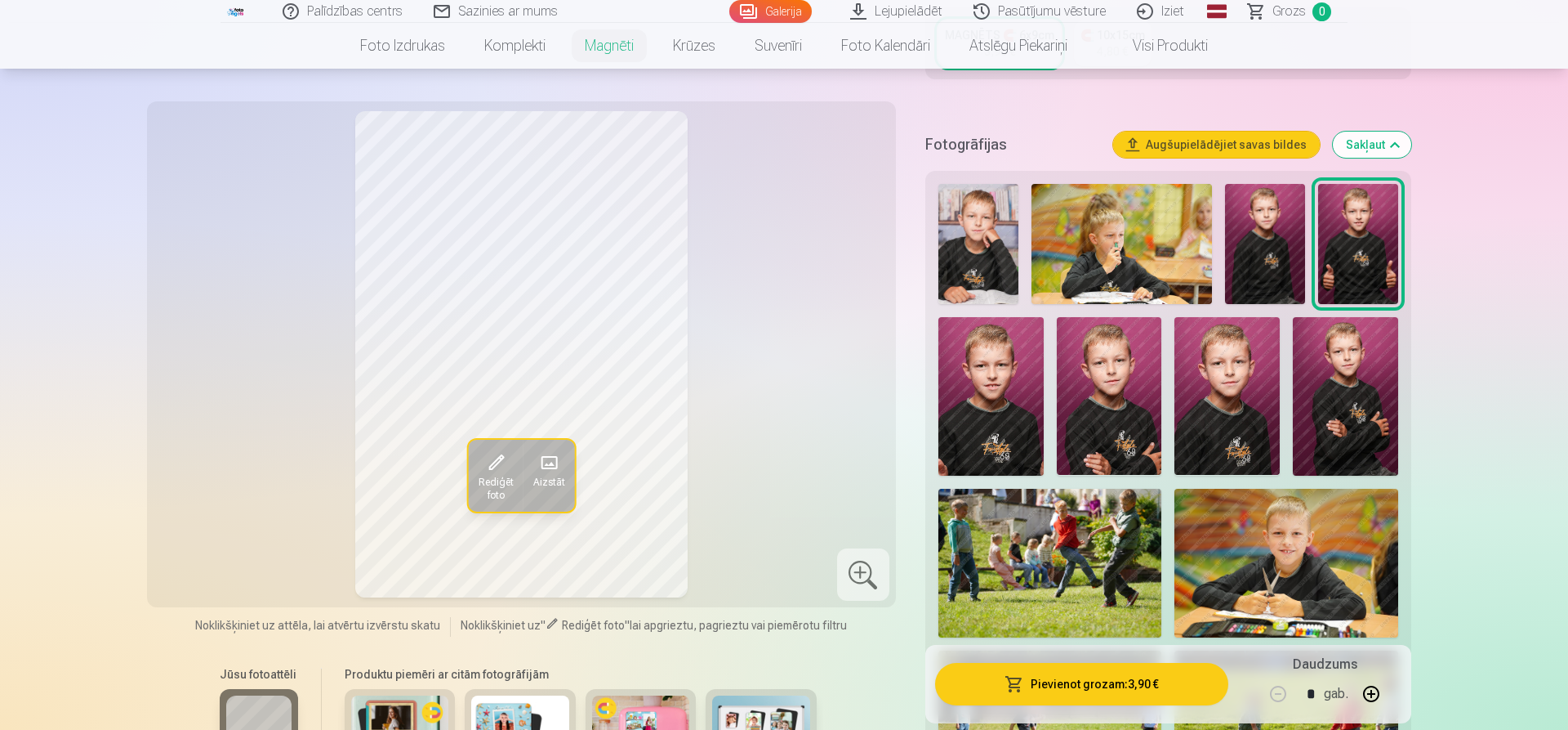
click at [1304, 222] on img at bounding box center [1265, 244] width 80 height 120
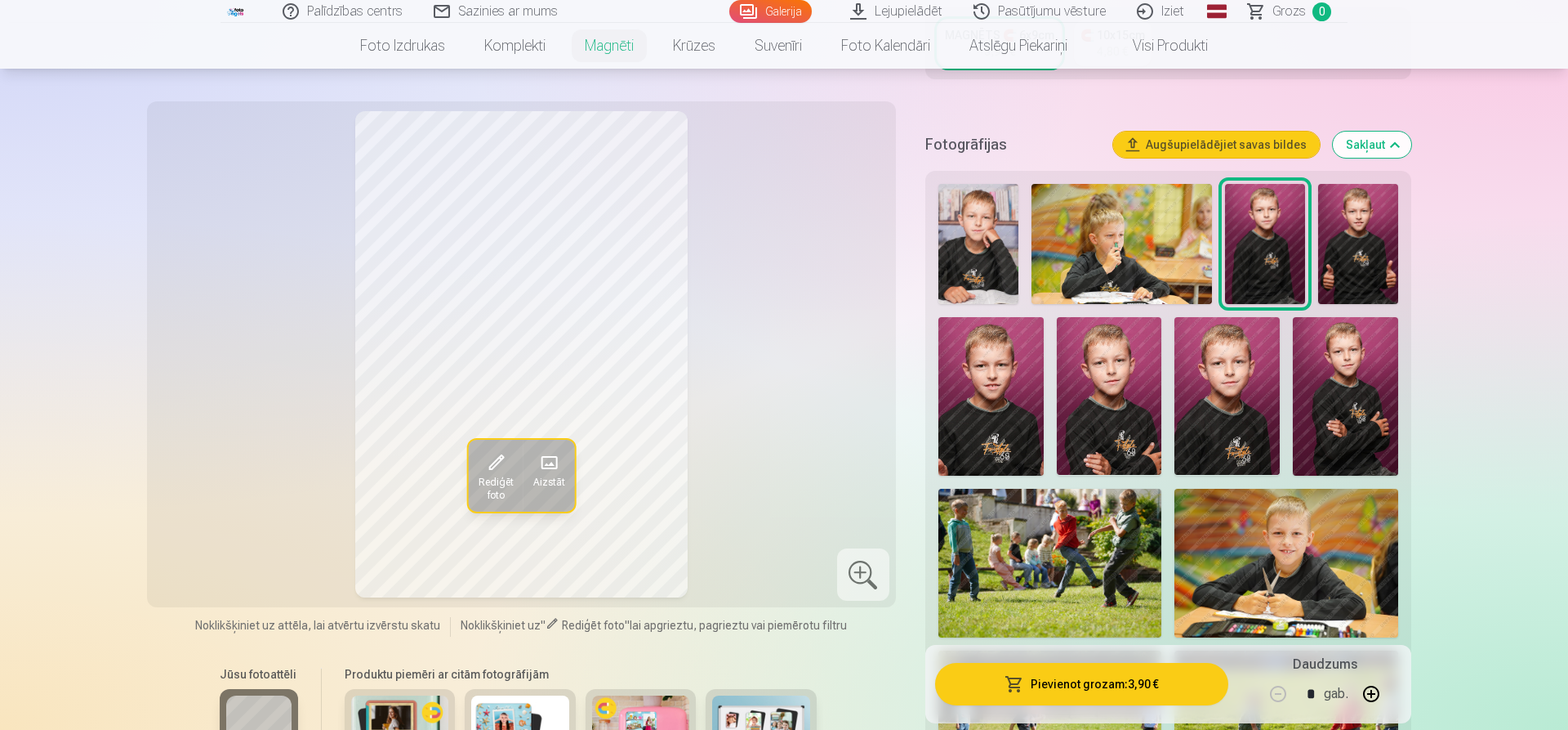
click at [1345, 376] on img at bounding box center [1345, 396] width 105 height 157
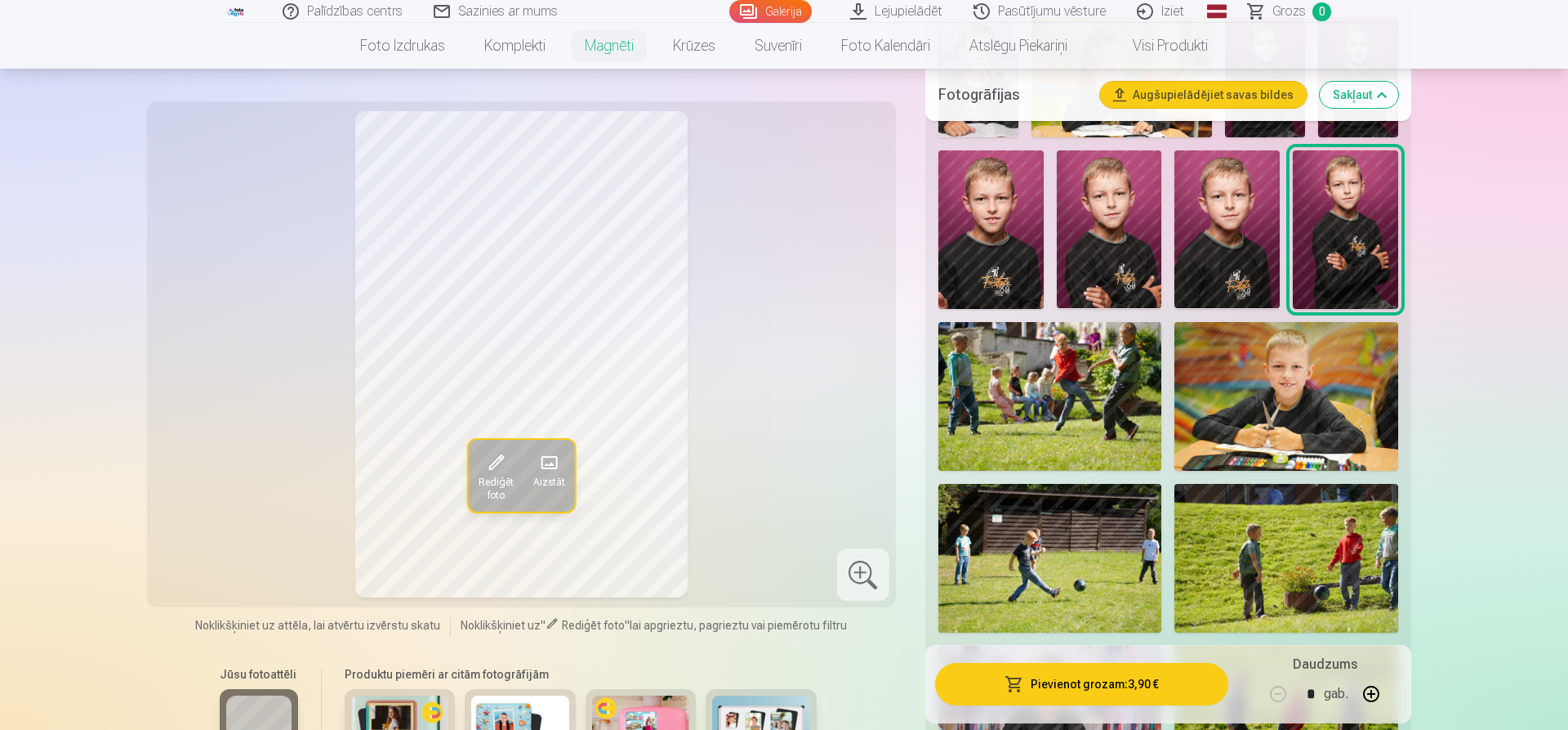
scroll to position [665, 0]
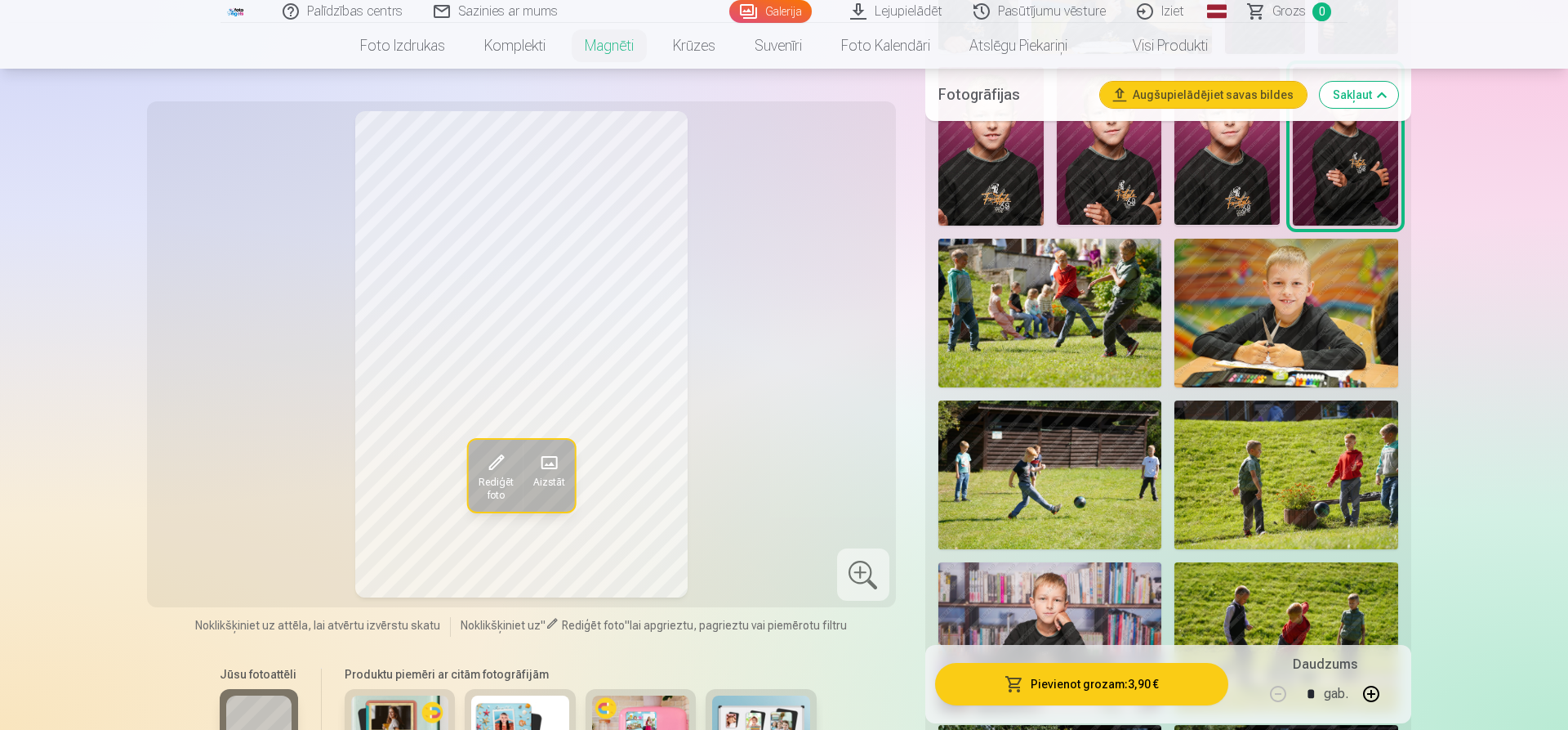
click at [1084, 288] on img at bounding box center [1051, 313] width 224 height 149
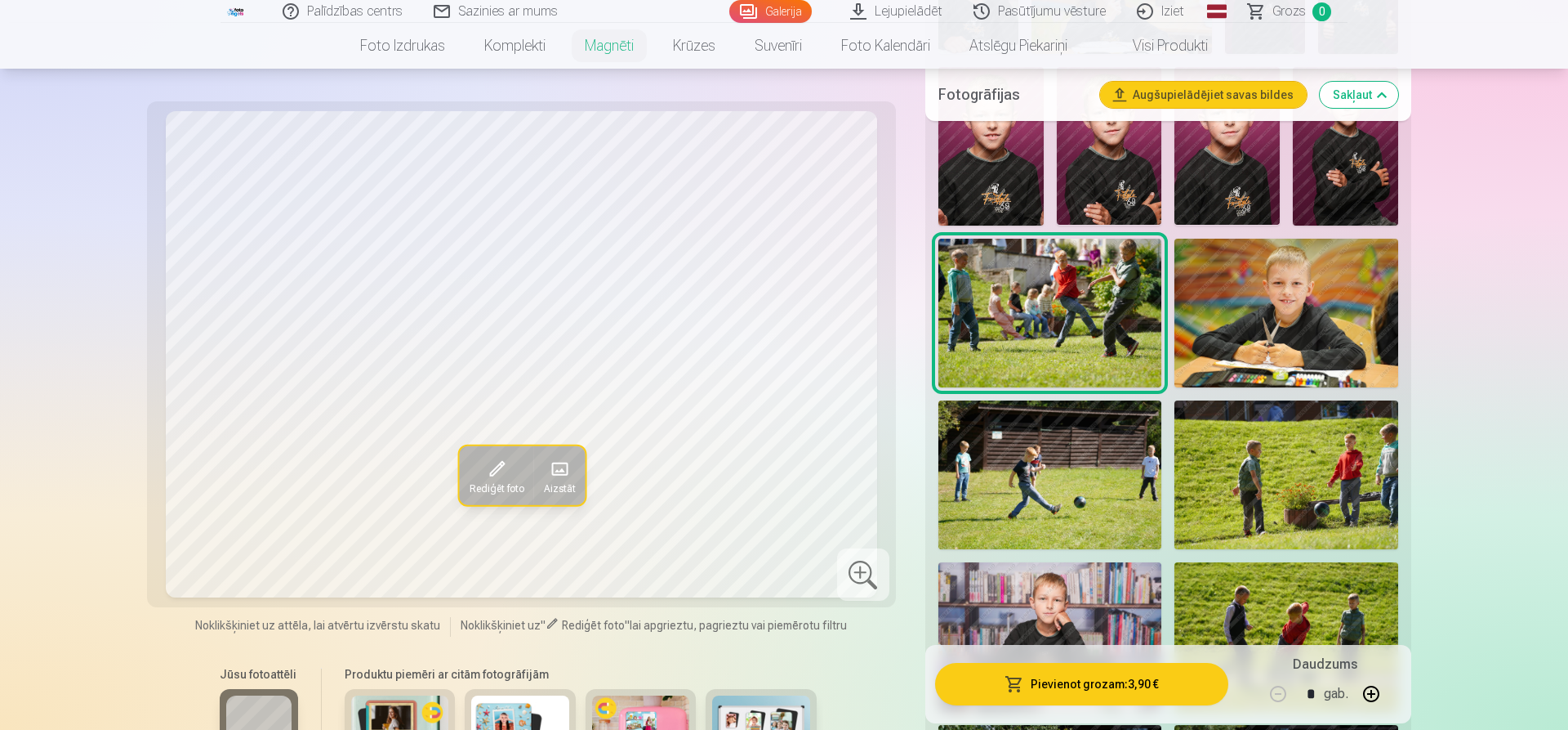
click at [1304, 480] on img at bounding box center [1287, 474] width 224 height 149
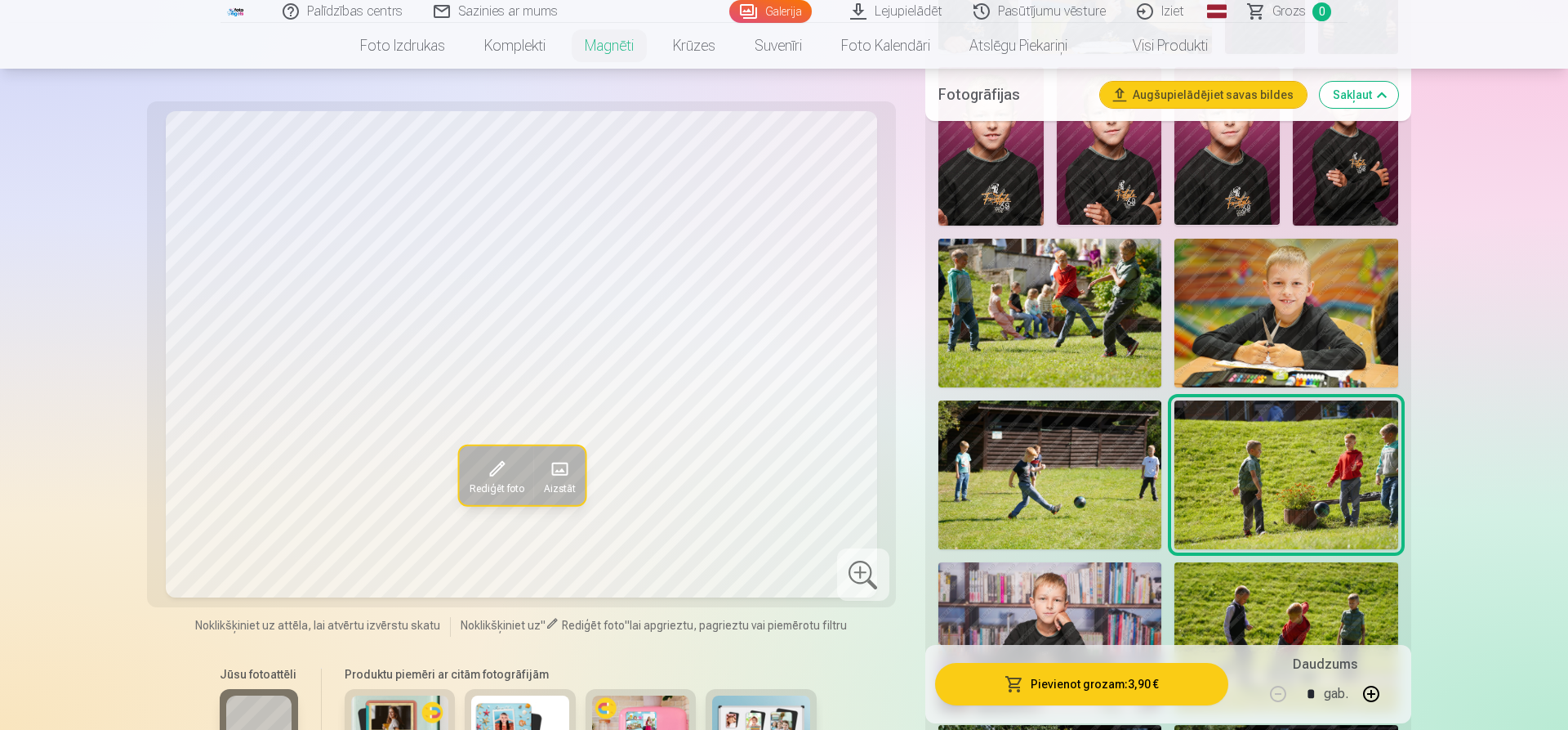
scroll to position [748, 0]
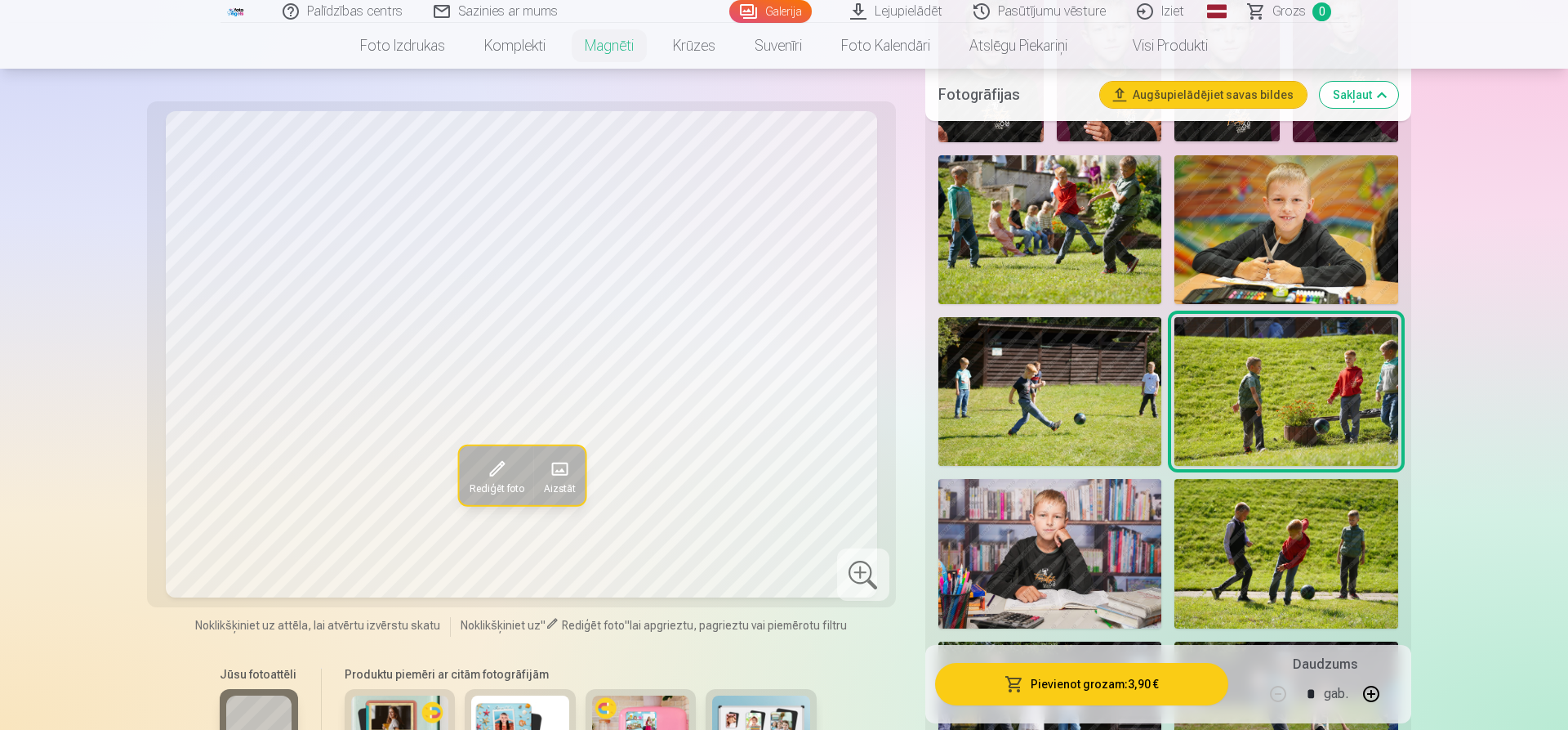
click at [1296, 493] on img at bounding box center [1287, 553] width 224 height 149
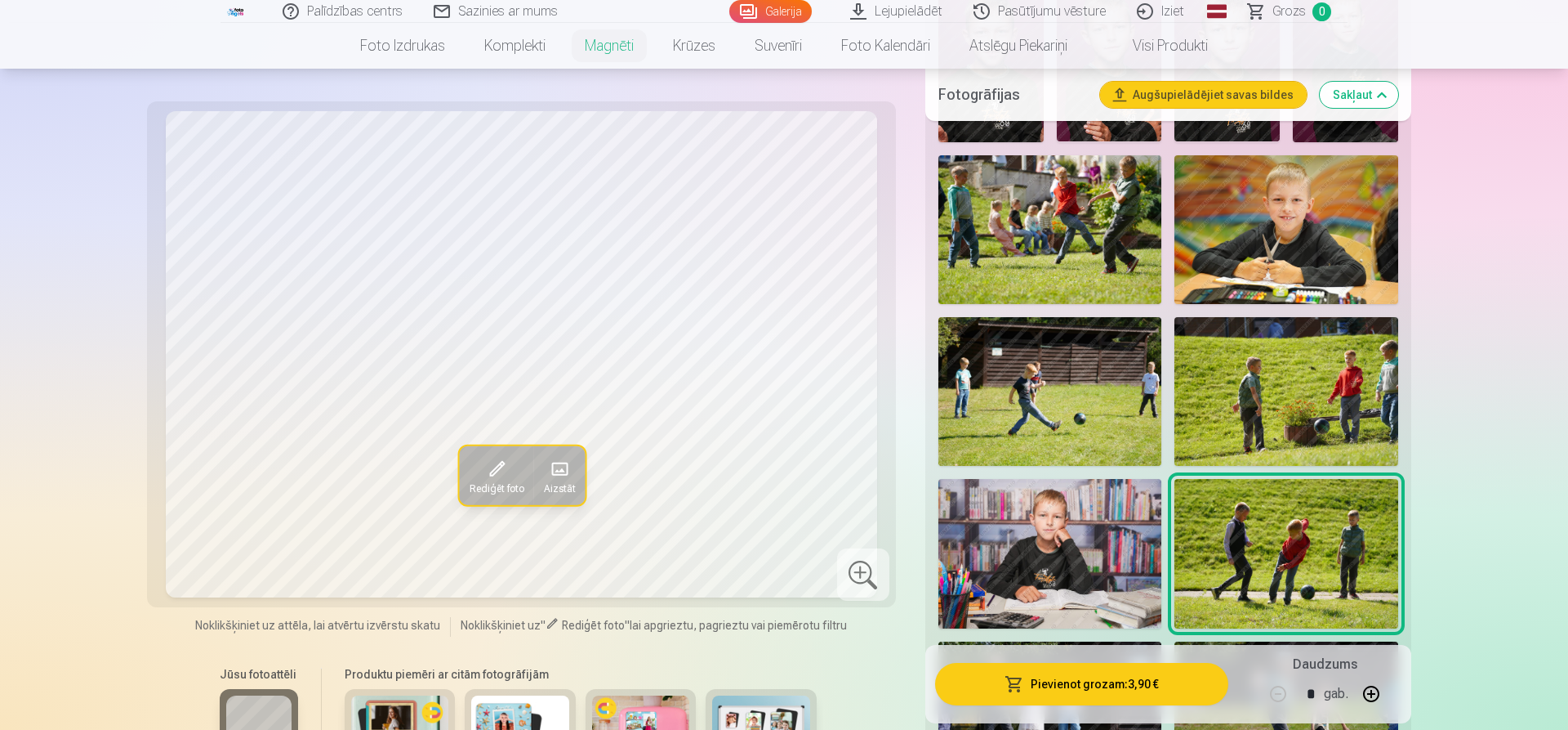
click at [1108, 489] on img at bounding box center [1051, 553] width 224 height 149
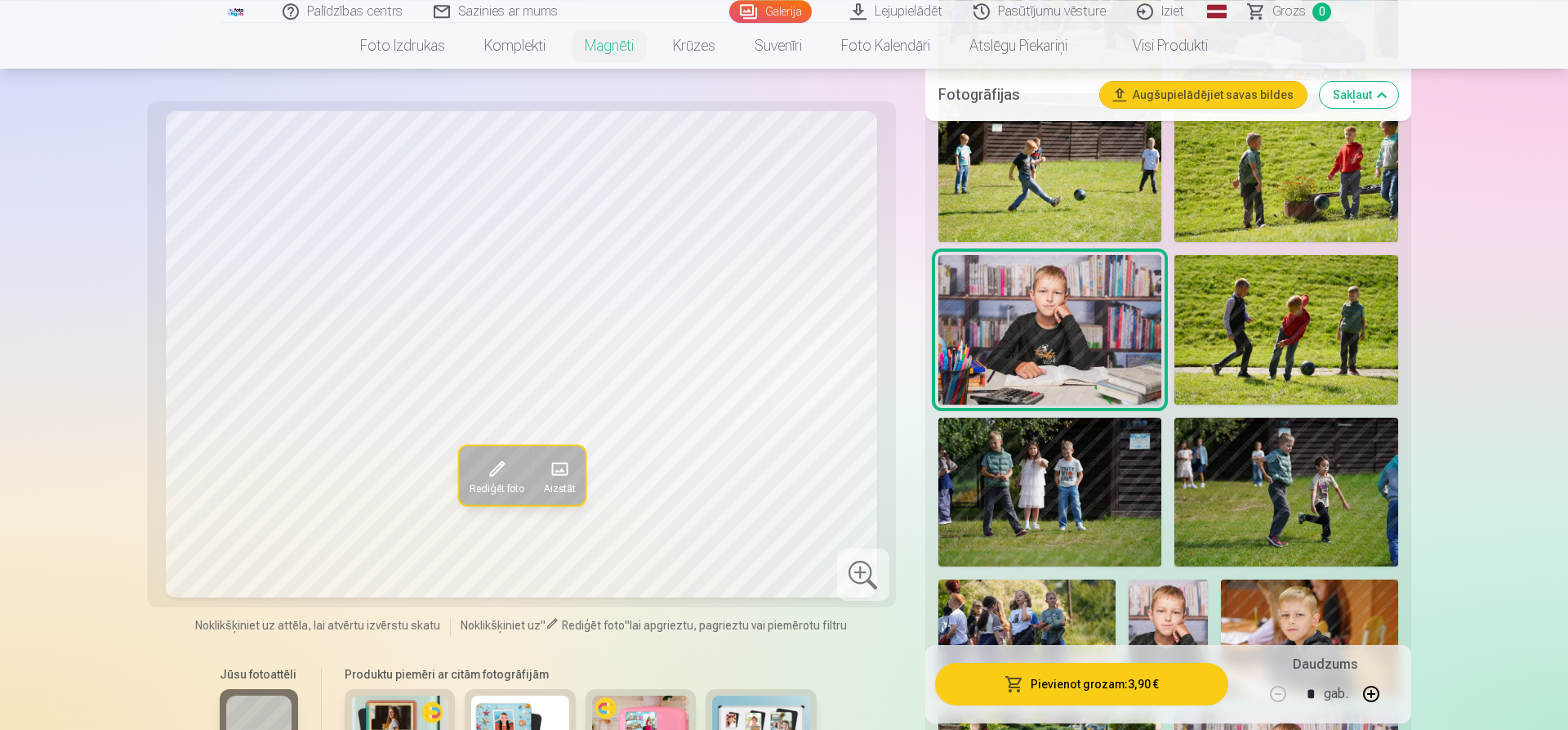
scroll to position [998, 0]
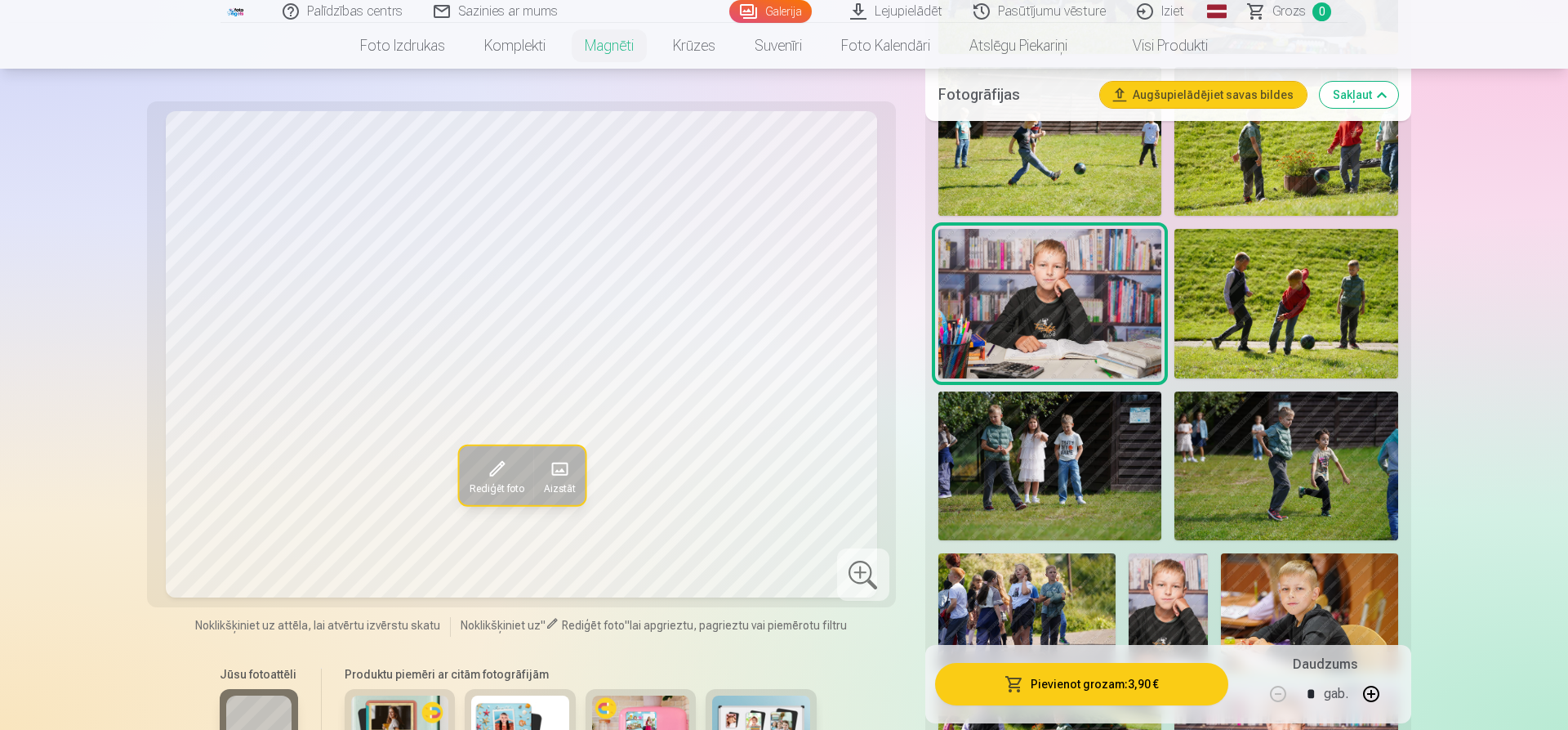
click at [1108, 489] on img at bounding box center [1051, 465] width 224 height 149
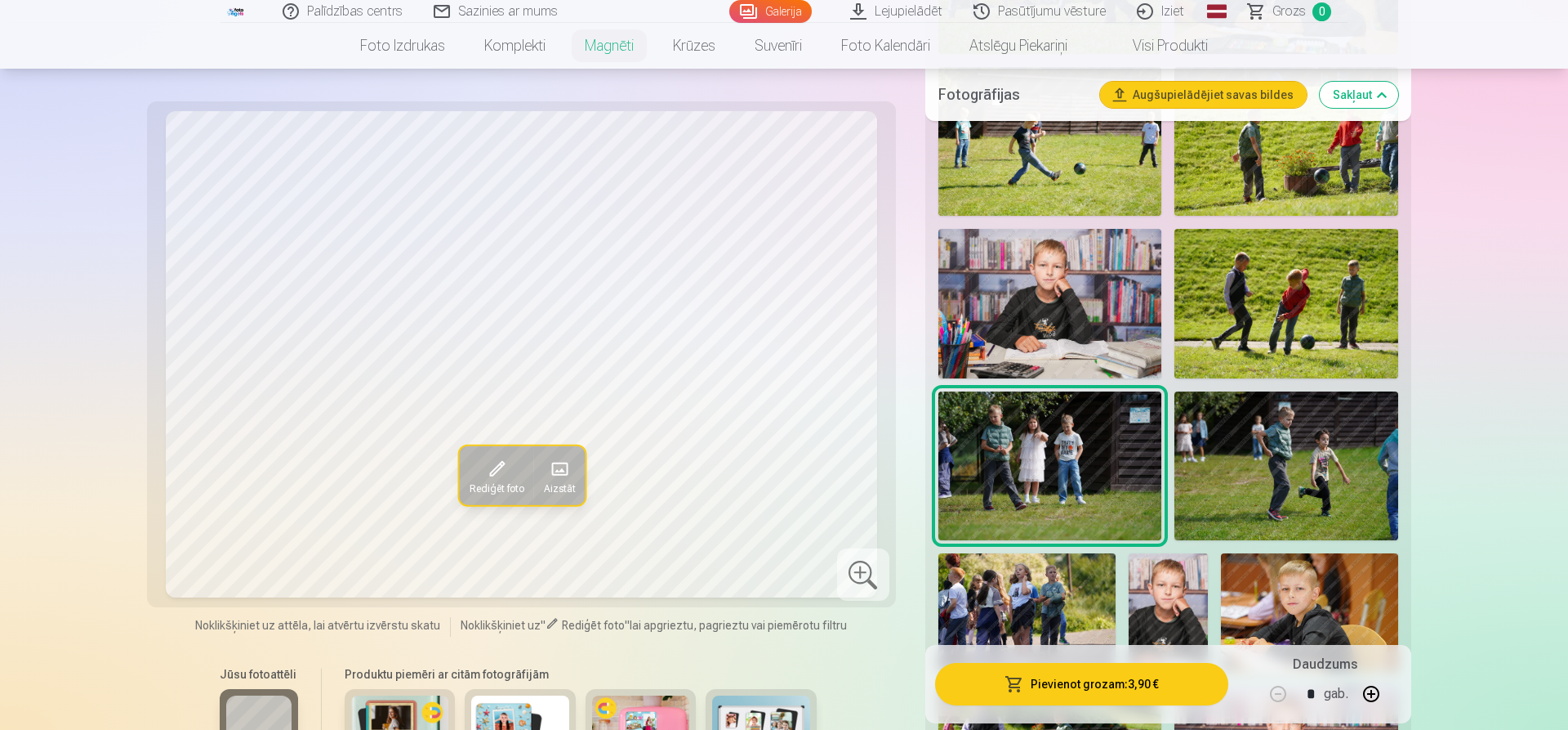
click at [1304, 465] on img at bounding box center [1287, 465] width 224 height 149
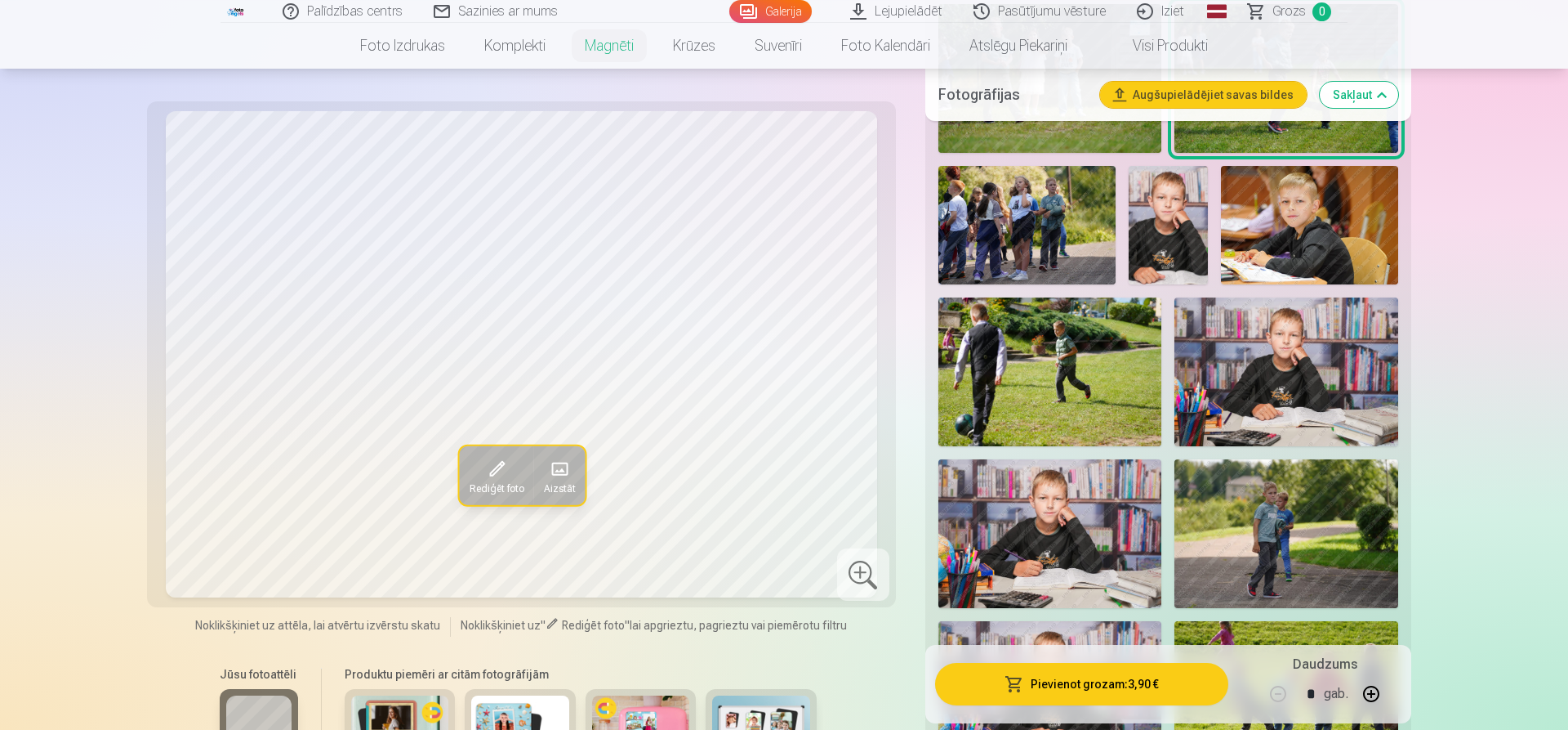
scroll to position [1415, 0]
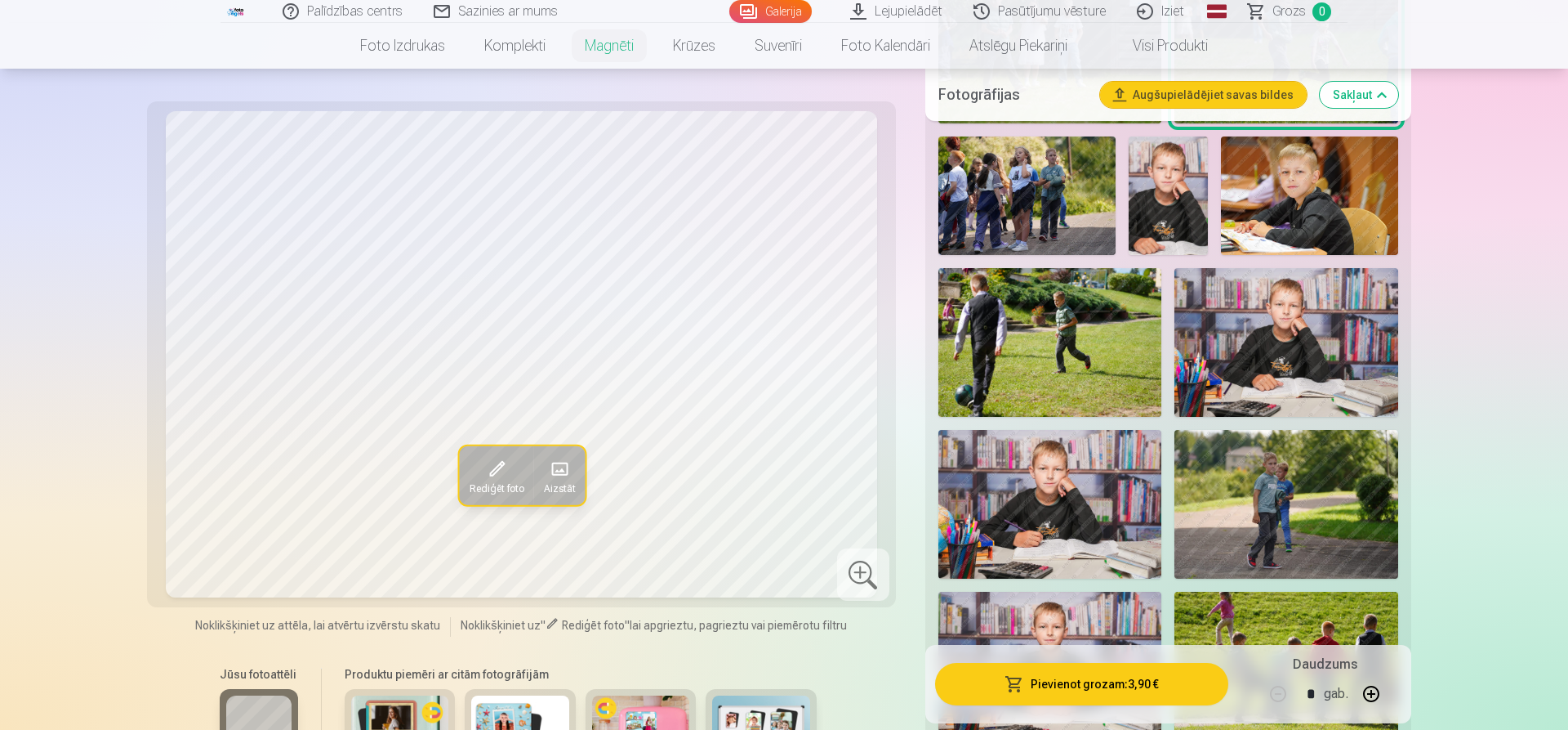
click at [1126, 370] on img at bounding box center [1051, 342] width 224 height 149
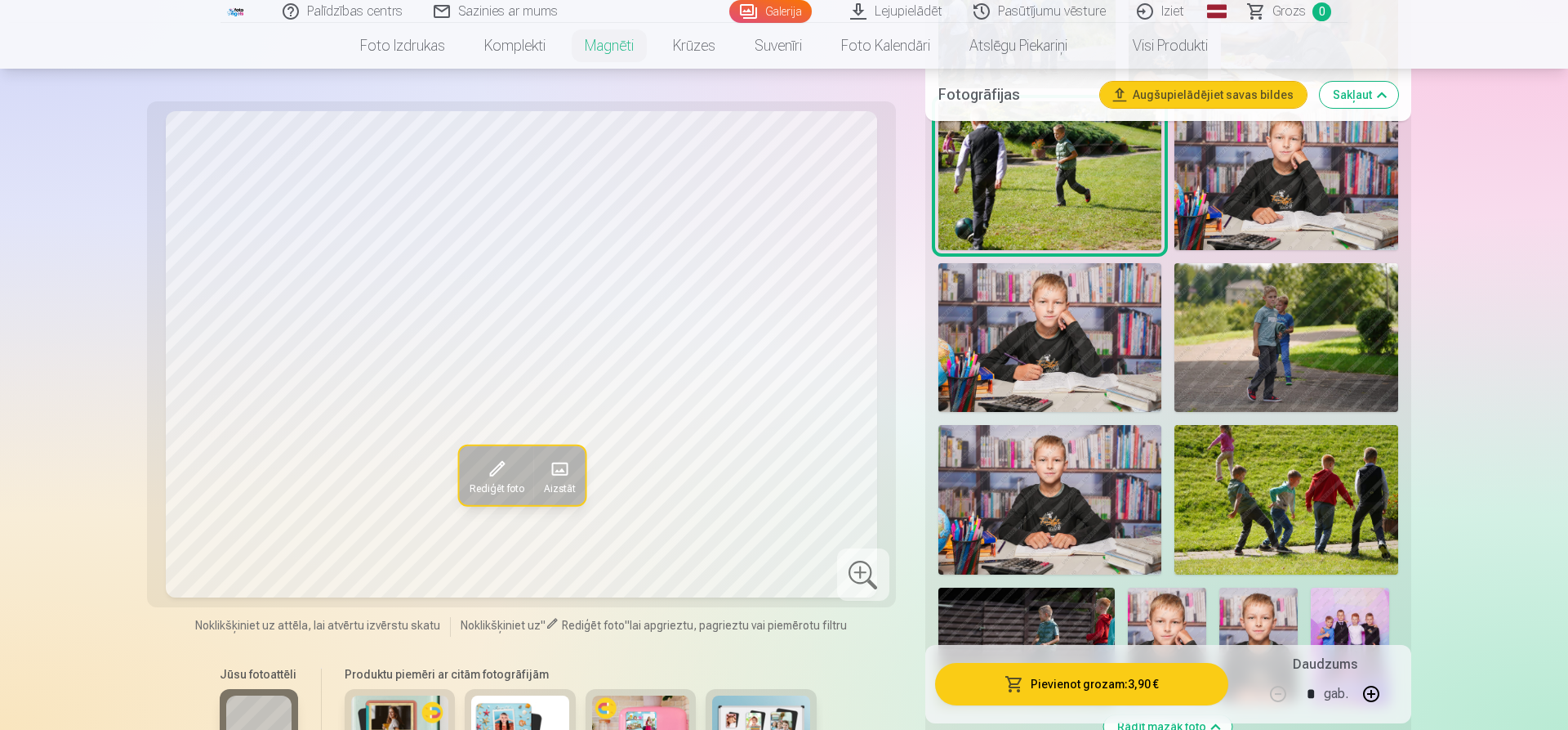
scroll to position [1748, 0]
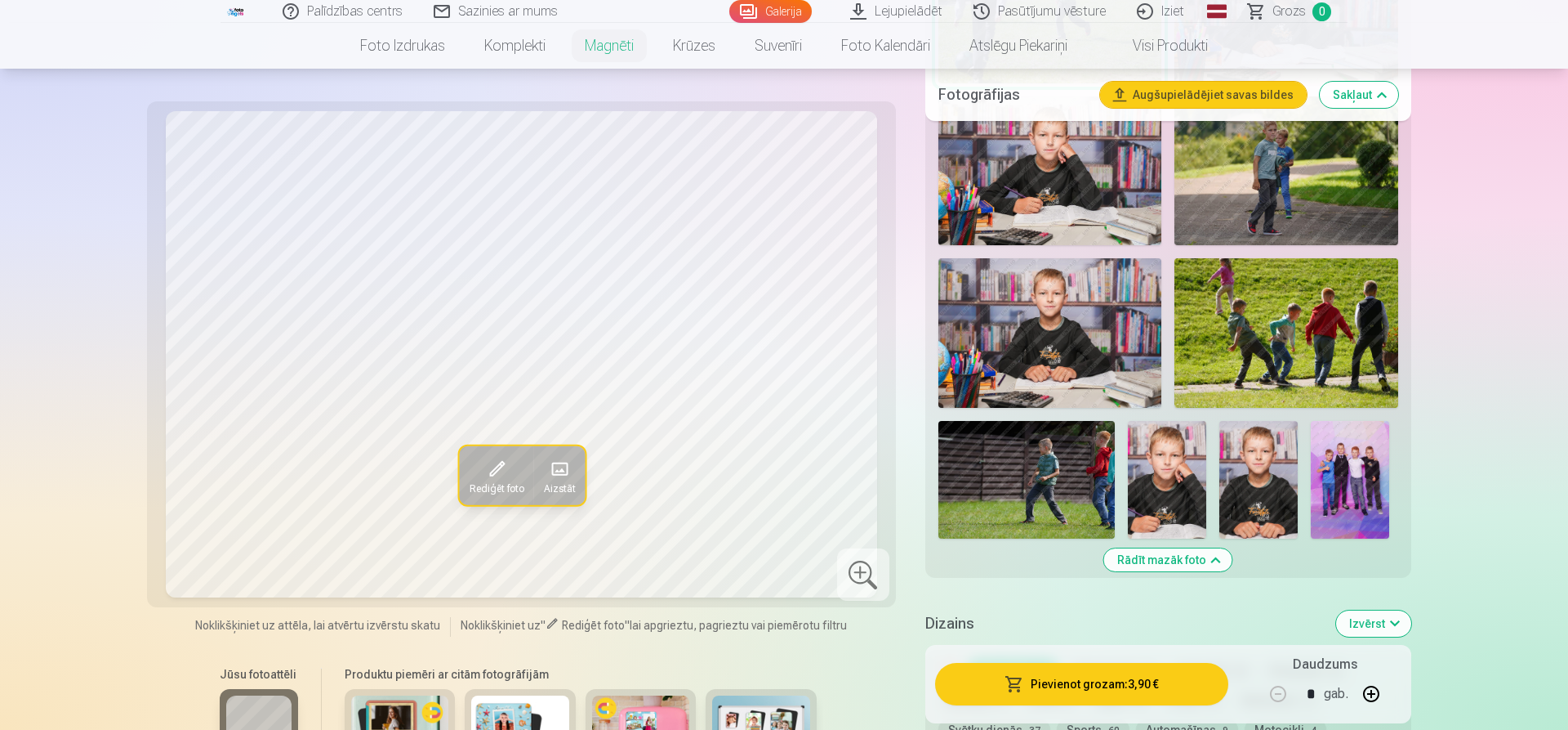
click at [1332, 295] on img at bounding box center [1287, 332] width 224 height 149
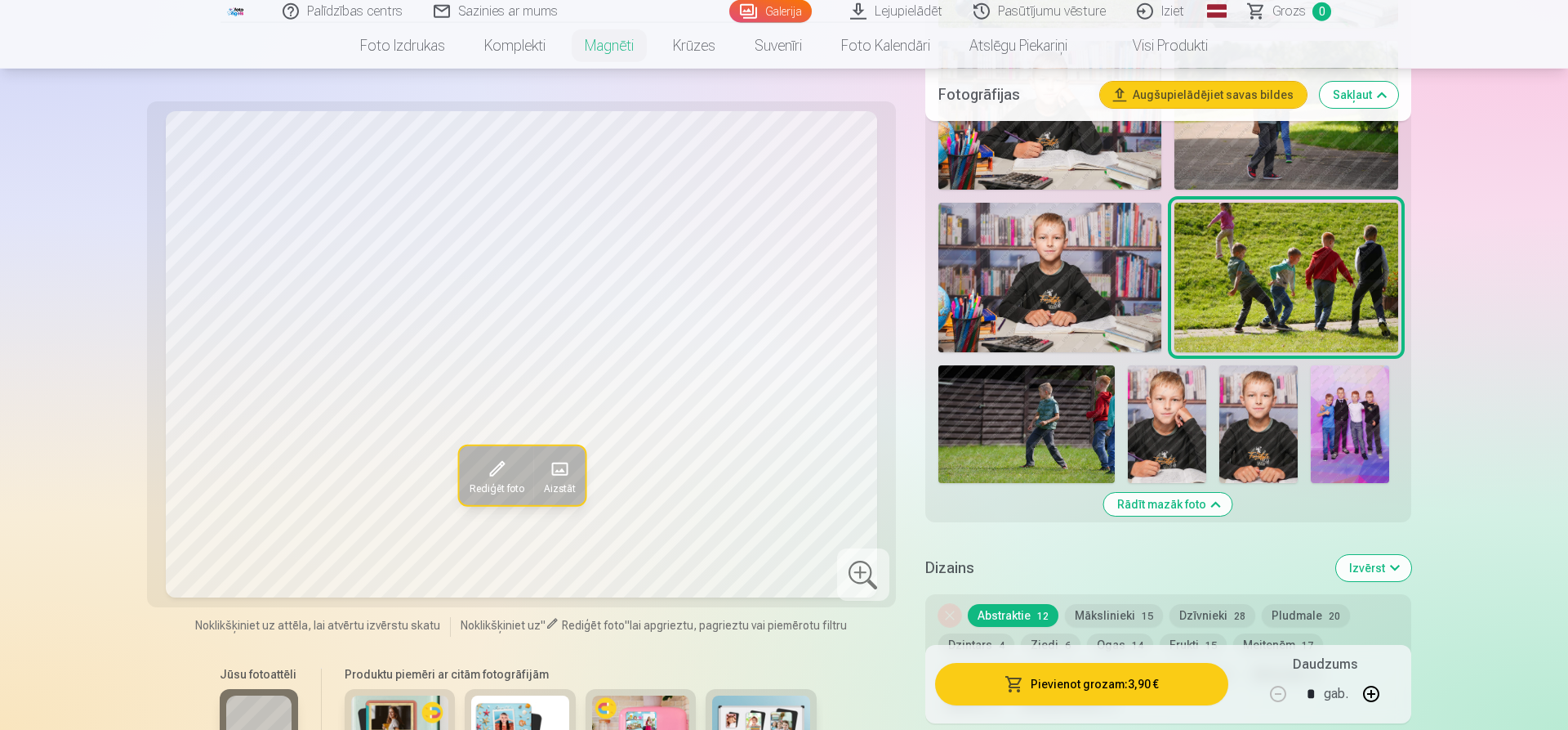
scroll to position [1832, 0]
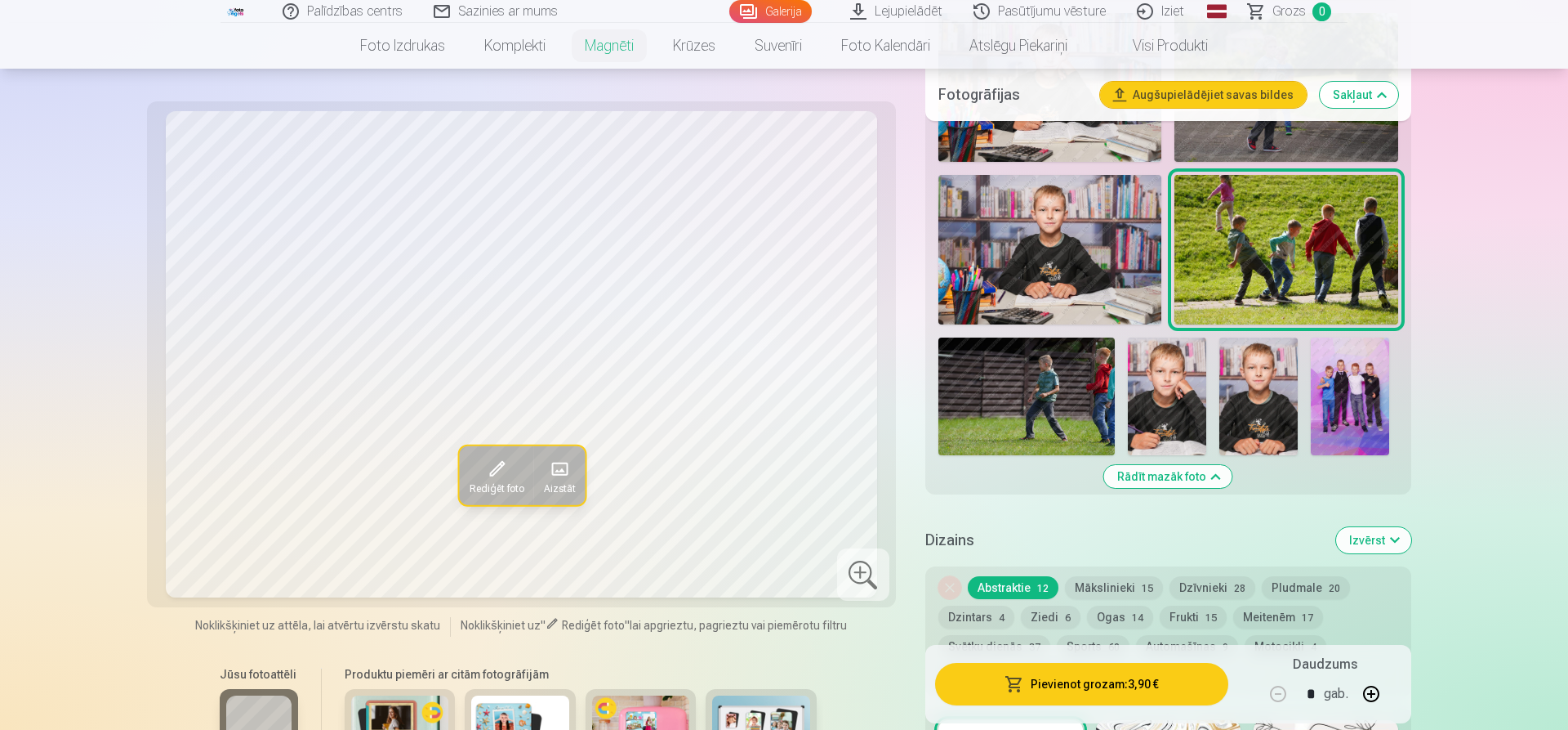
click at [1090, 359] on img at bounding box center [1027, 396] width 176 height 118
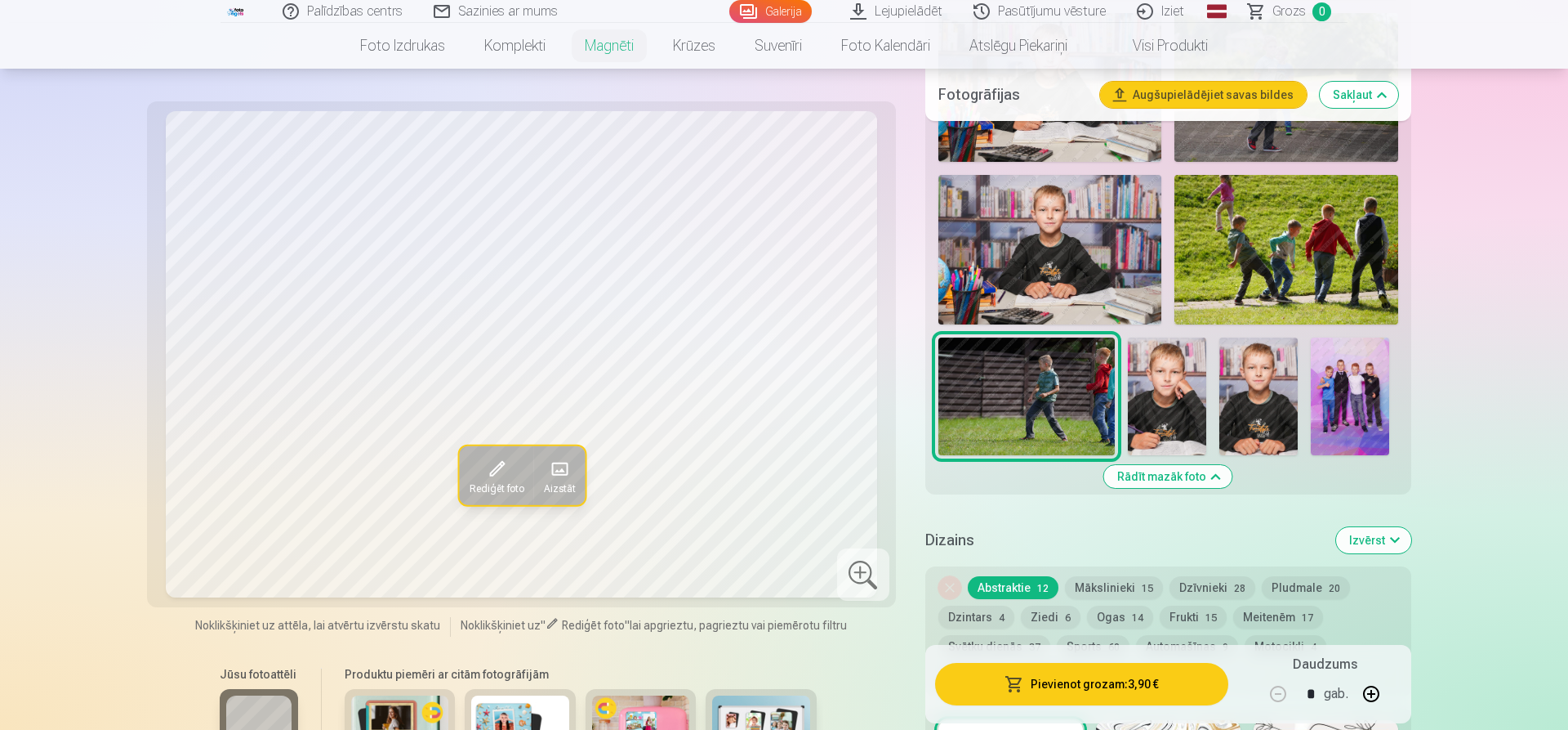
click at [1355, 383] on img at bounding box center [1350, 396] width 79 height 118
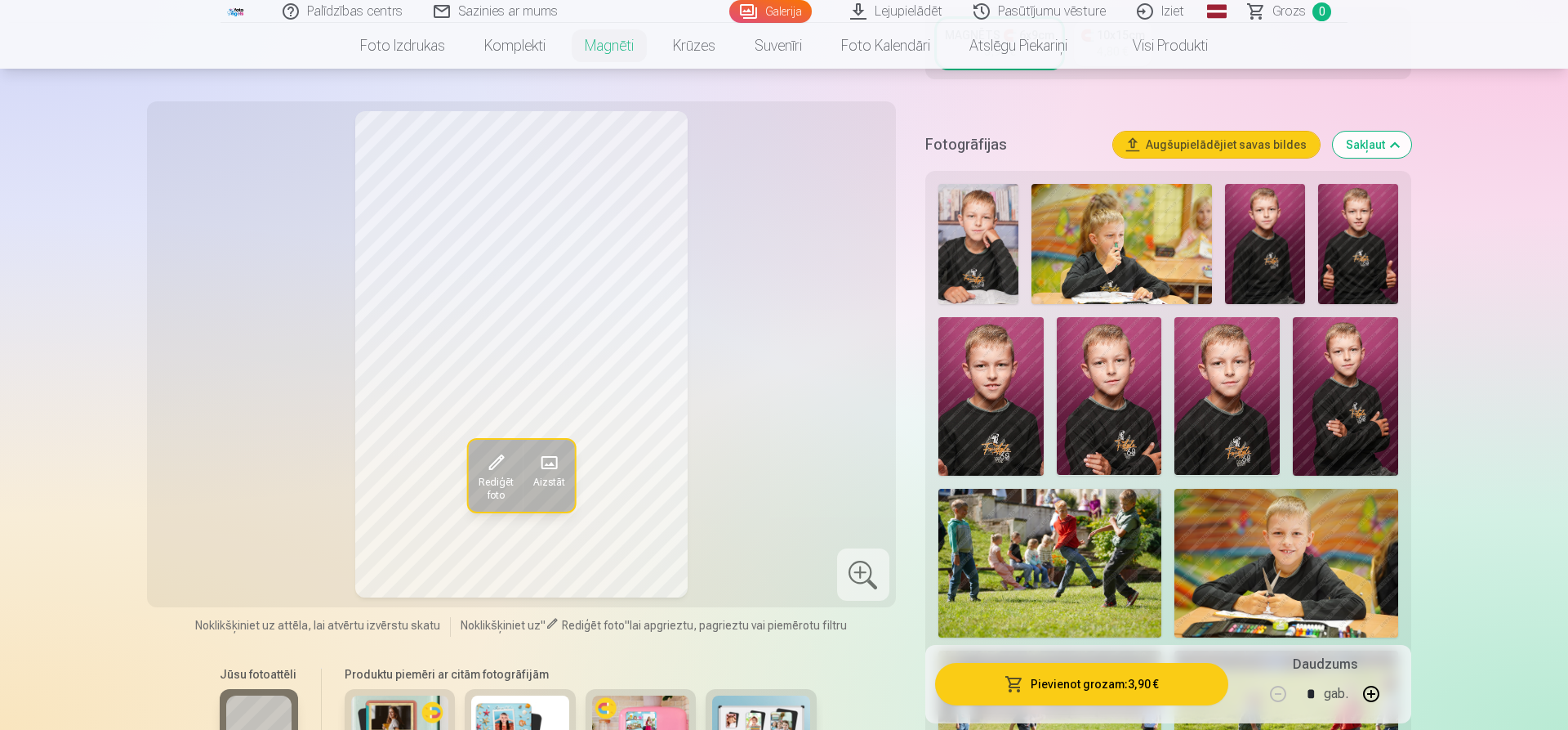
scroll to position [81, 0]
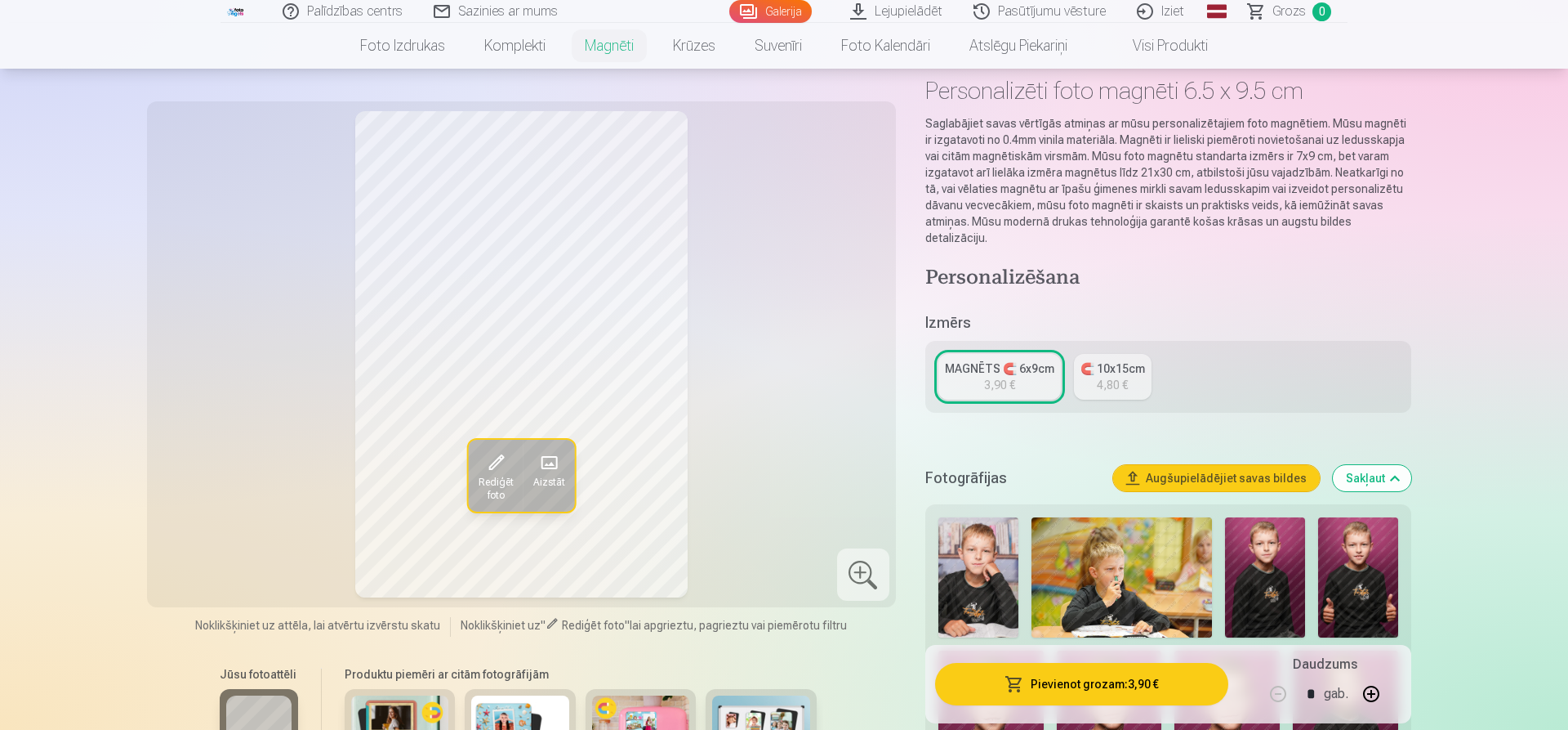
click at [1147, 548] on img at bounding box center [1122, 577] width 181 height 120
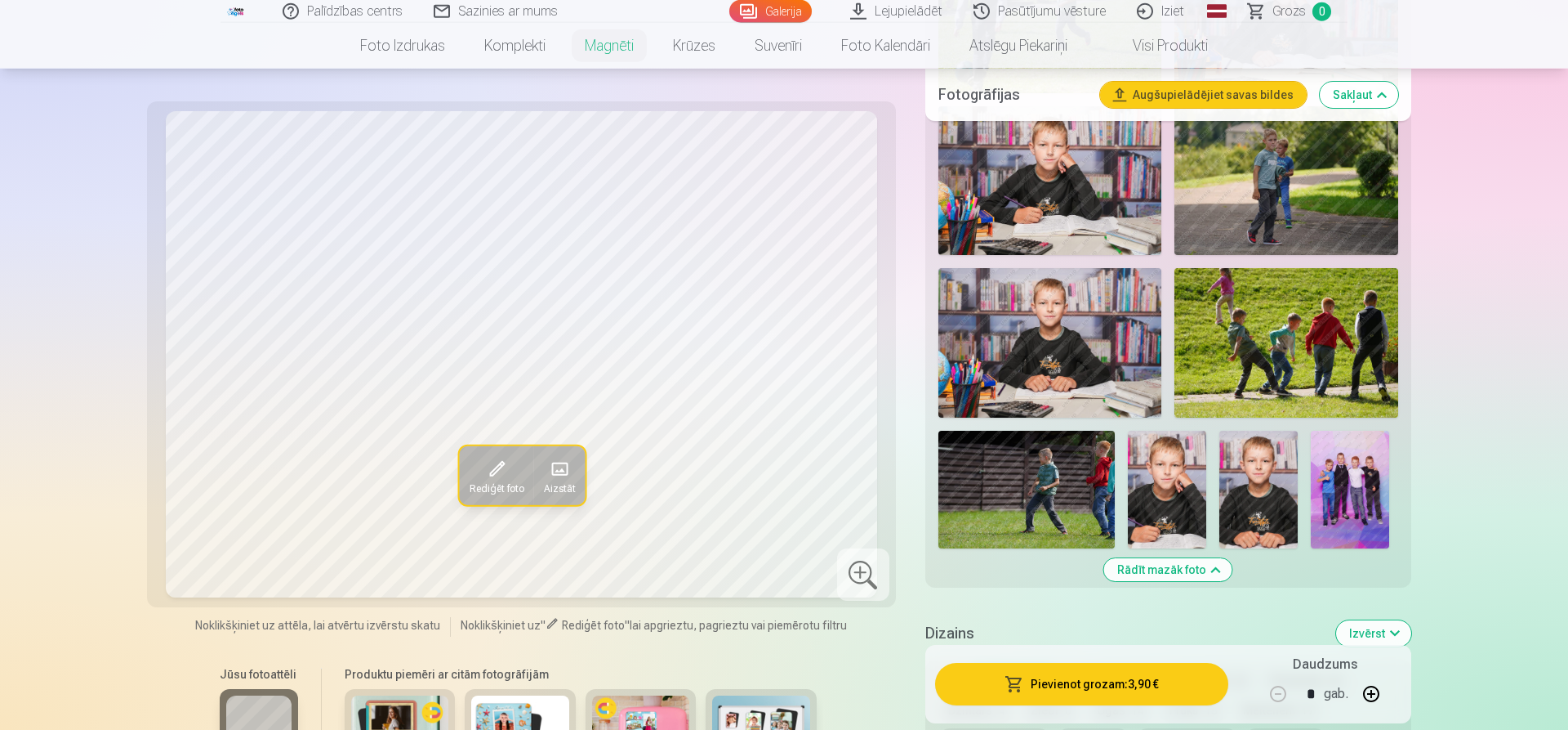
scroll to position [1748, 0]
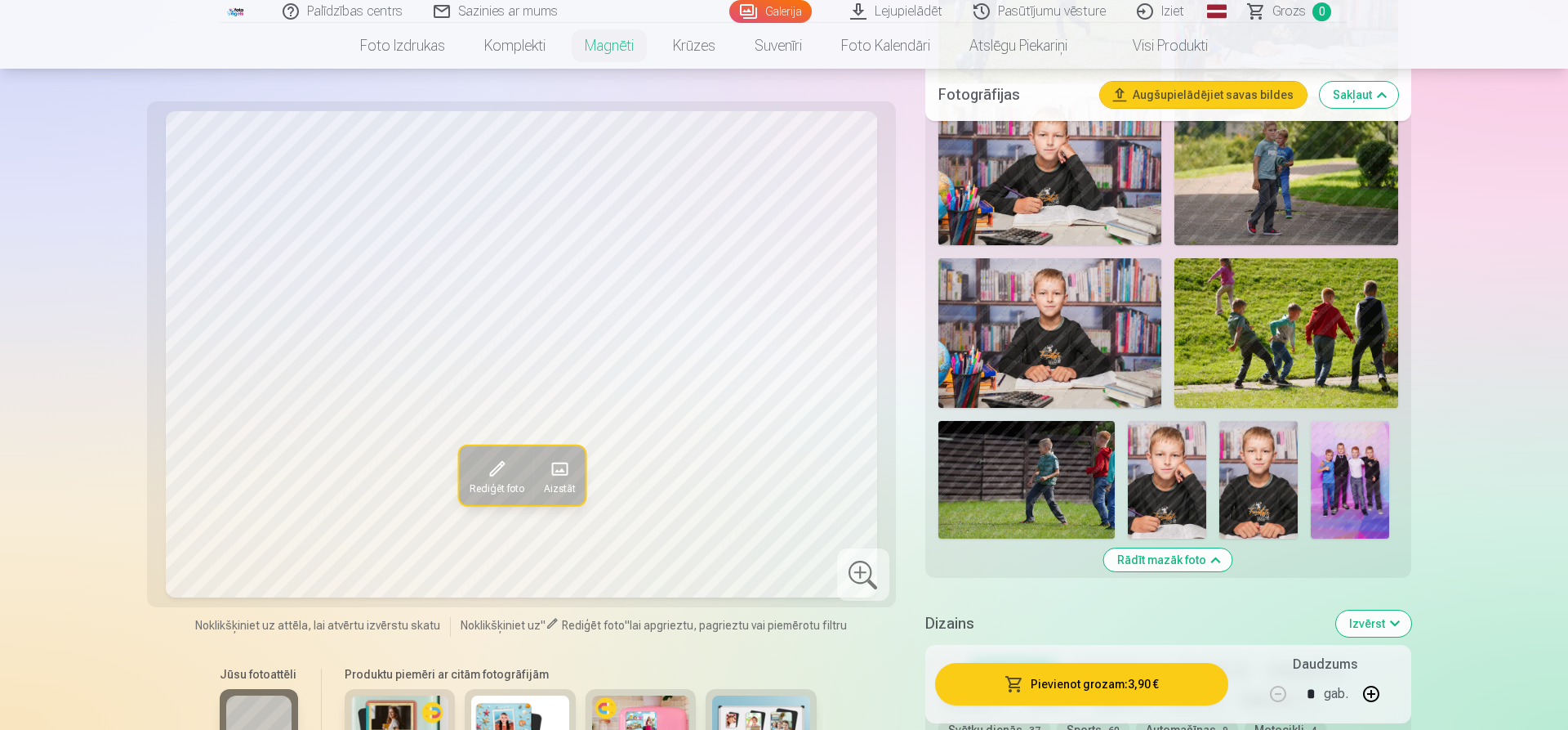
click at [1248, 460] on img at bounding box center [1258, 480] width 79 height 118
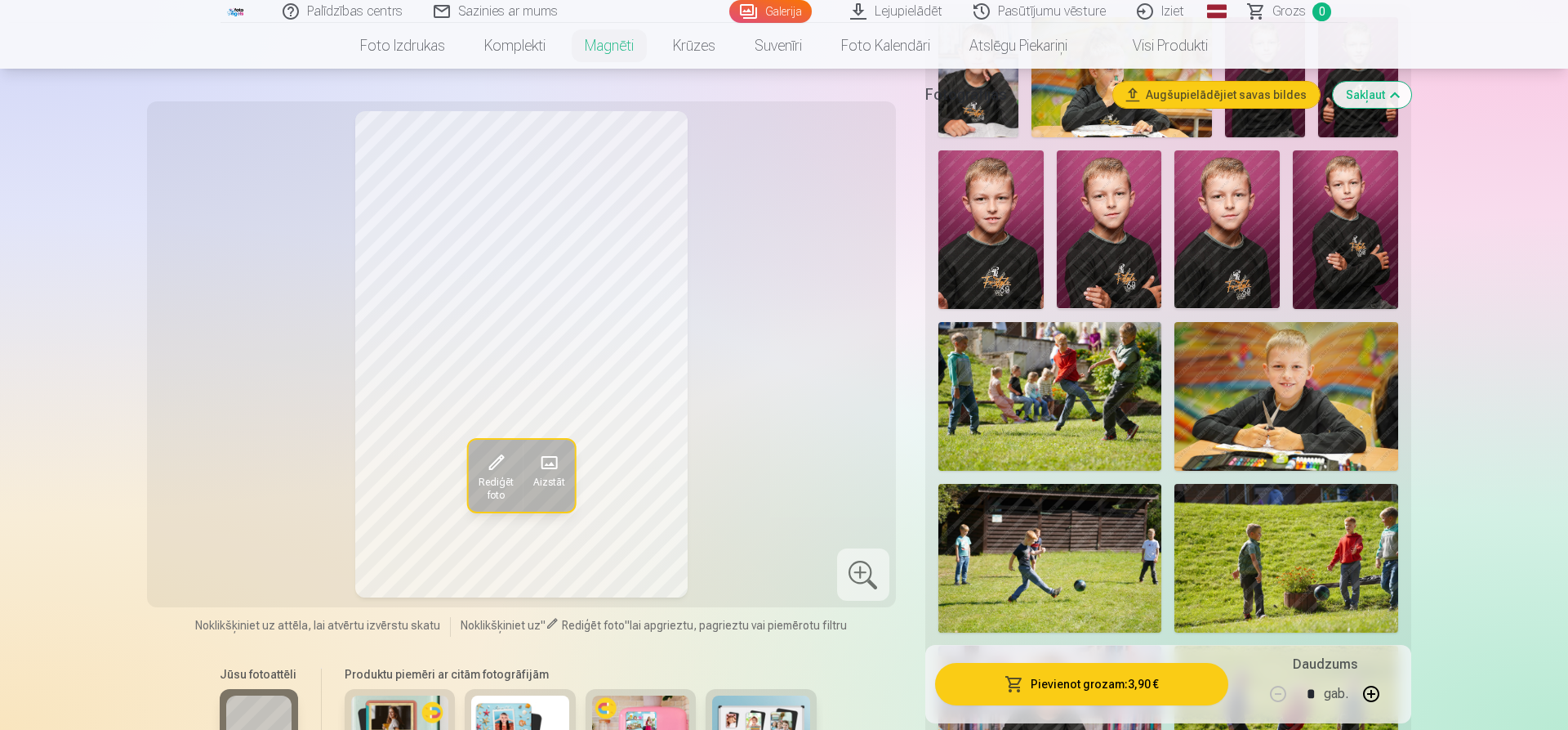
scroll to position [247, 0]
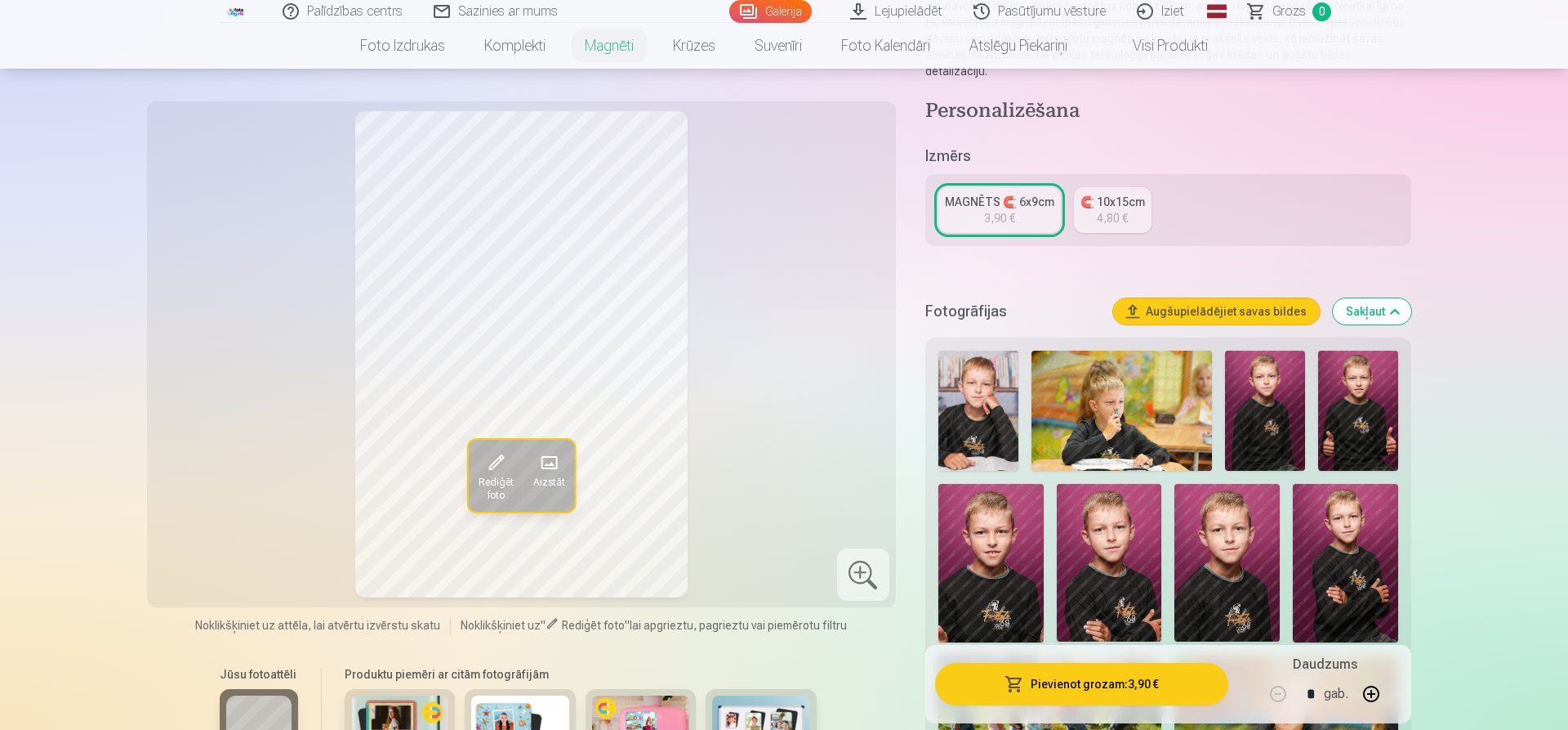
click at [1162, 422] on img at bounding box center [1122, 411] width 181 height 120
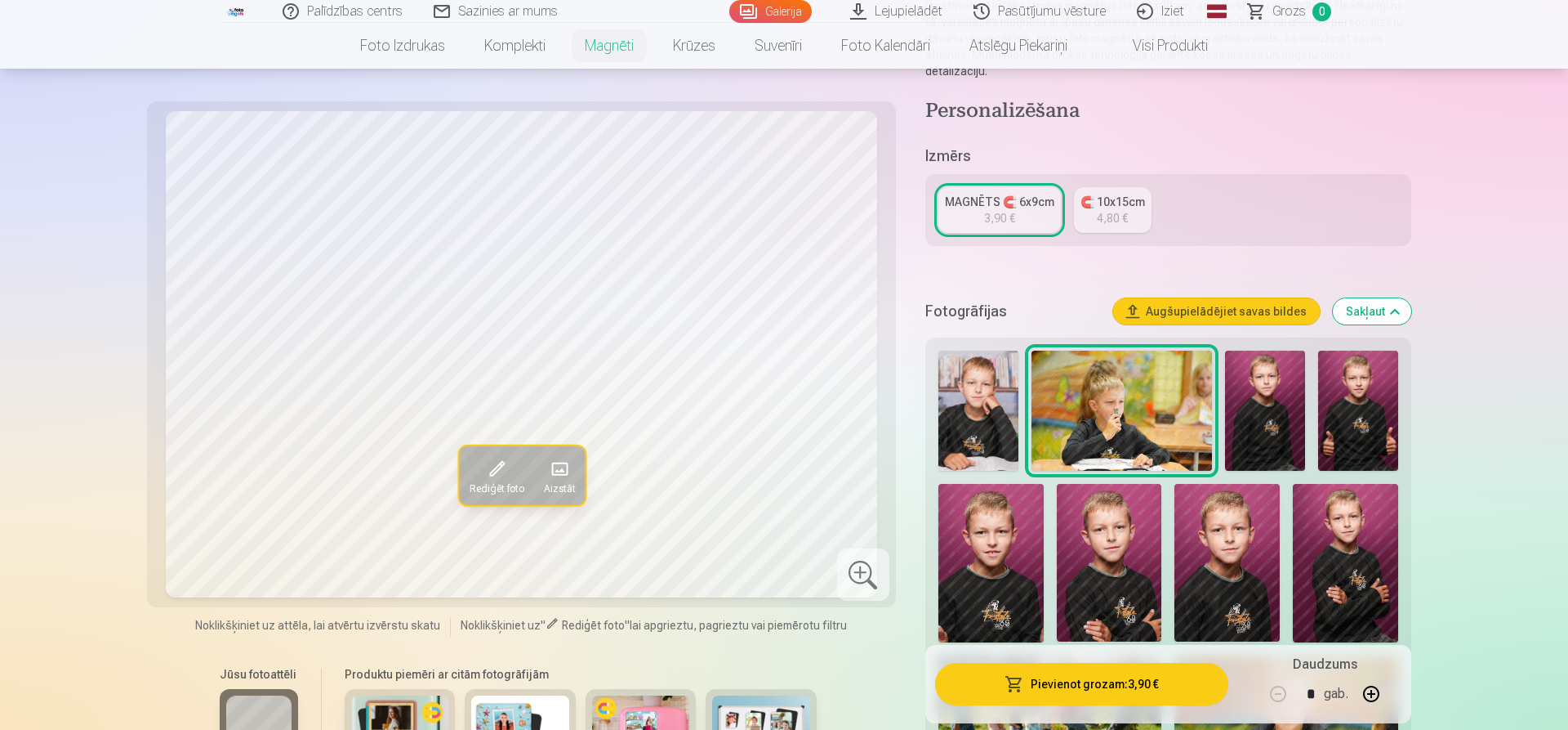
click at [505, 474] on span at bounding box center [496, 469] width 27 height 27
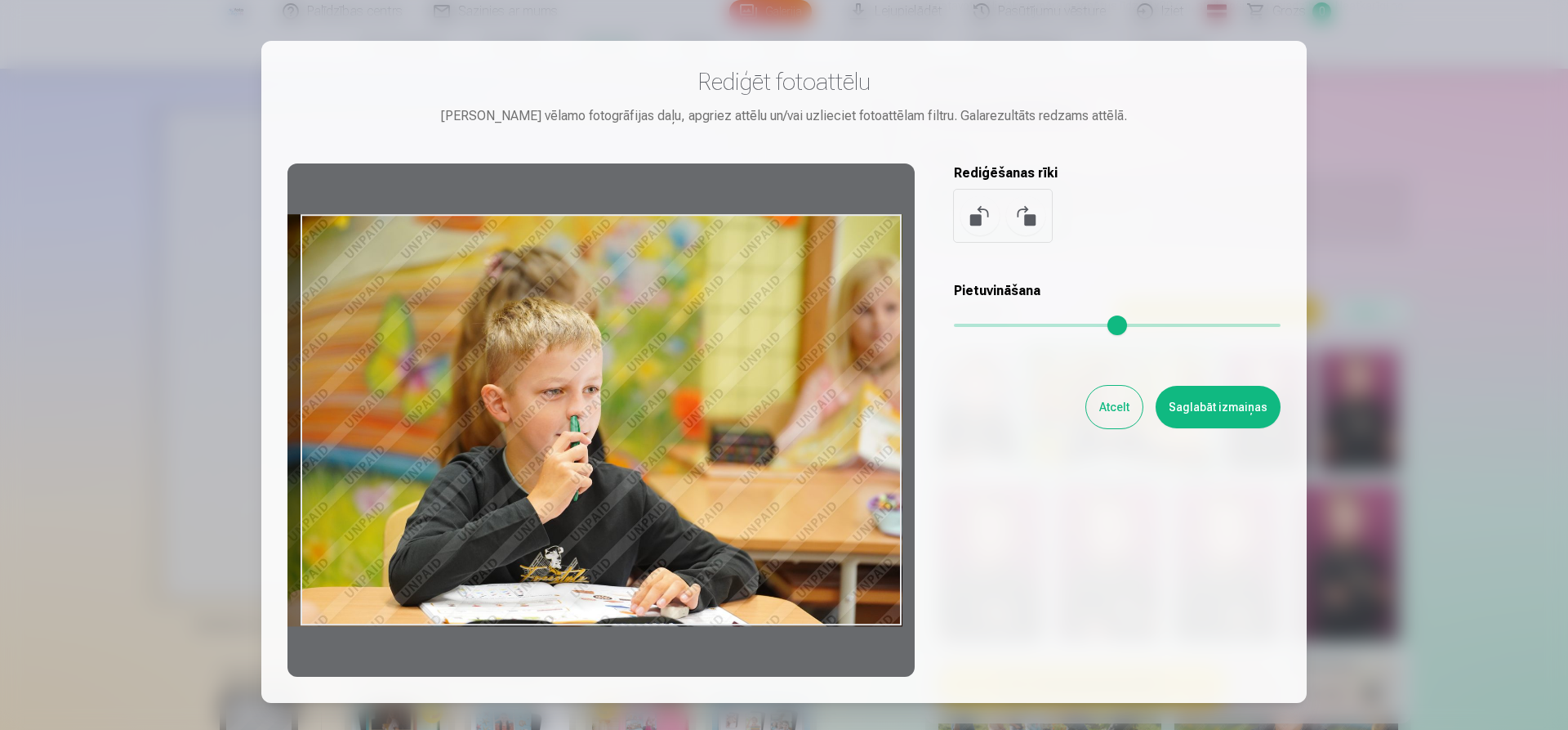
drag, startPoint x: 899, startPoint y: 428, endPoint x: 772, endPoint y: 439, distance: 127.5
click at [772, 439] on div at bounding box center [602, 419] width 627 height 513
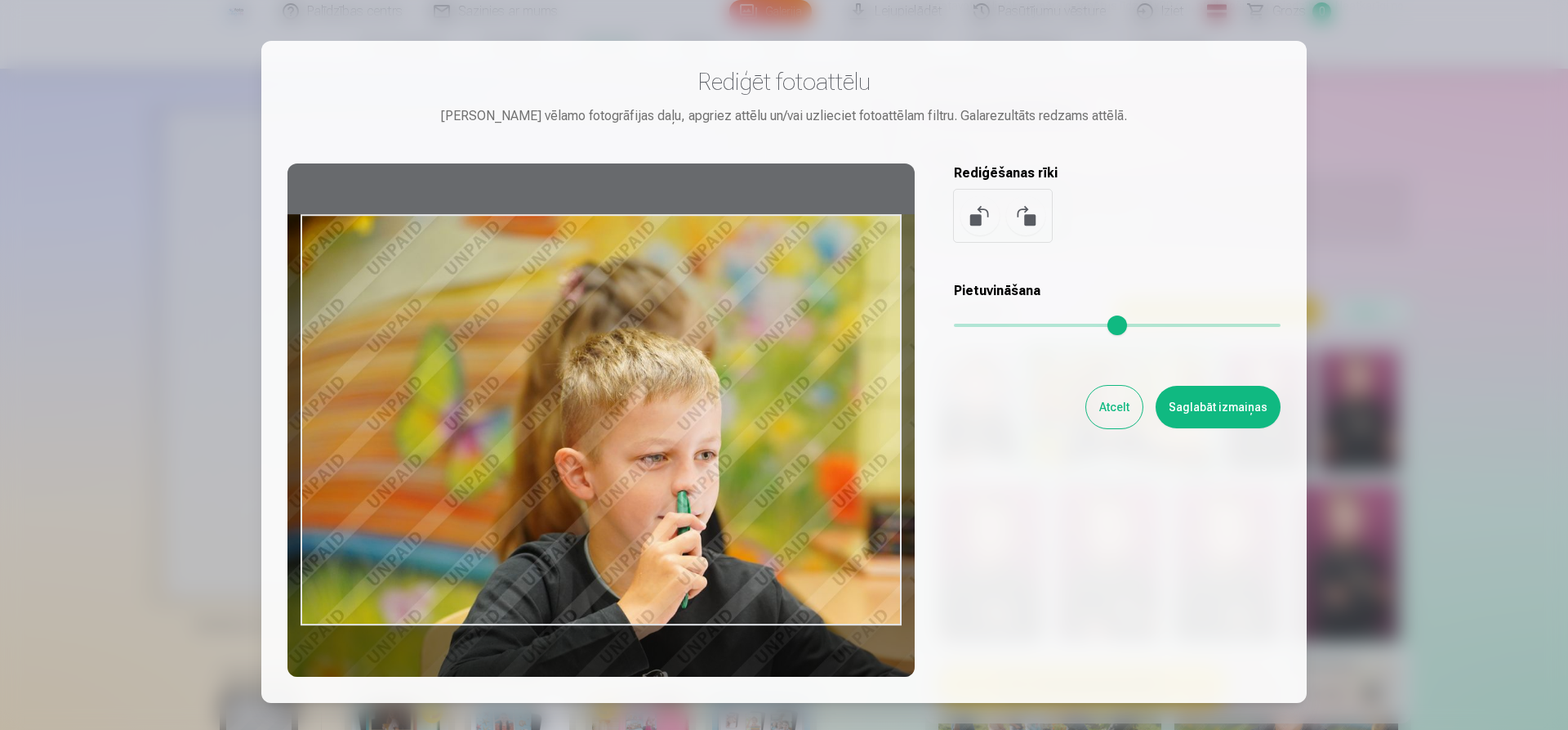
drag, startPoint x: 960, startPoint y: 325, endPoint x: 994, endPoint y: 326, distance: 34.0
click at [994, 326] on input "range" at bounding box center [1117, 324] width 327 height 3
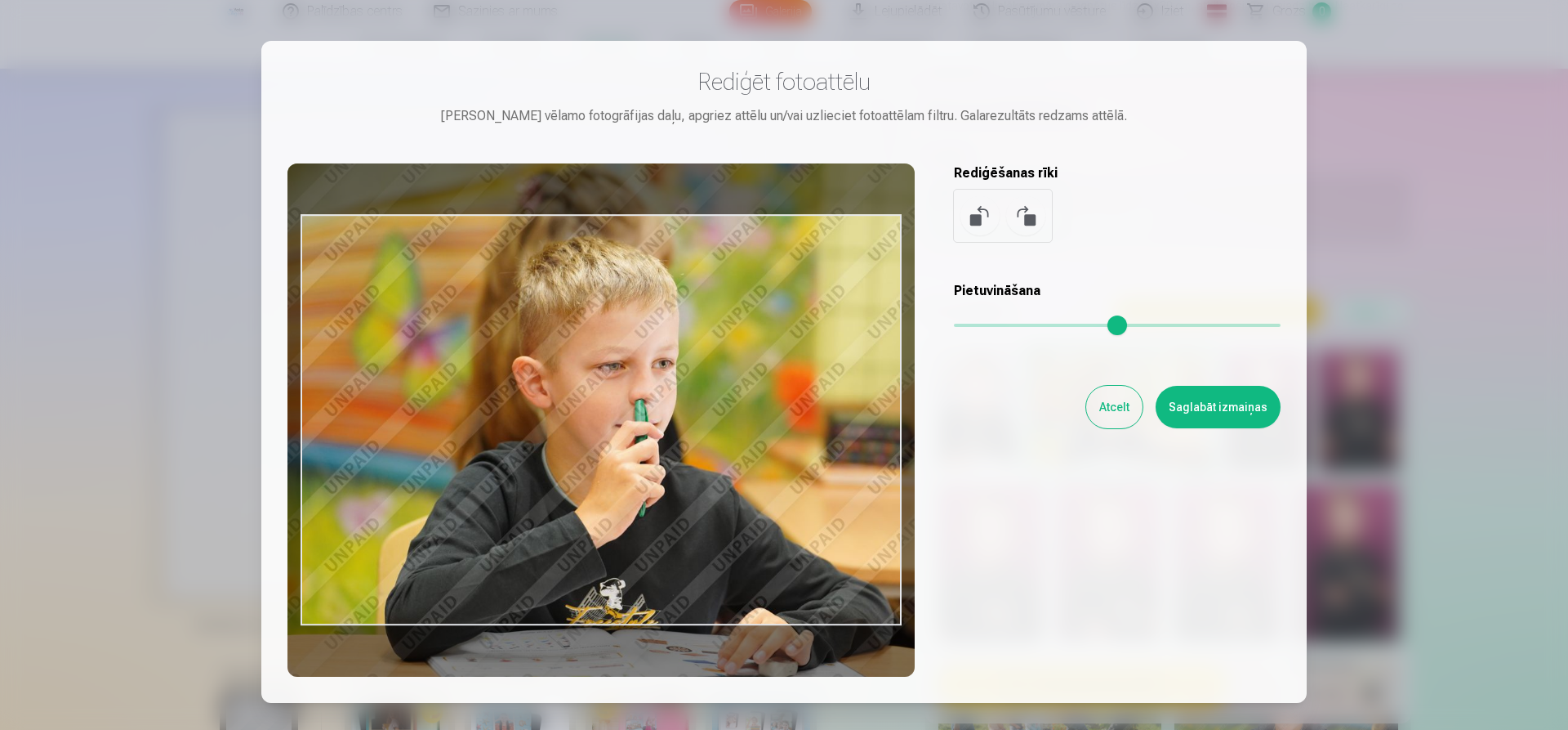
drag, startPoint x: 847, startPoint y: 416, endPoint x: 807, endPoint y: 341, distance: 85.0
click at [807, 341] on div at bounding box center [602, 419] width 627 height 513
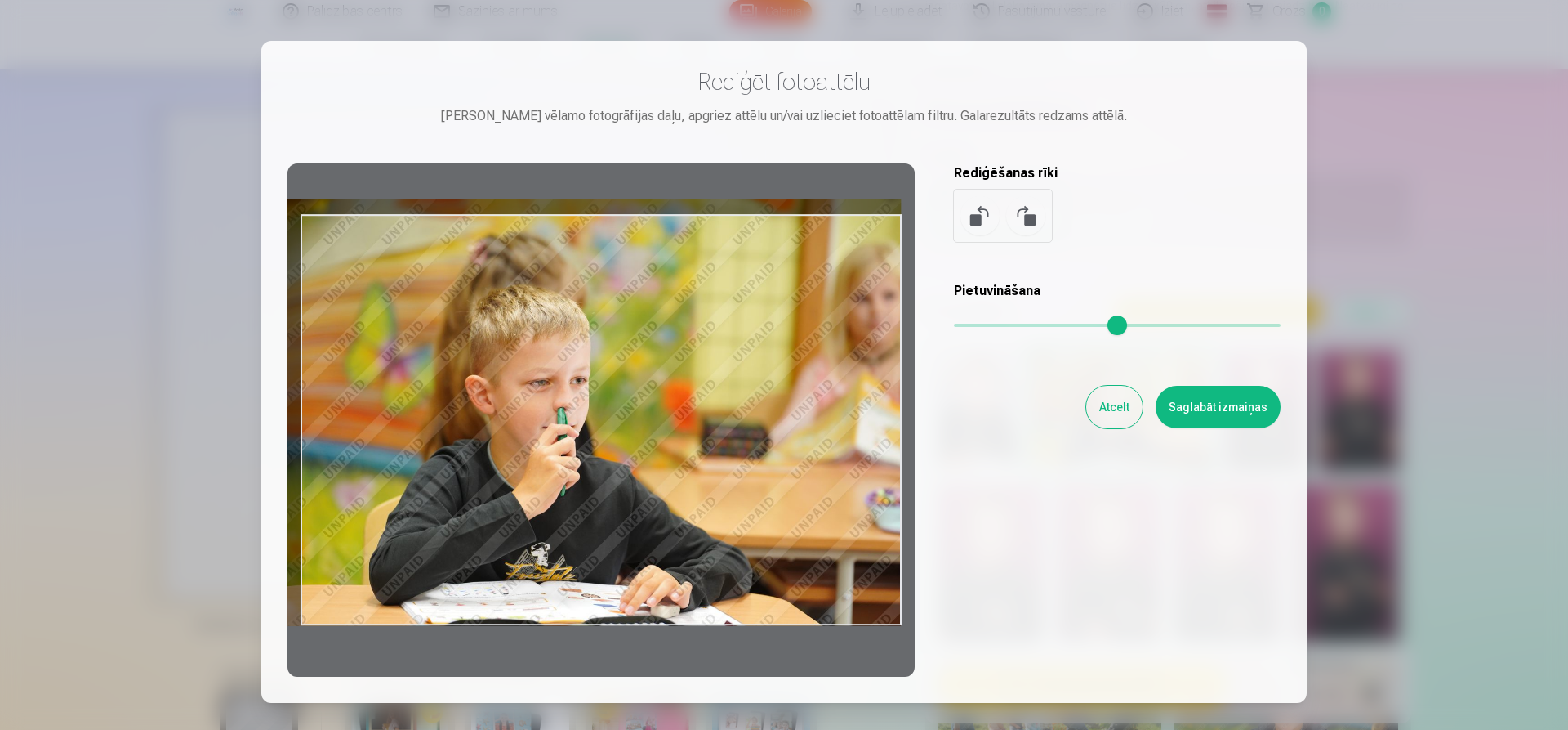
drag, startPoint x: 993, startPoint y: 327, endPoint x: 964, endPoint y: 329, distance: 29.1
click at [964, 327] on input "range" at bounding box center [1117, 324] width 327 height 3
click at [1017, 223] on button at bounding box center [1025, 215] width 39 height 39
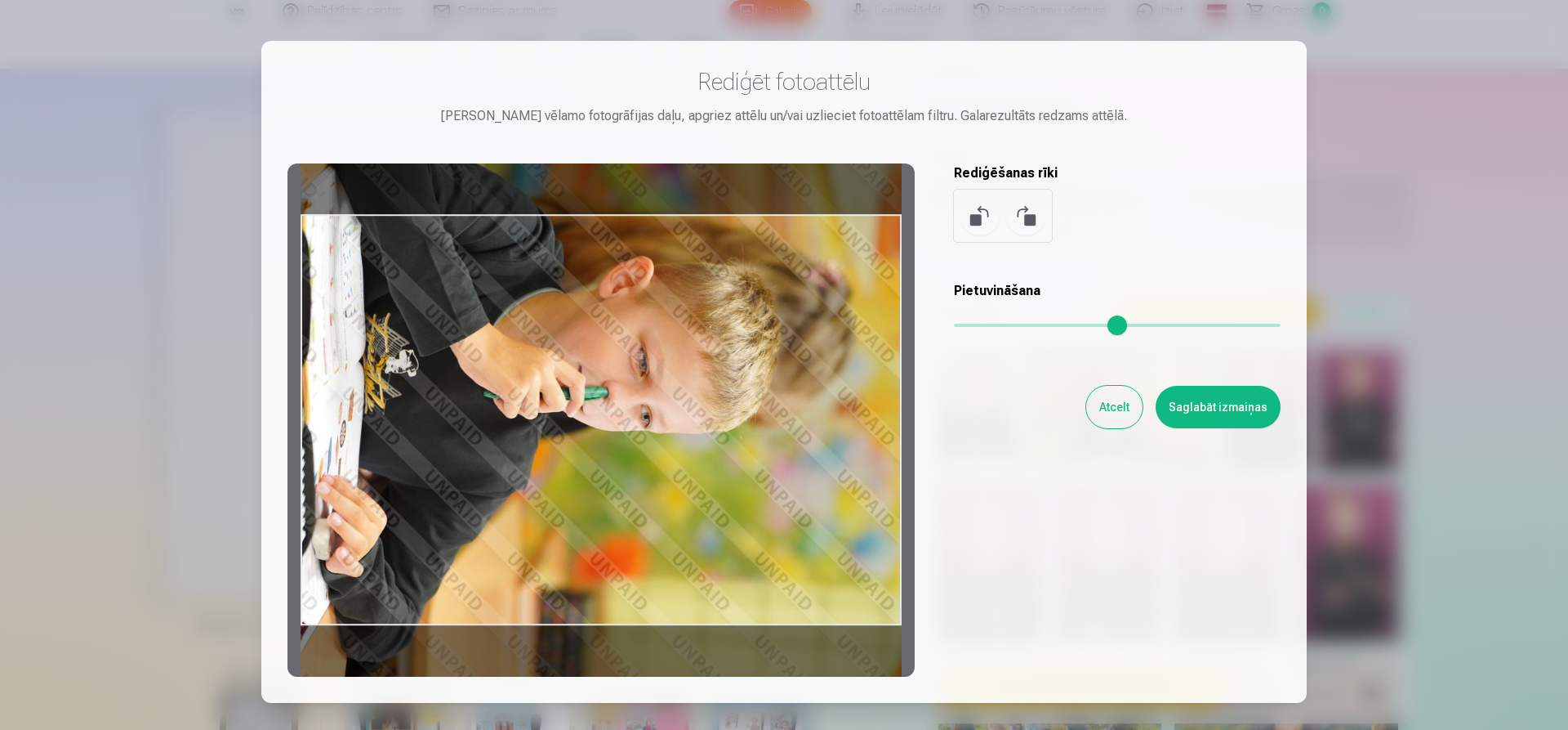
click at [1017, 223] on button at bounding box center [1025, 215] width 39 height 39
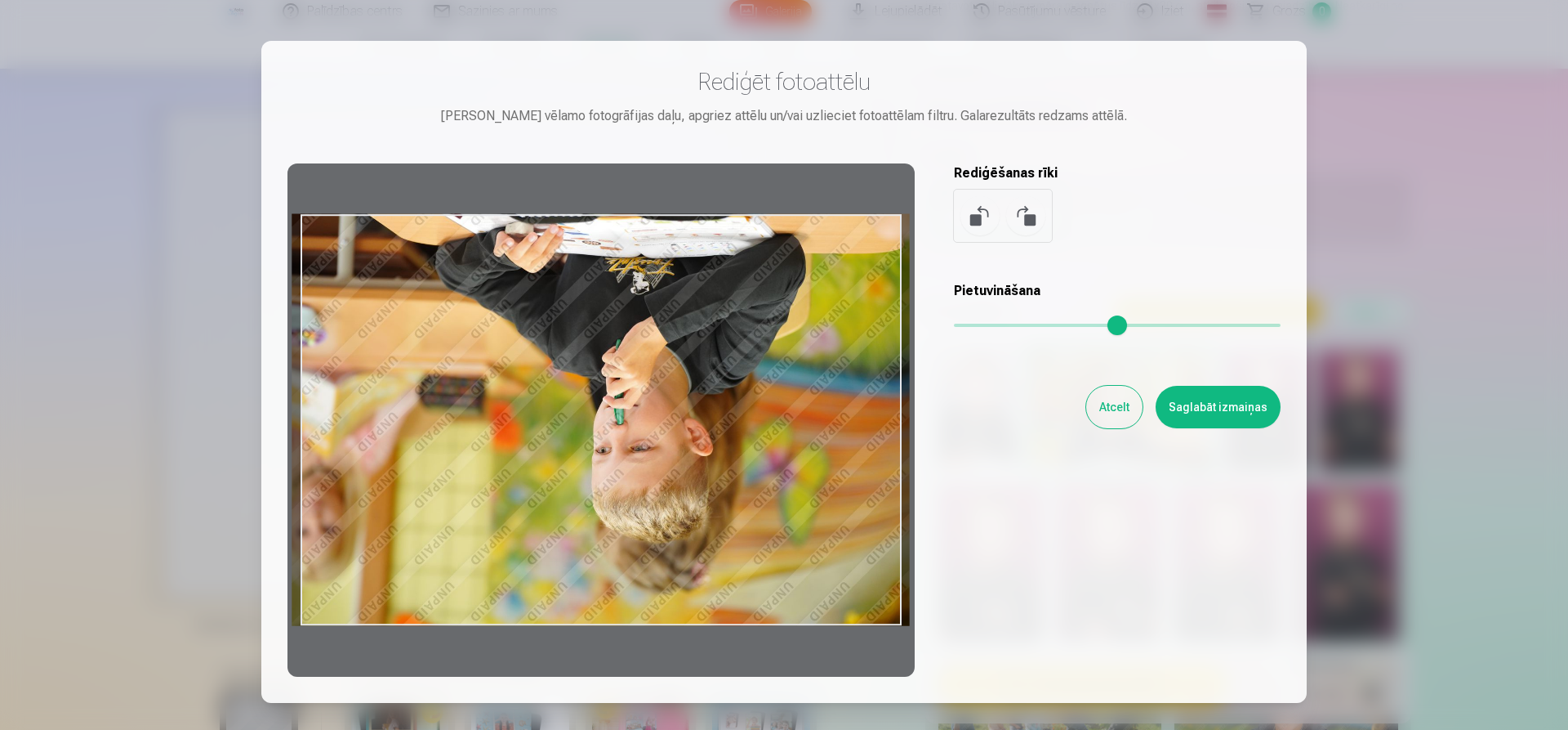
click at [1017, 223] on button at bounding box center [1025, 215] width 39 height 39
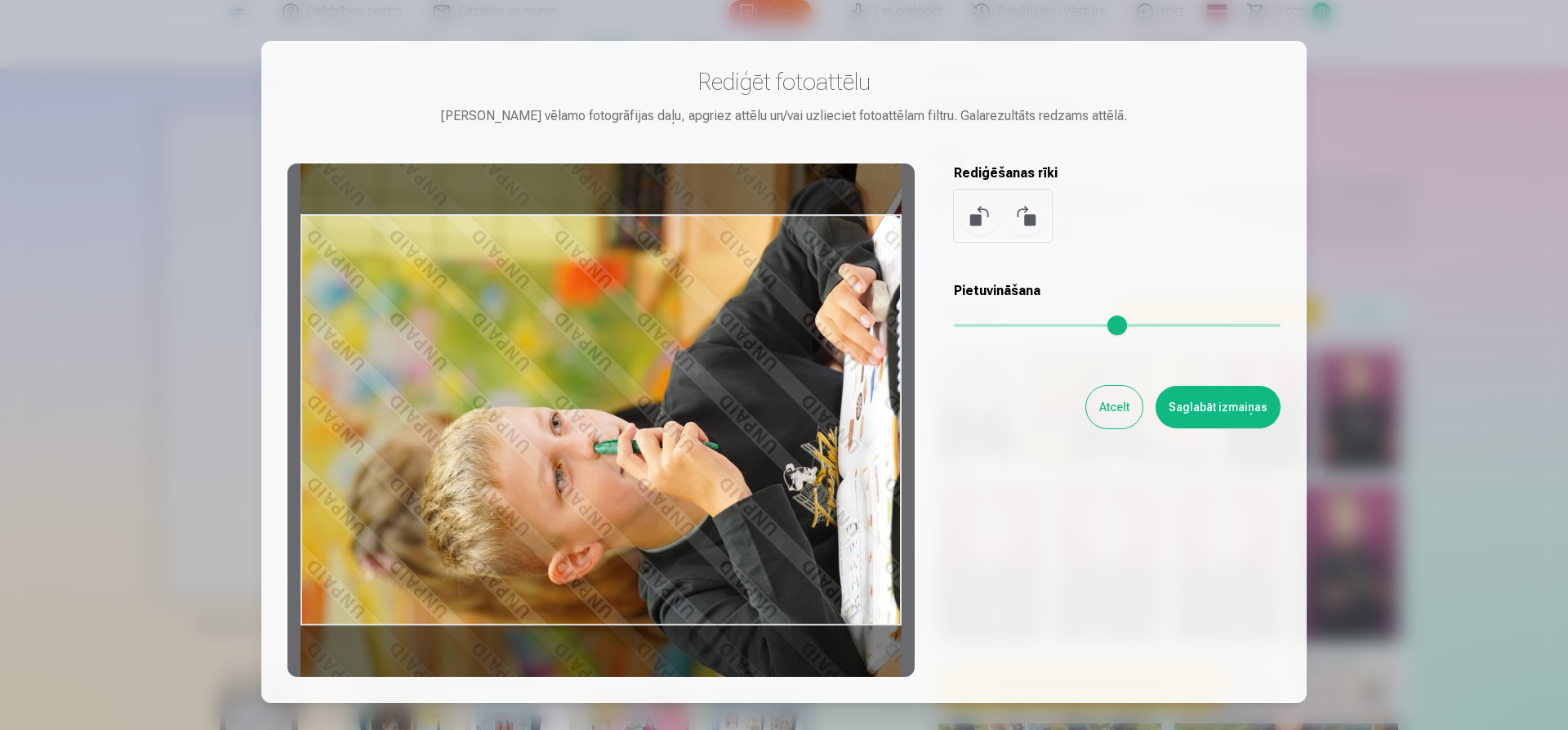
click at [1017, 223] on button at bounding box center [1025, 215] width 39 height 39
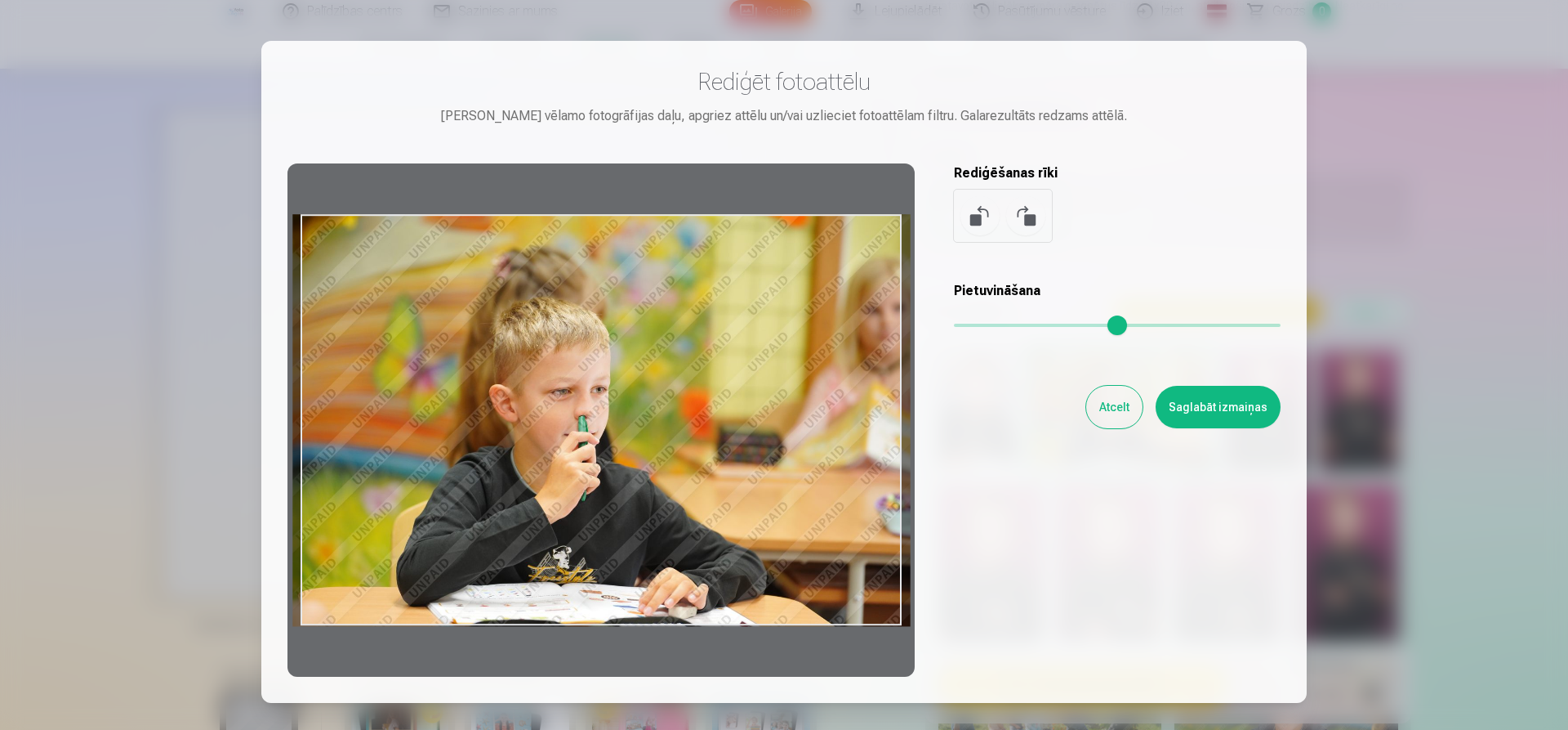
click at [976, 223] on button at bounding box center [980, 215] width 39 height 39
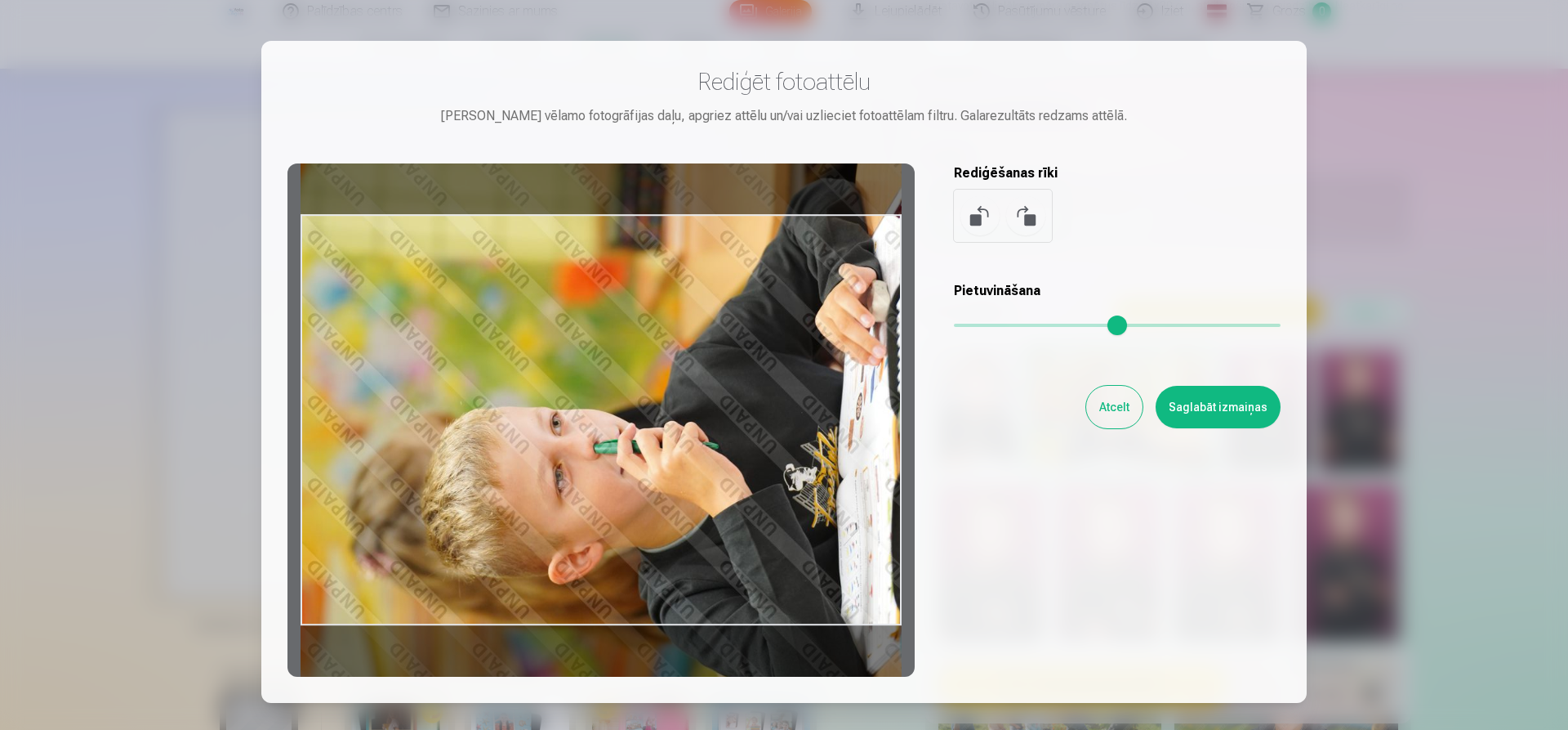
click at [976, 223] on button at bounding box center [980, 215] width 39 height 39
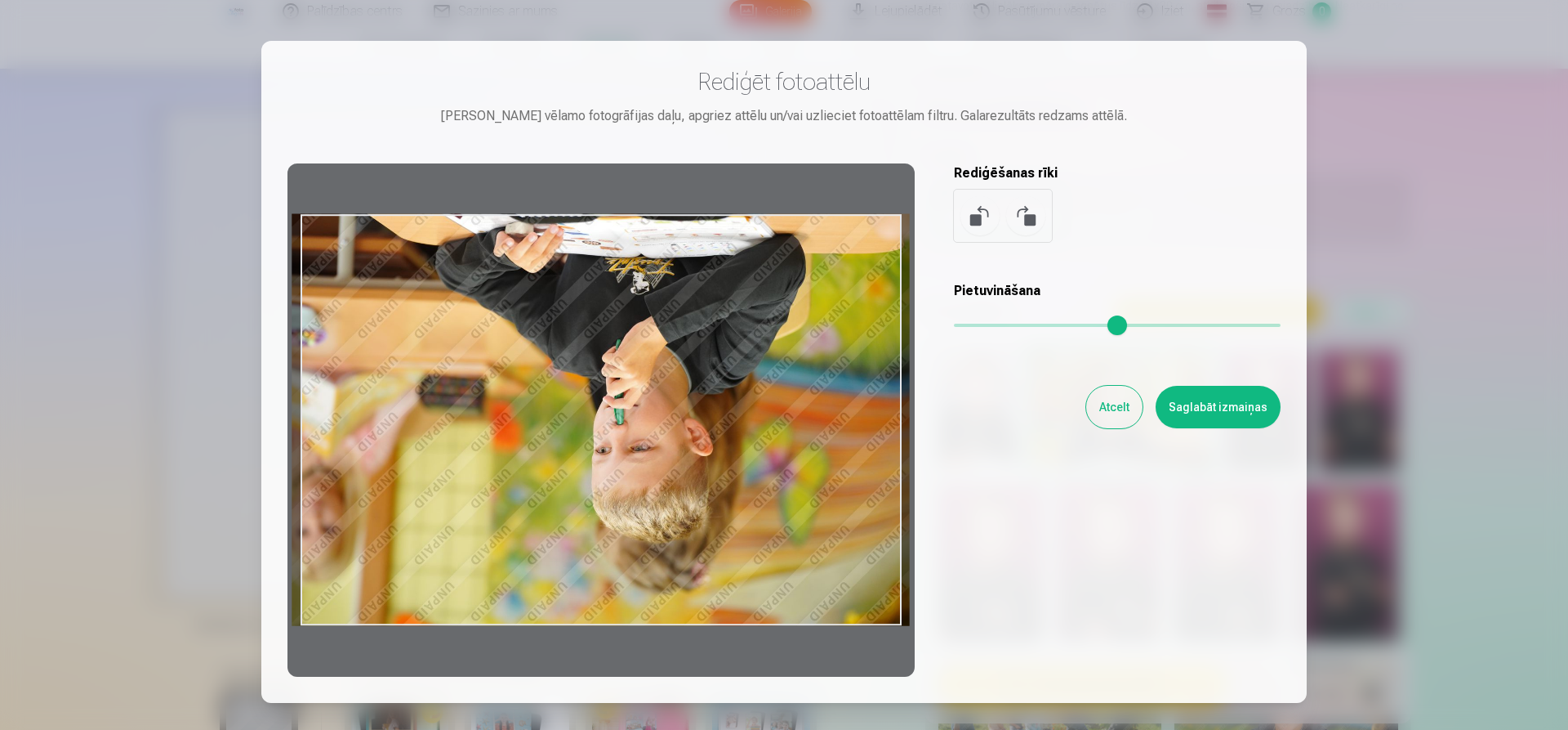
click at [976, 223] on button at bounding box center [980, 215] width 39 height 39
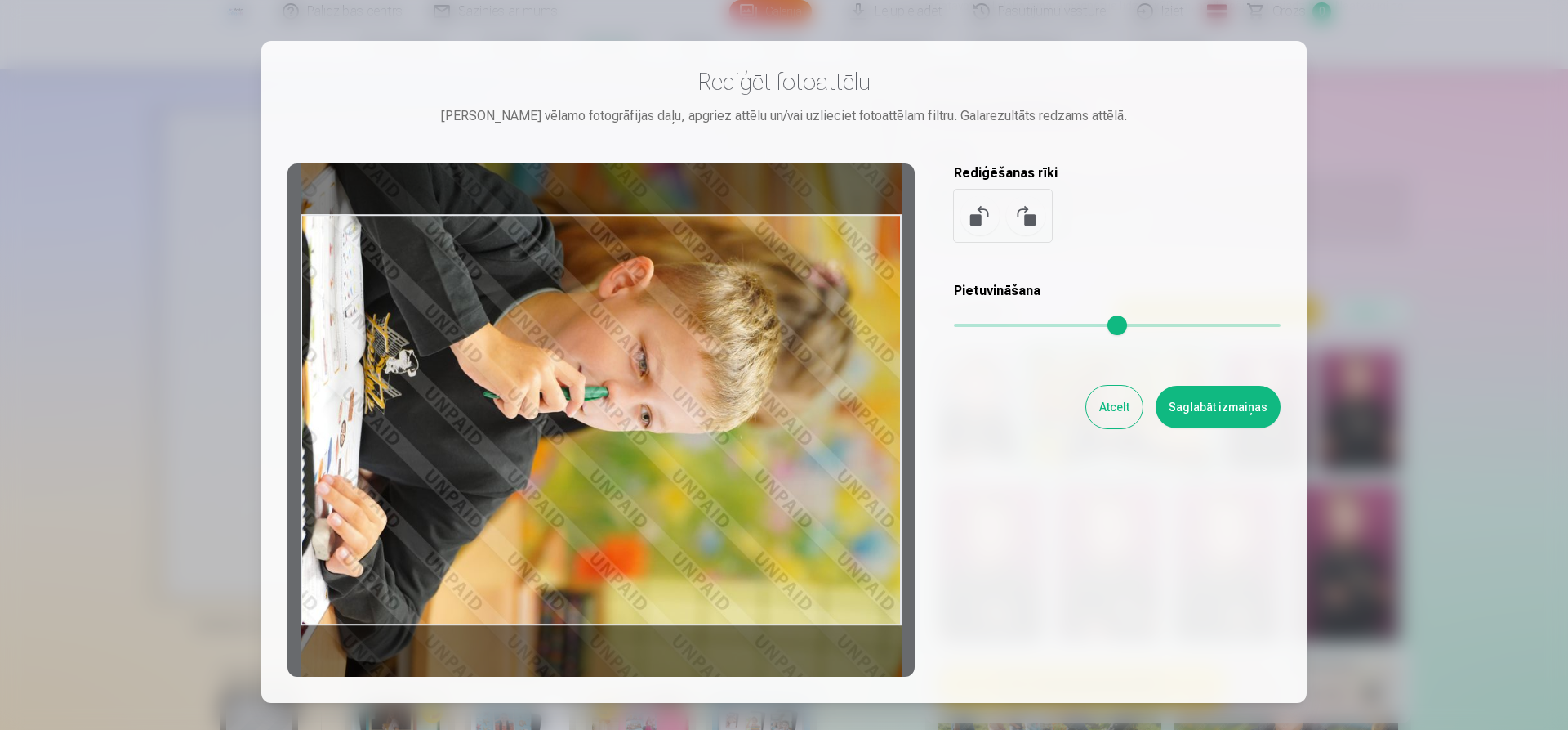
click at [976, 223] on button at bounding box center [980, 215] width 39 height 39
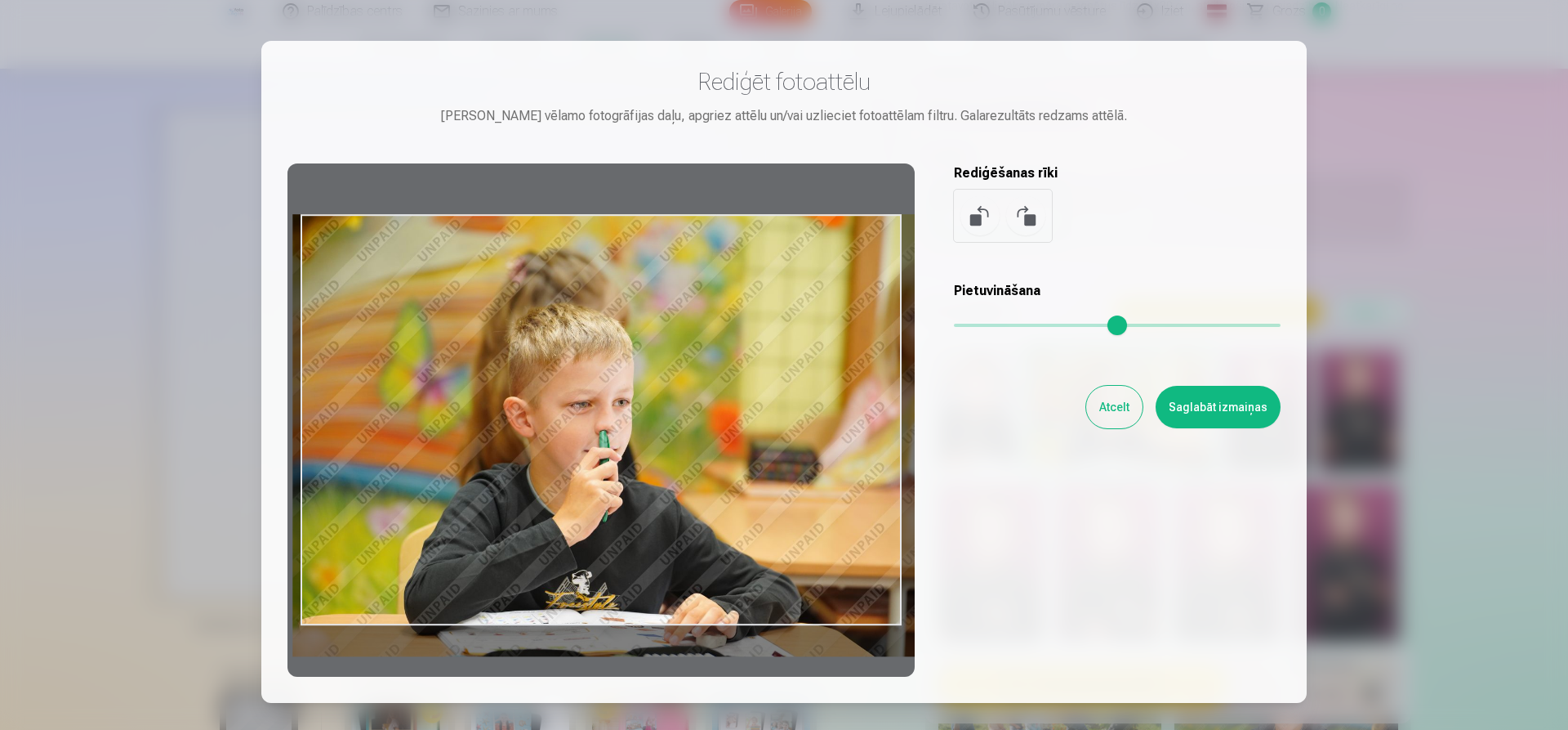
drag, startPoint x: 958, startPoint y: 326, endPoint x: 969, endPoint y: 327, distance: 11.0
click at [969, 327] on input "range" at bounding box center [1117, 324] width 327 height 3
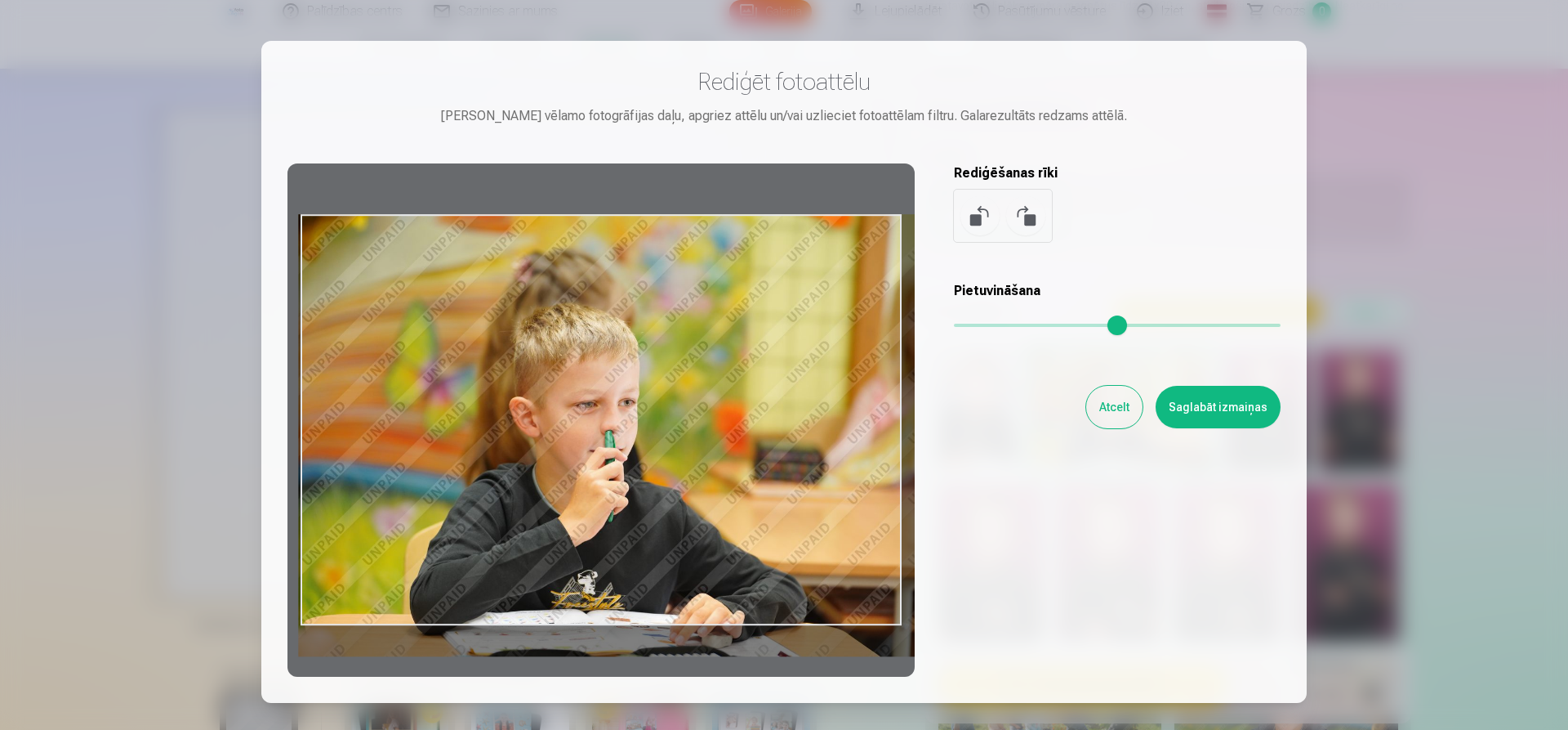
drag, startPoint x: 774, startPoint y: 383, endPoint x: 780, endPoint y: 430, distance: 47.4
click at [780, 430] on div at bounding box center [602, 419] width 627 height 513
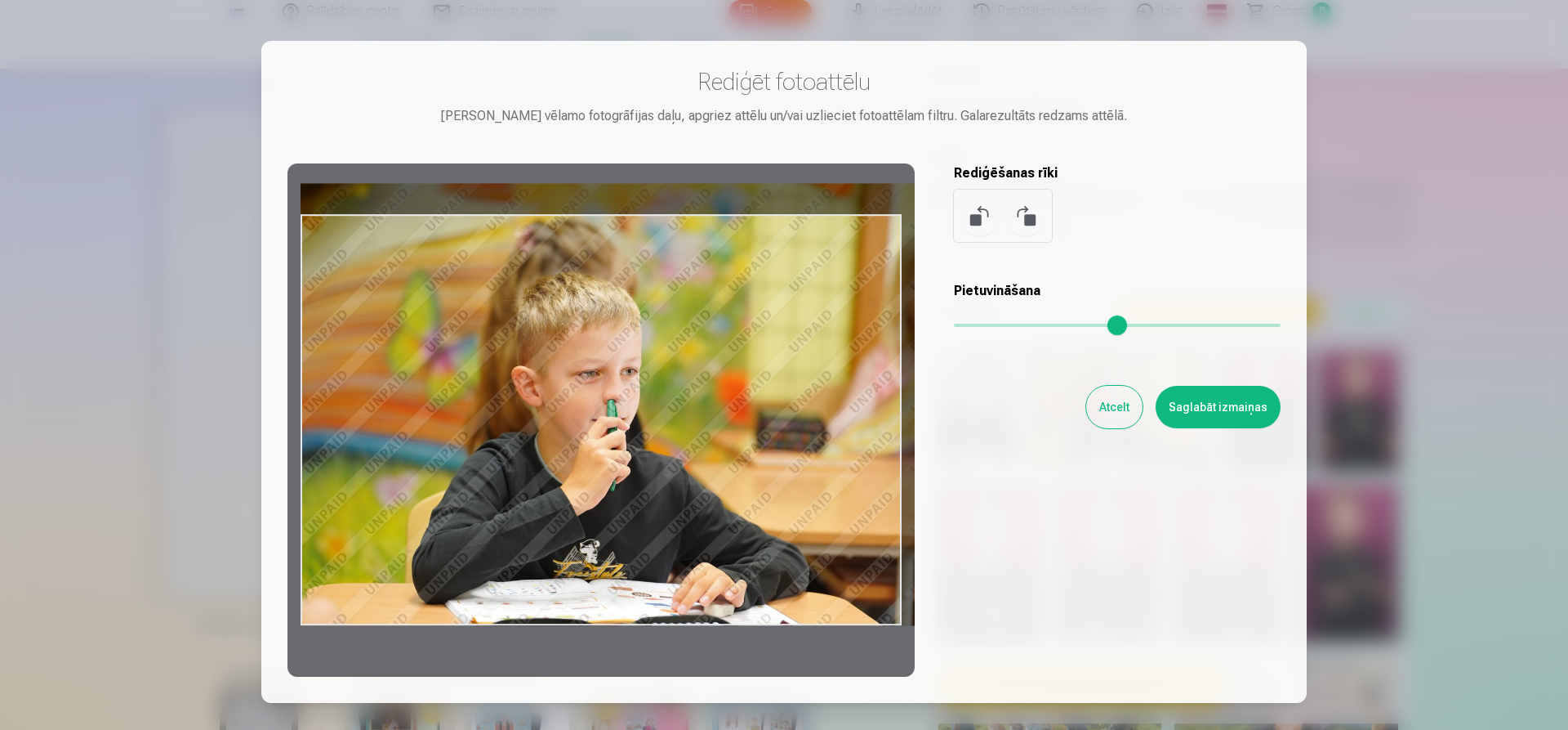
type input "****"
drag, startPoint x: 780, startPoint y: 545, endPoint x: 785, endPoint y: 475, distance: 70.2
click at [785, 475] on div at bounding box center [602, 419] width 627 height 513
click at [1123, 416] on button "Atcelt" at bounding box center [1114, 407] width 56 height 43
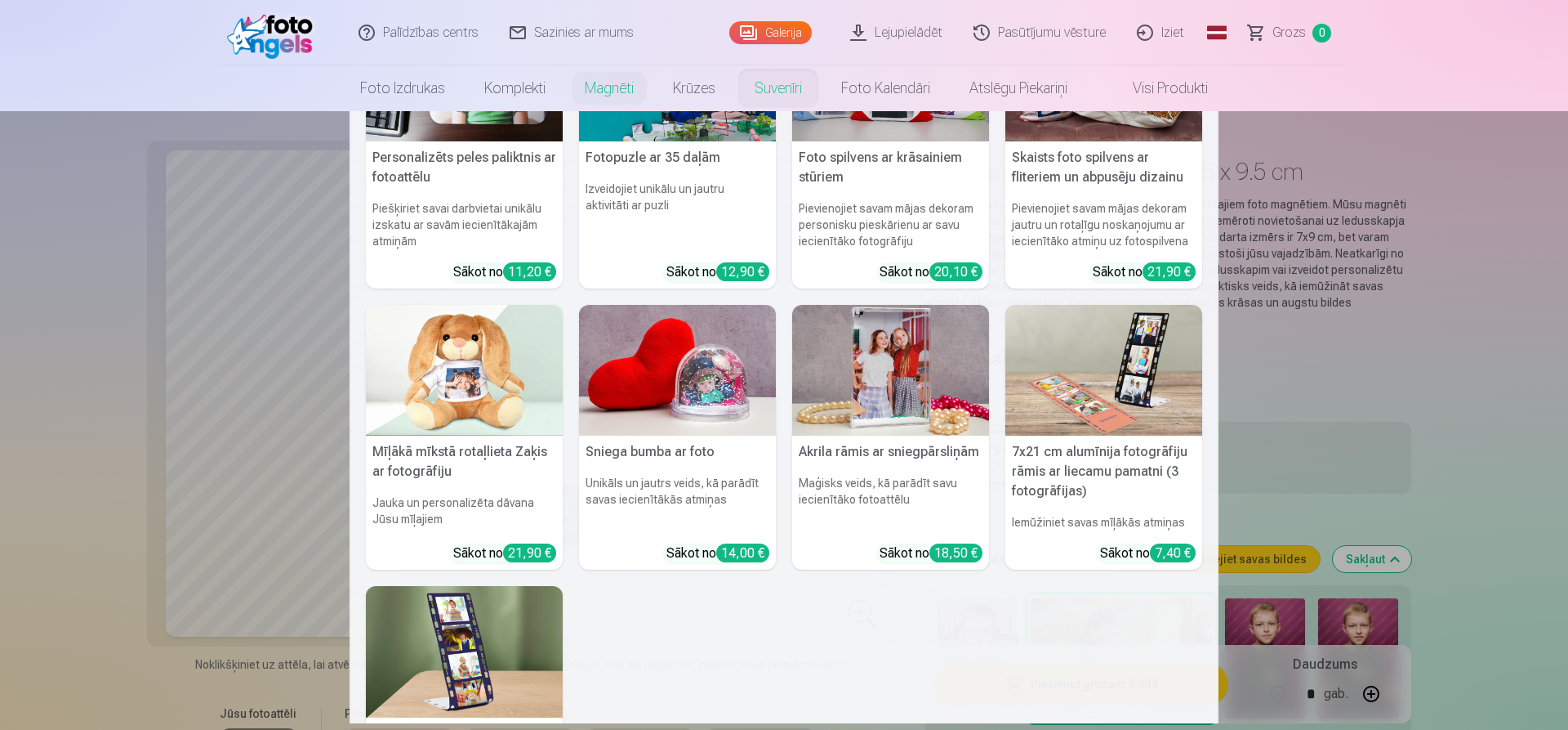
scroll to position [0, 0]
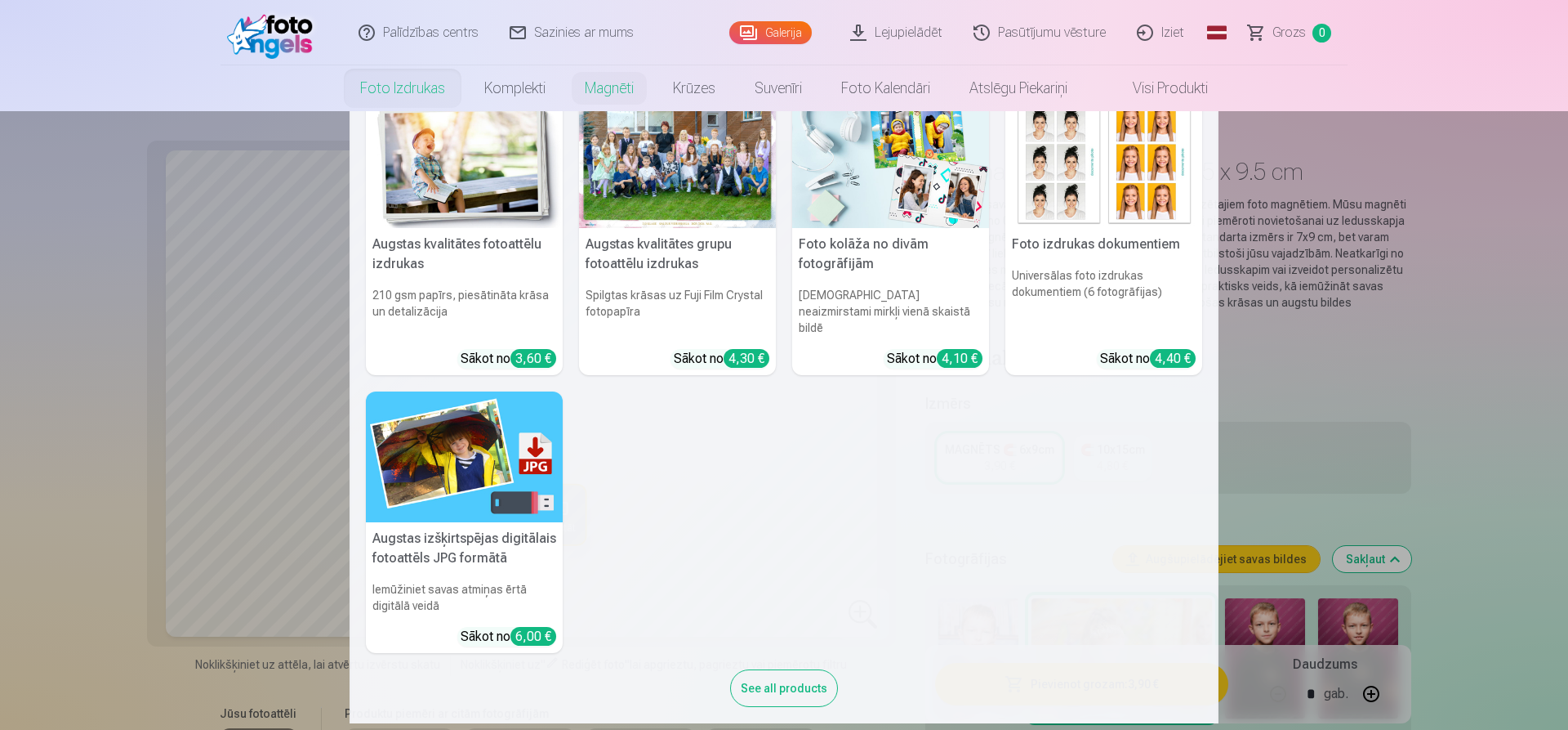
click at [1473, 325] on nav "Augstas kvalitātes fotoattēlu izdrukas 210 gsm papīrs, piesātināta krāsa un det…" at bounding box center [784, 417] width 1568 height 612
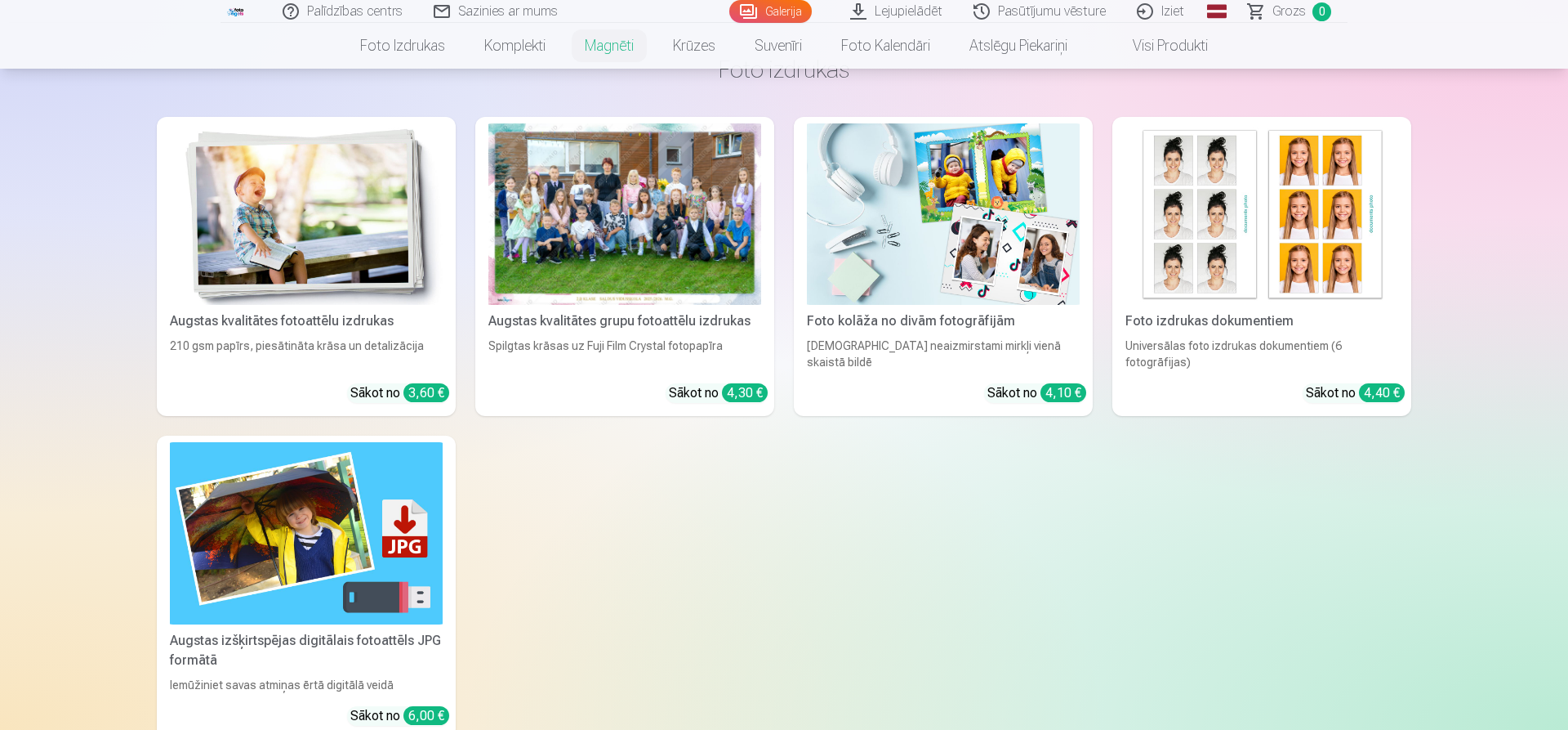
scroll to position [3002, 0]
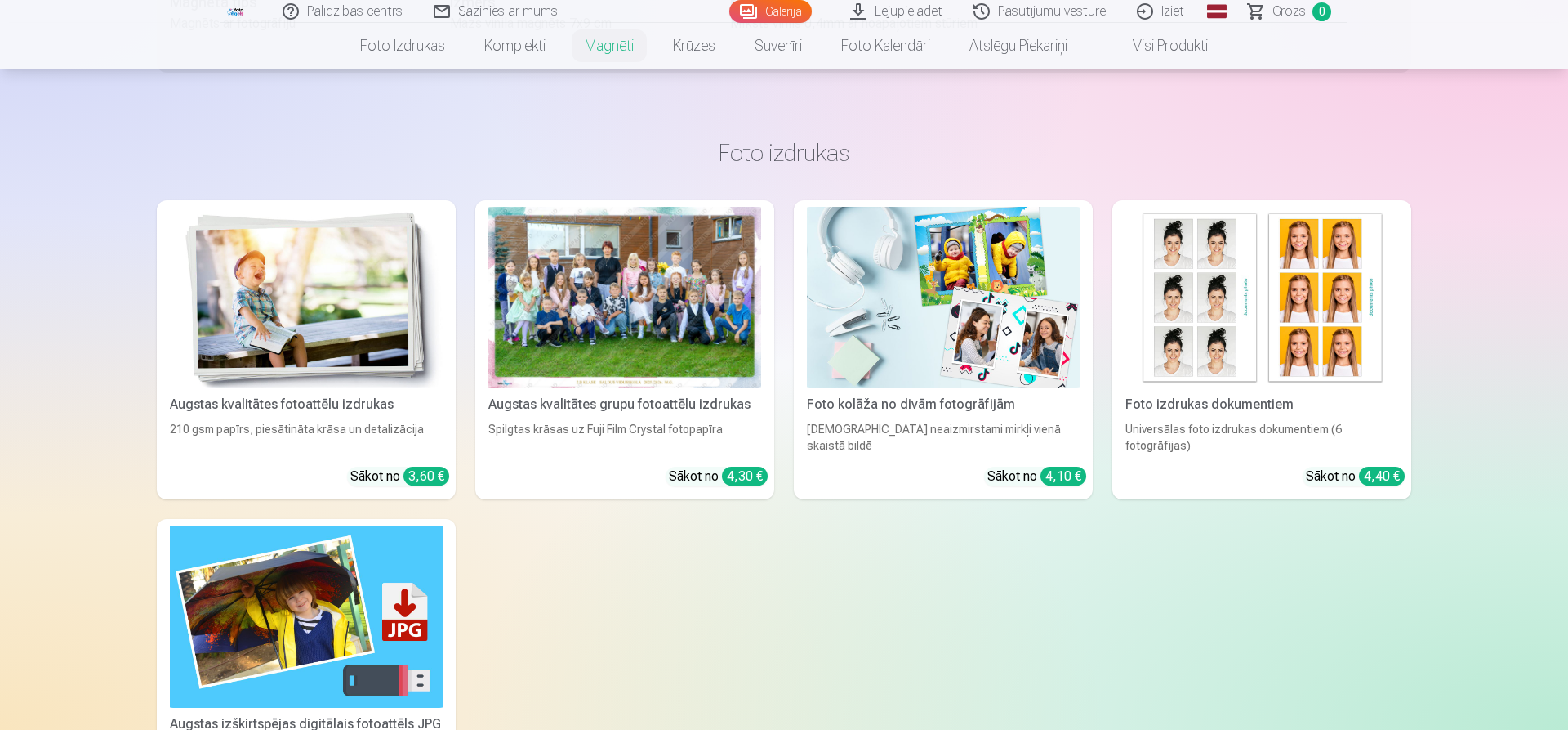
click at [618, 296] on div at bounding box center [625, 298] width 273 height 182
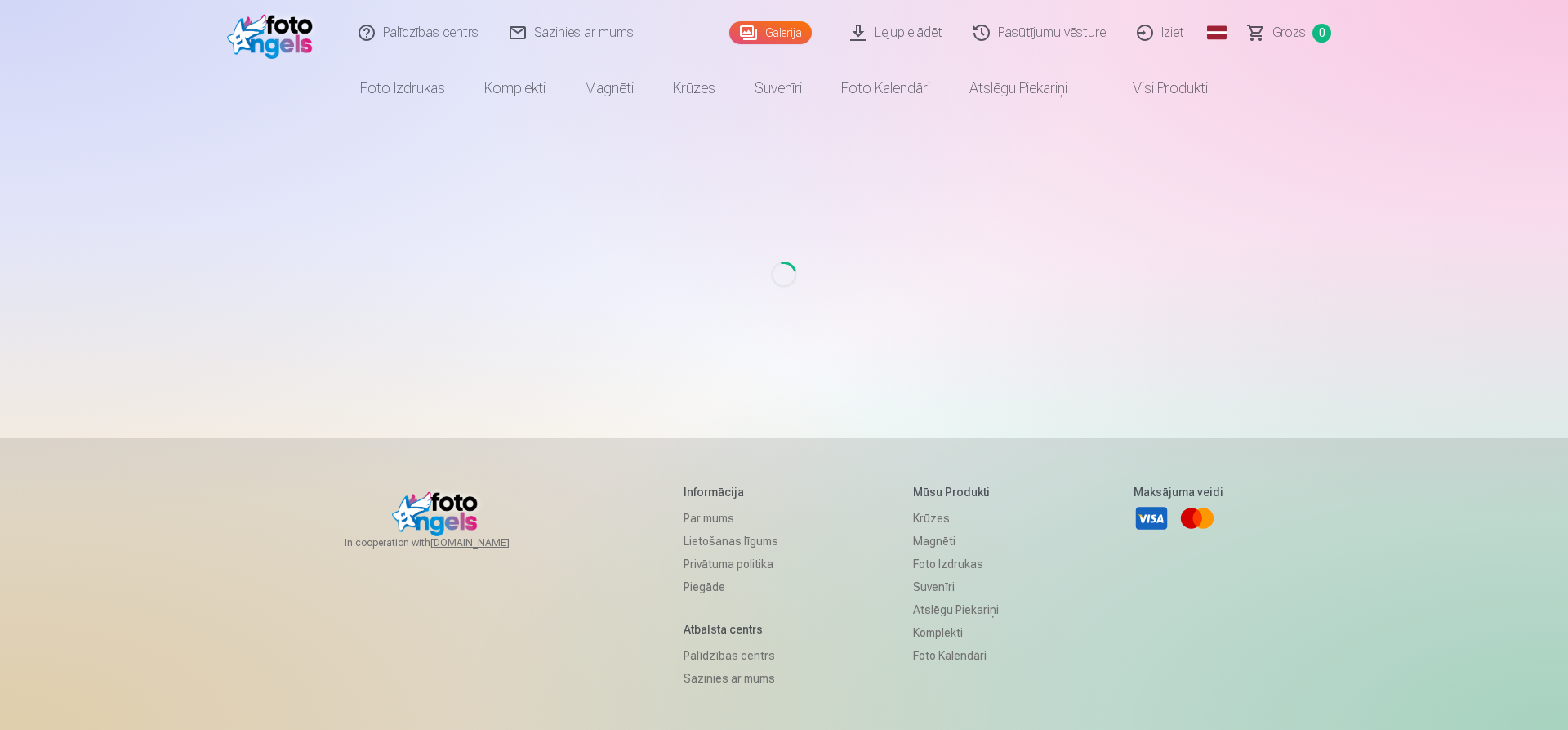
click at [1484, 219] on div "Palīdzības centrs Sazinies ar mums Galerija Lejupielādēt Pasūtījumu vēsture Izi…" at bounding box center [784, 444] width 1568 height 887
click at [269, 40] on img at bounding box center [274, 32] width 94 height 52
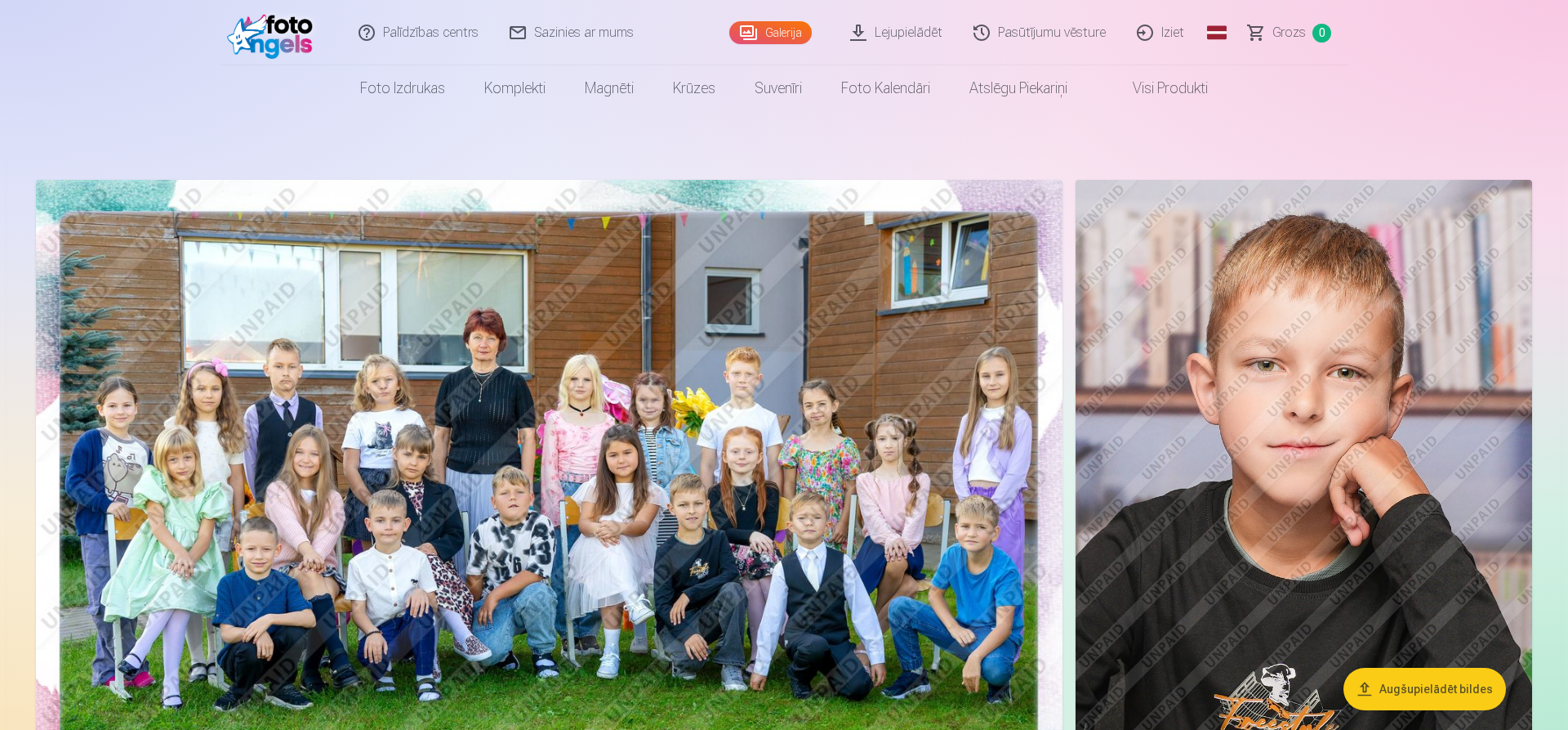
click at [407, 332] on img at bounding box center [550, 522] width 1027 height 685
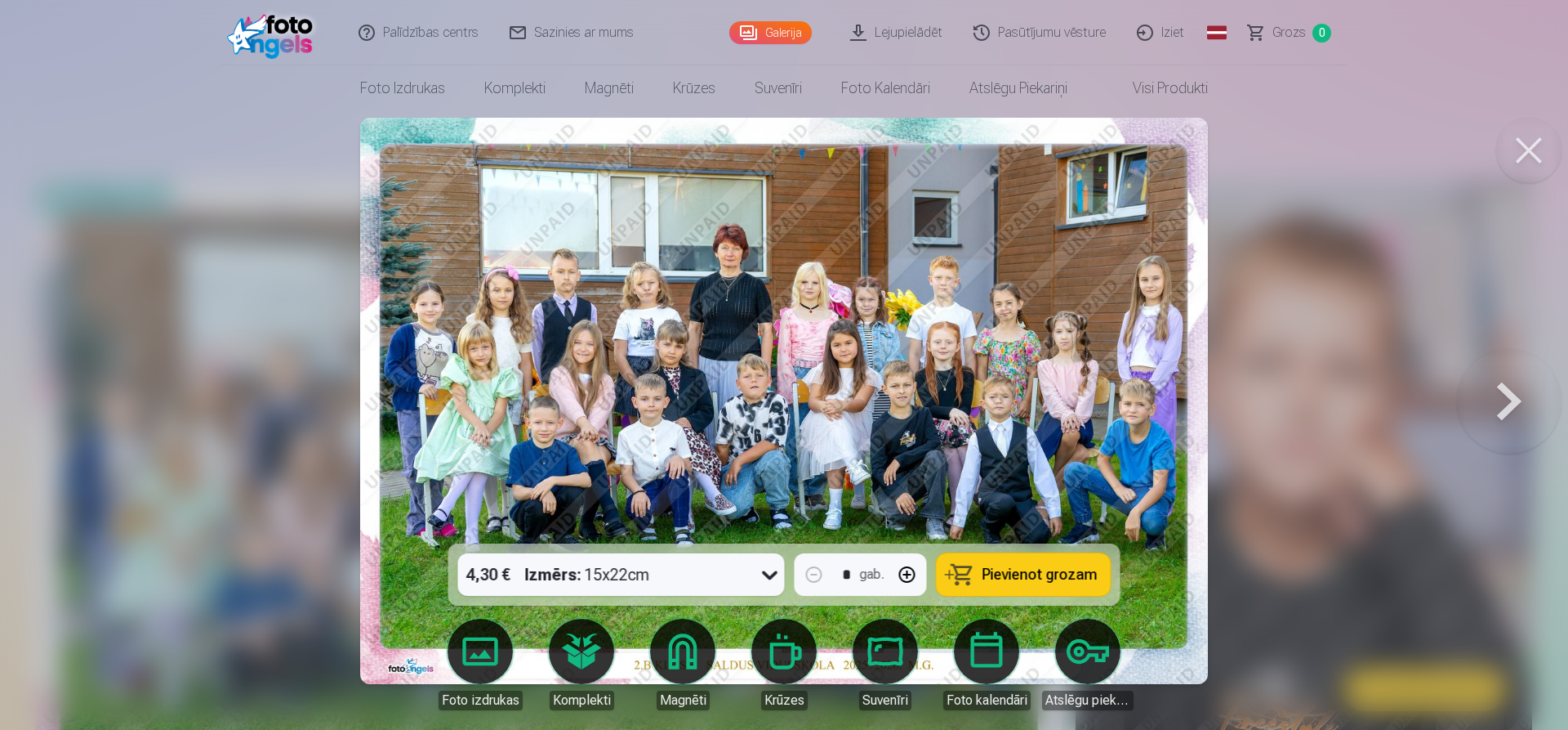
click at [811, 308] on img at bounding box center [784, 401] width 849 height 567
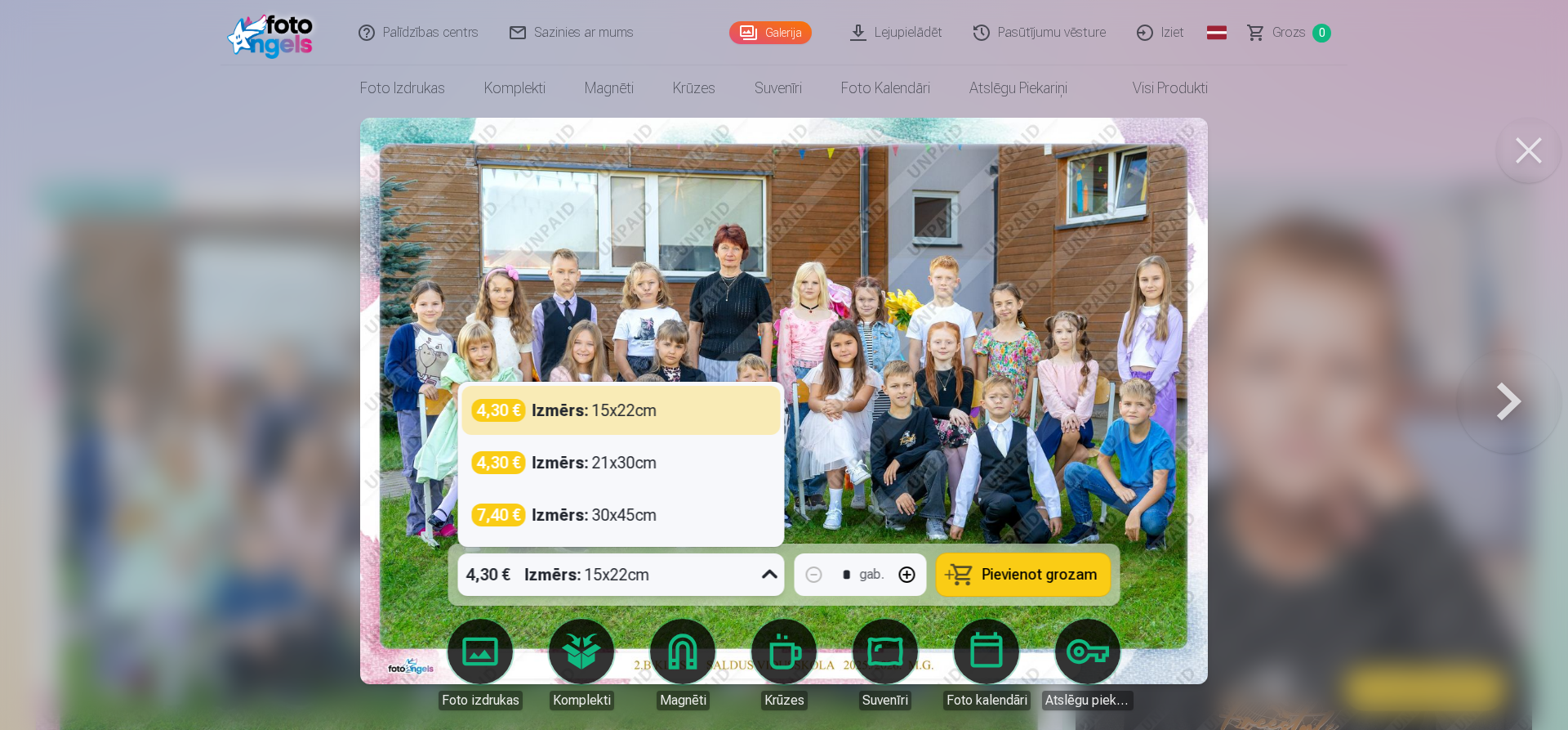
click at [774, 574] on icon at bounding box center [770, 575] width 27 height 27
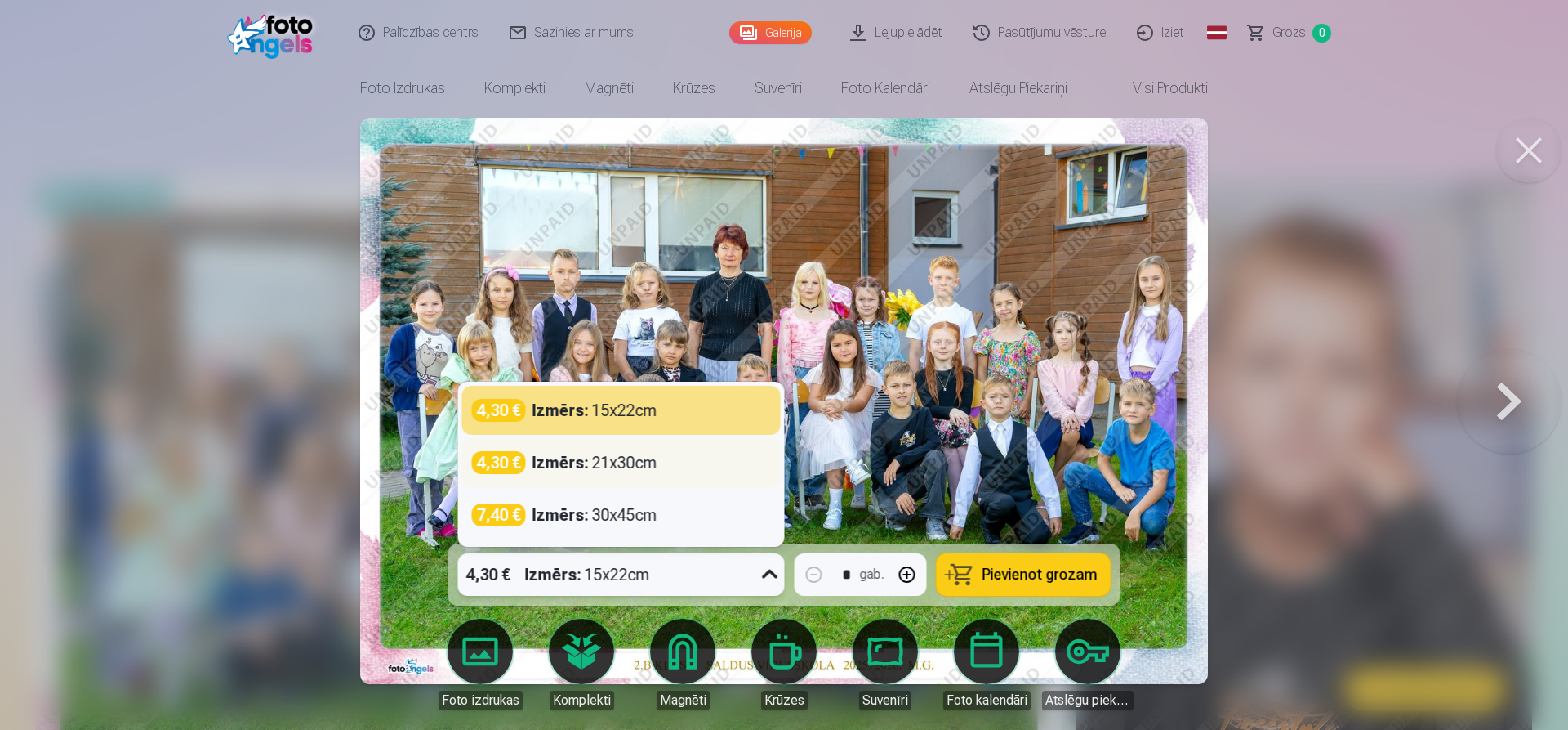
click at [542, 468] on strong "Izmērs :" at bounding box center [560, 463] width 56 height 23
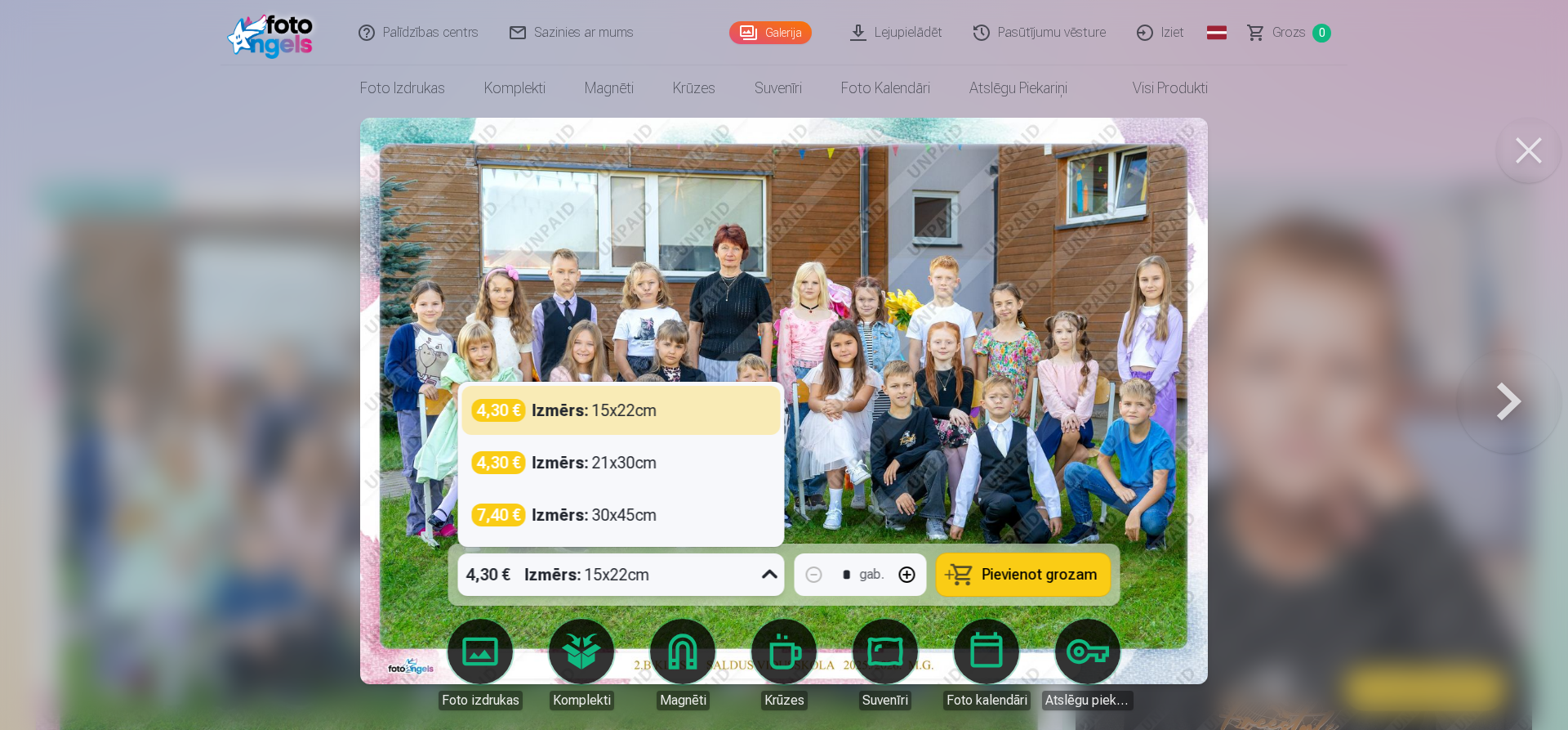
click at [710, 578] on div "4,30 € Izmērs : 15x22cm" at bounding box center [606, 575] width 296 height 43
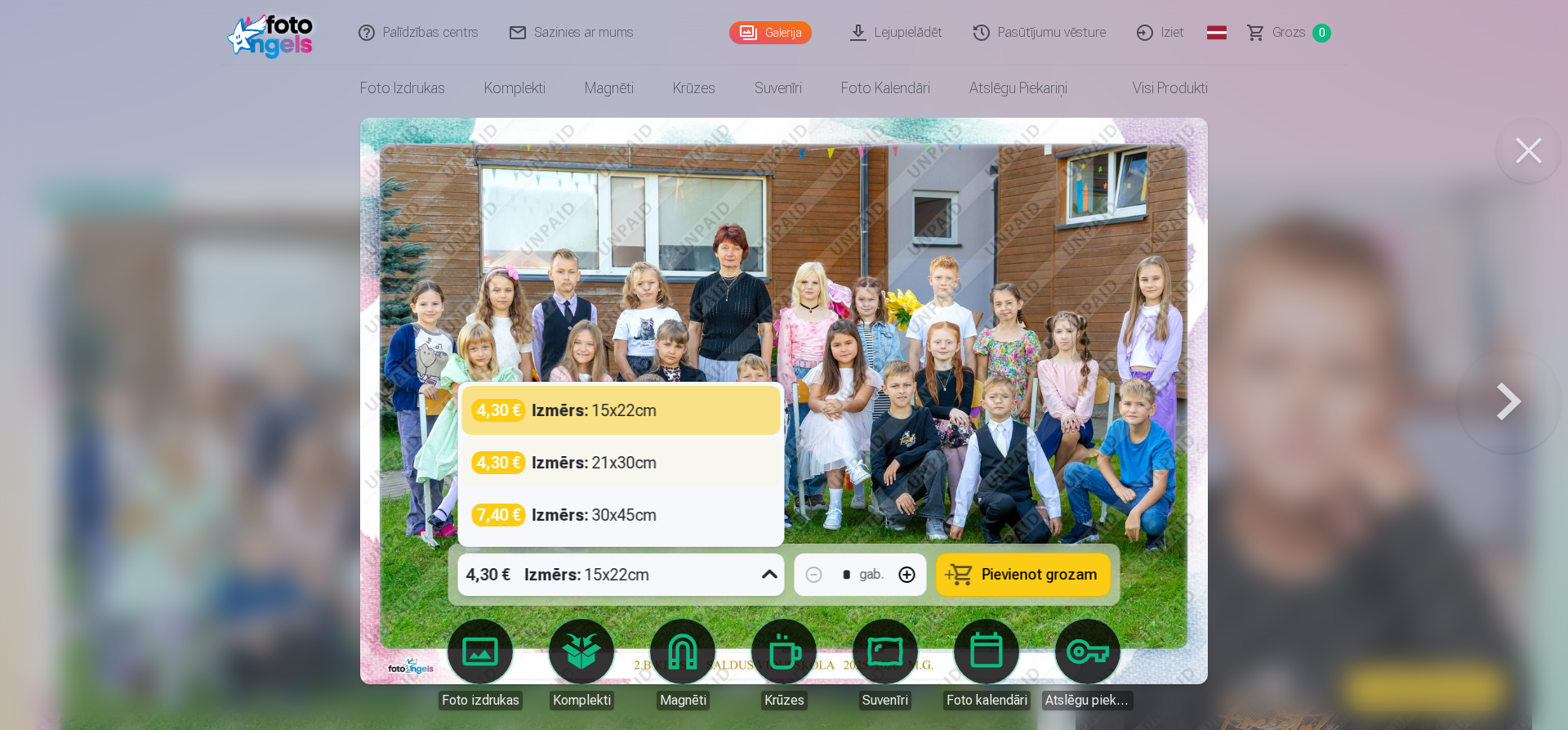
click at [590, 456] on div "Izmērs : 21x30cm" at bounding box center [595, 463] width 125 height 23
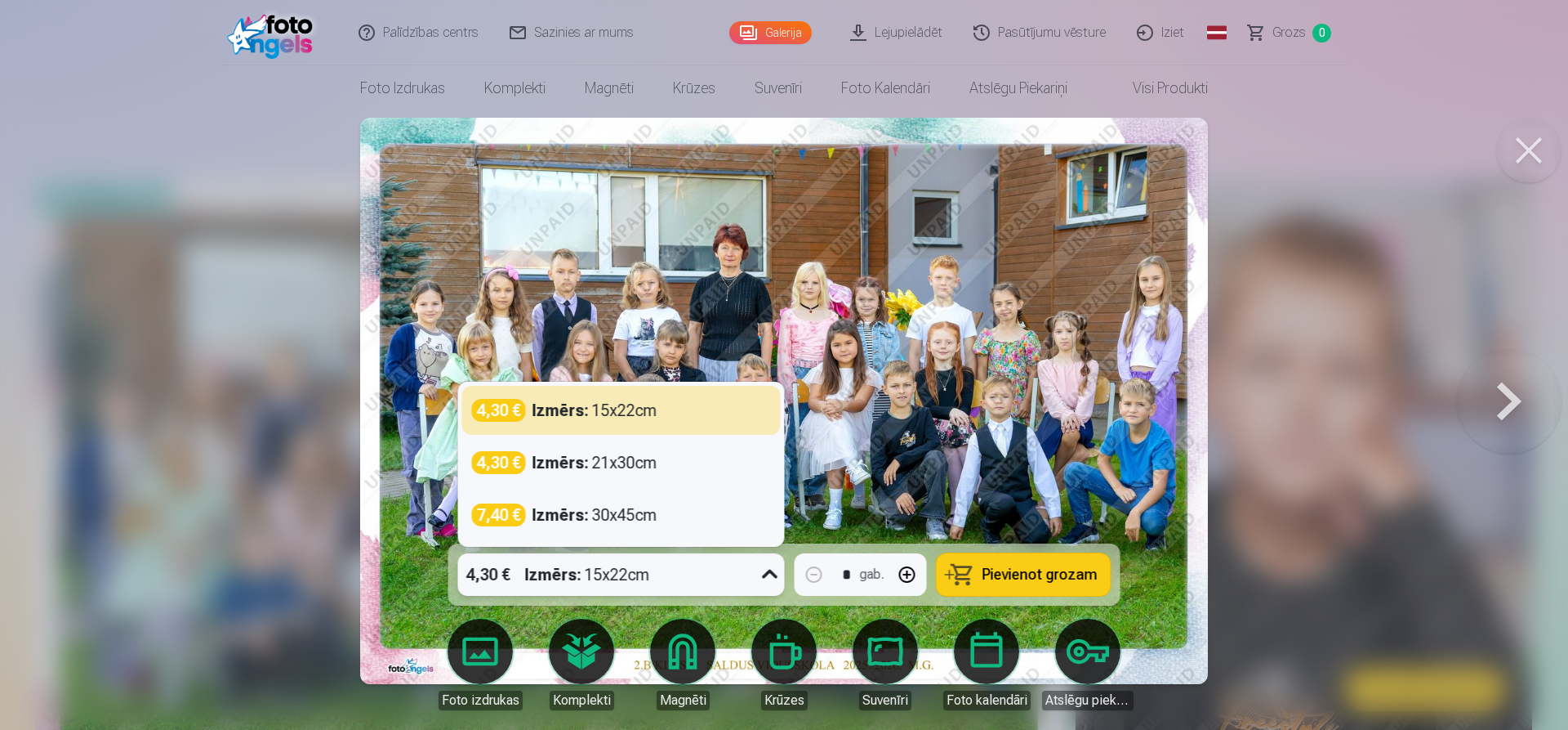
click at [730, 594] on div "4,30 € Izmērs : 15x22cm" at bounding box center [606, 575] width 296 height 43
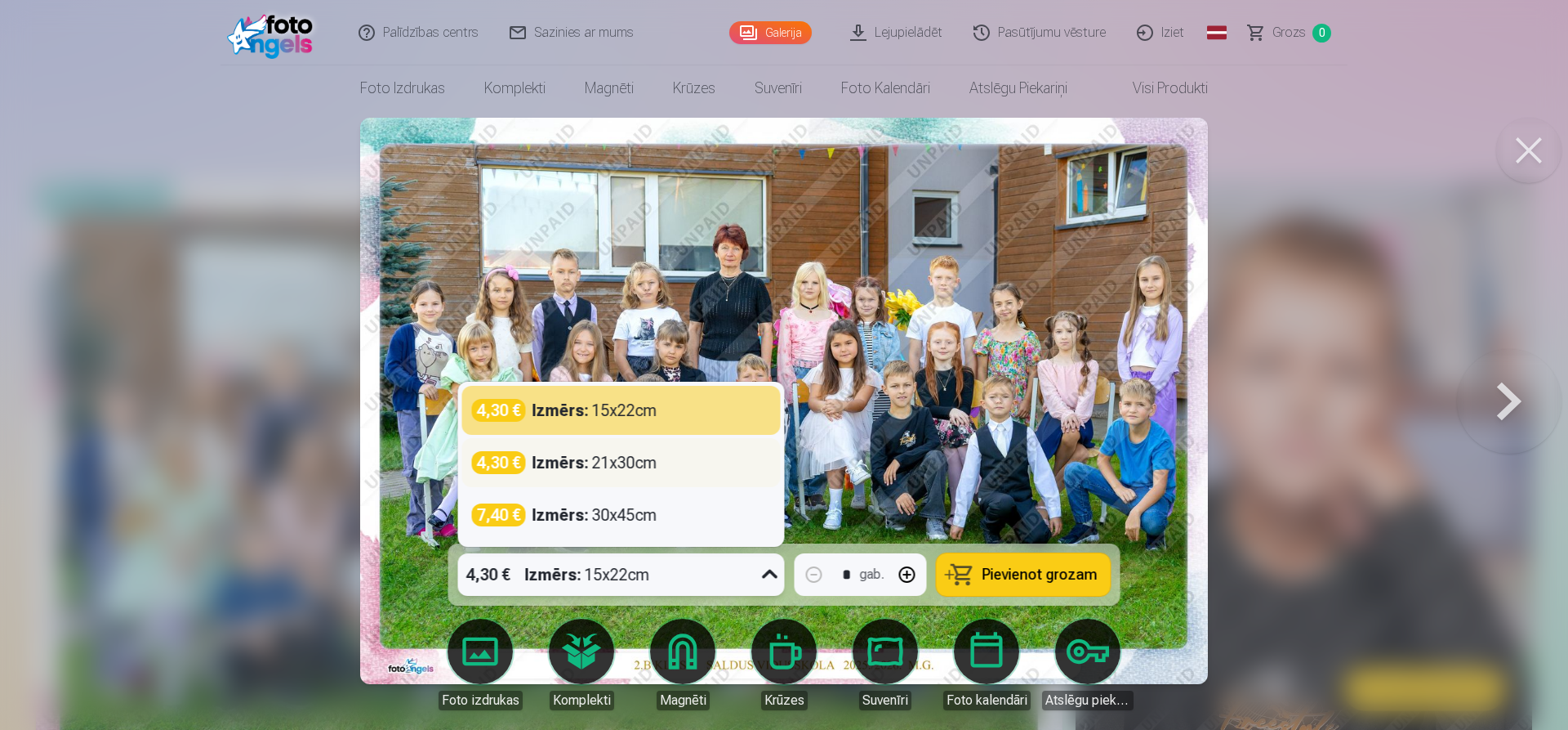
click at [496, 468] on div "4,30 €" at bounding box center [498, 463] width 54 height 23
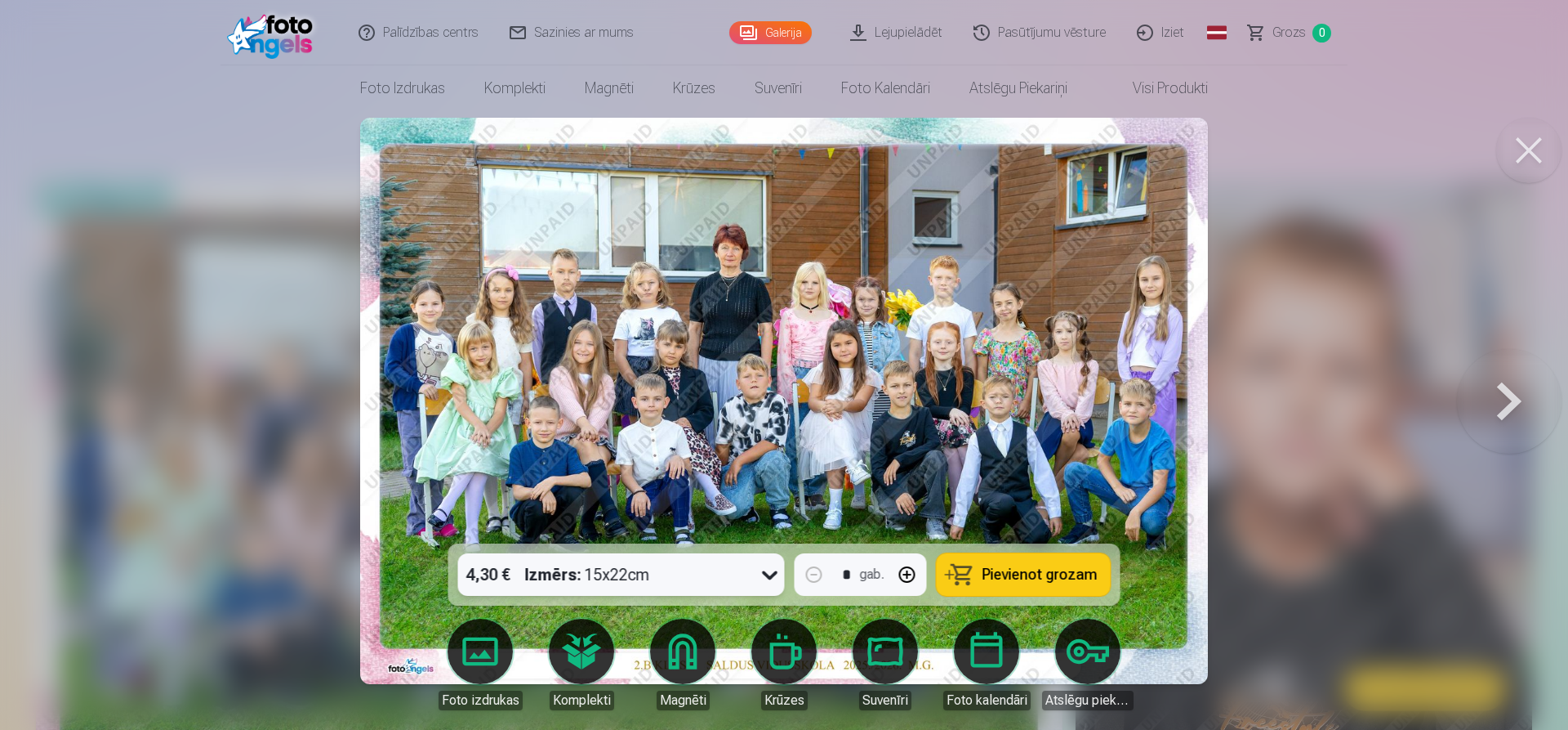
click at [558, 584] on strong "Izmērs :" at bounding box center [552, 575] width 56 height 23
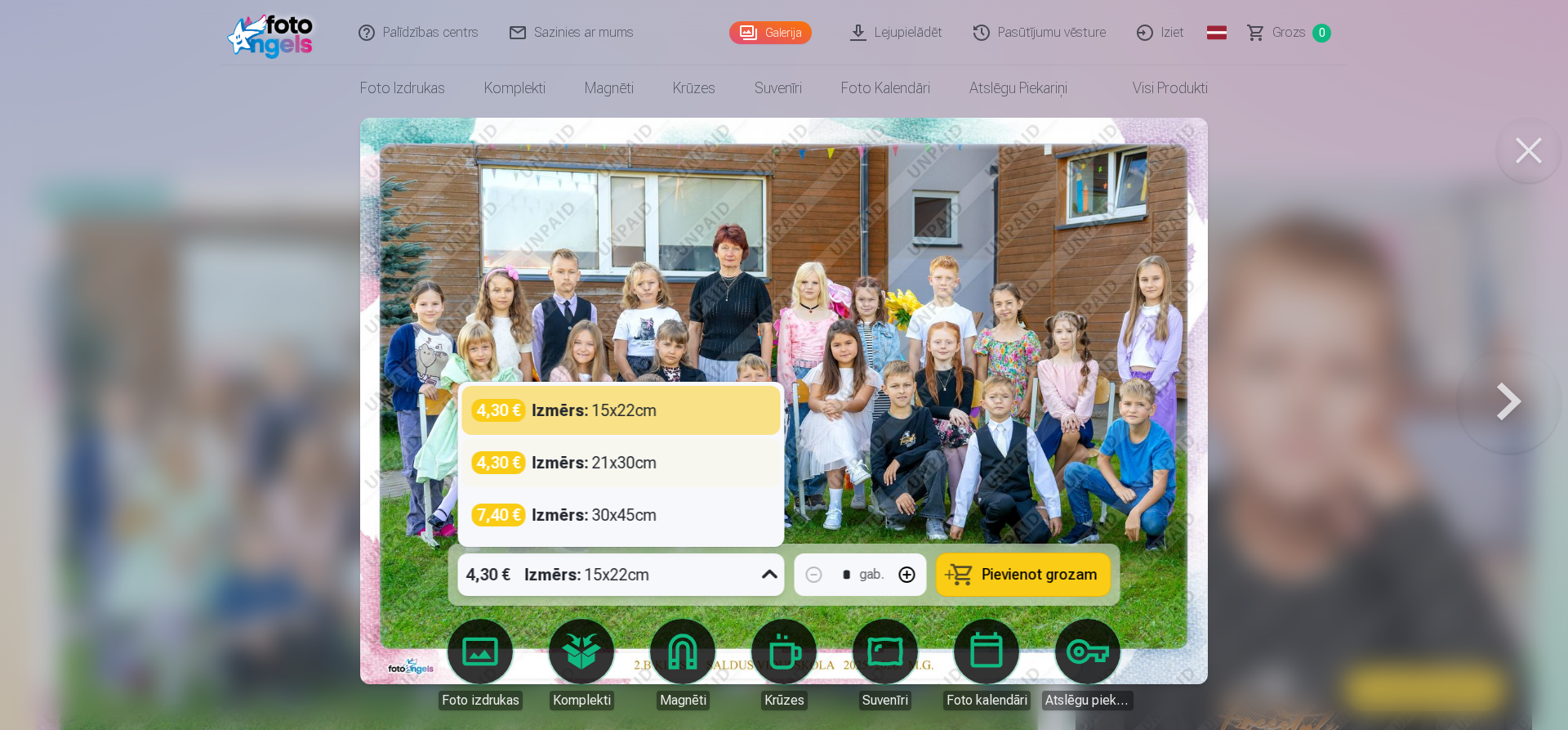
click at [744, 471] on div "4,30 € Izmērs : 21x30cm" at bounding box center [622, 463] width 299 height 23
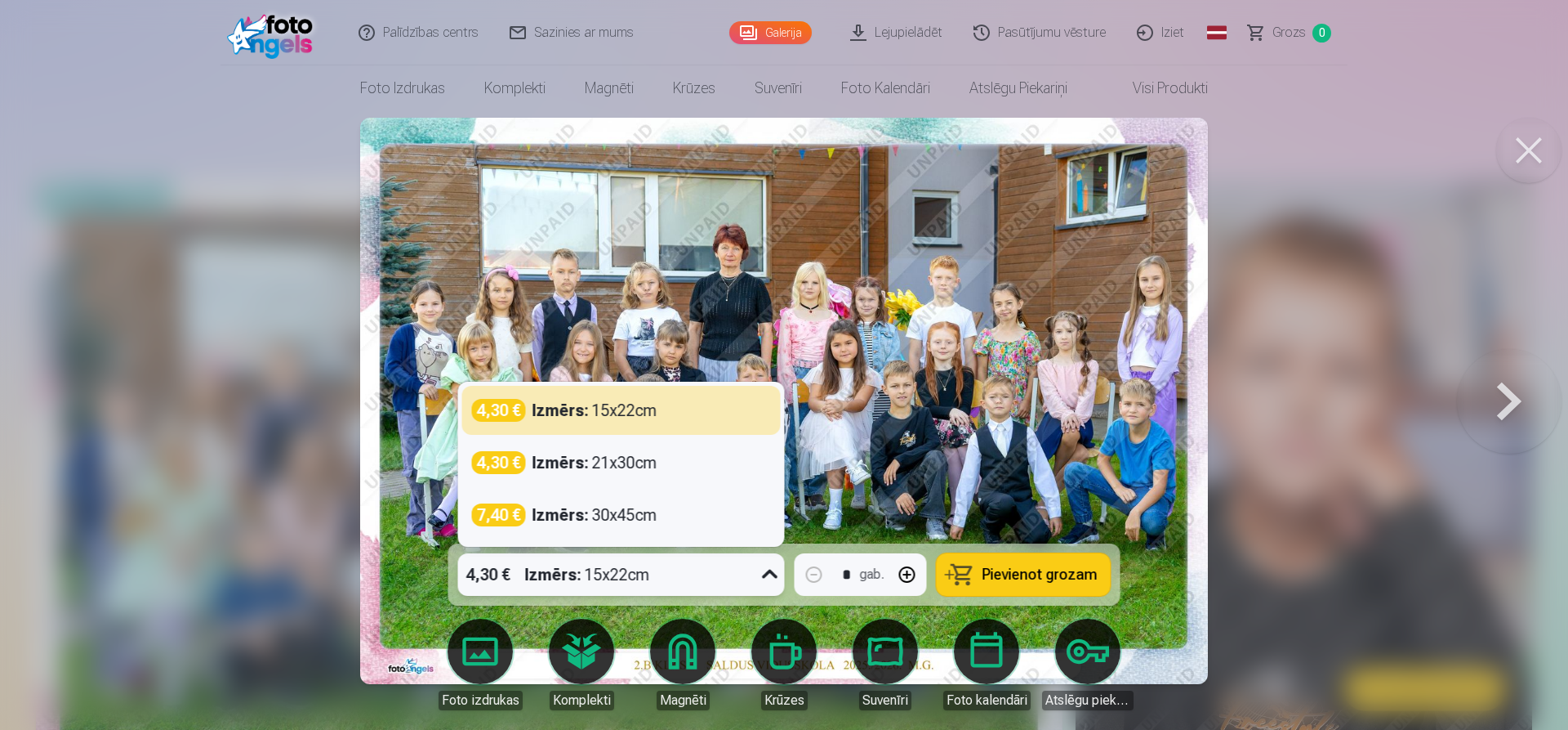
click at [756, 568] on div at bounding box center [770, 575] width 30 height 43
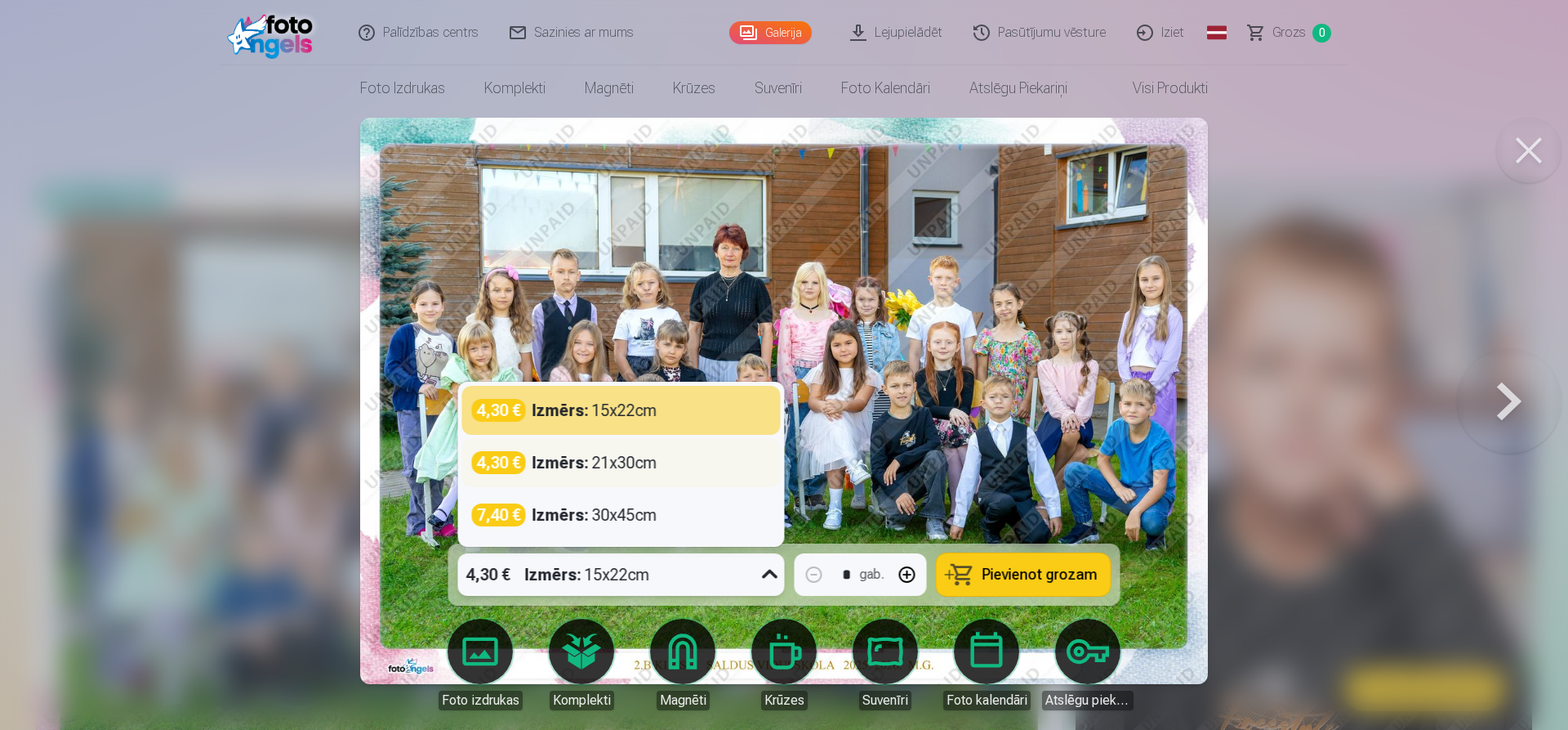
click at [516, 460] on div "4,30 €" at bounding box center [498, 463] width 54 height 23
click at [516, 460] on img at bounding box center [784, 401] width 849 height 567
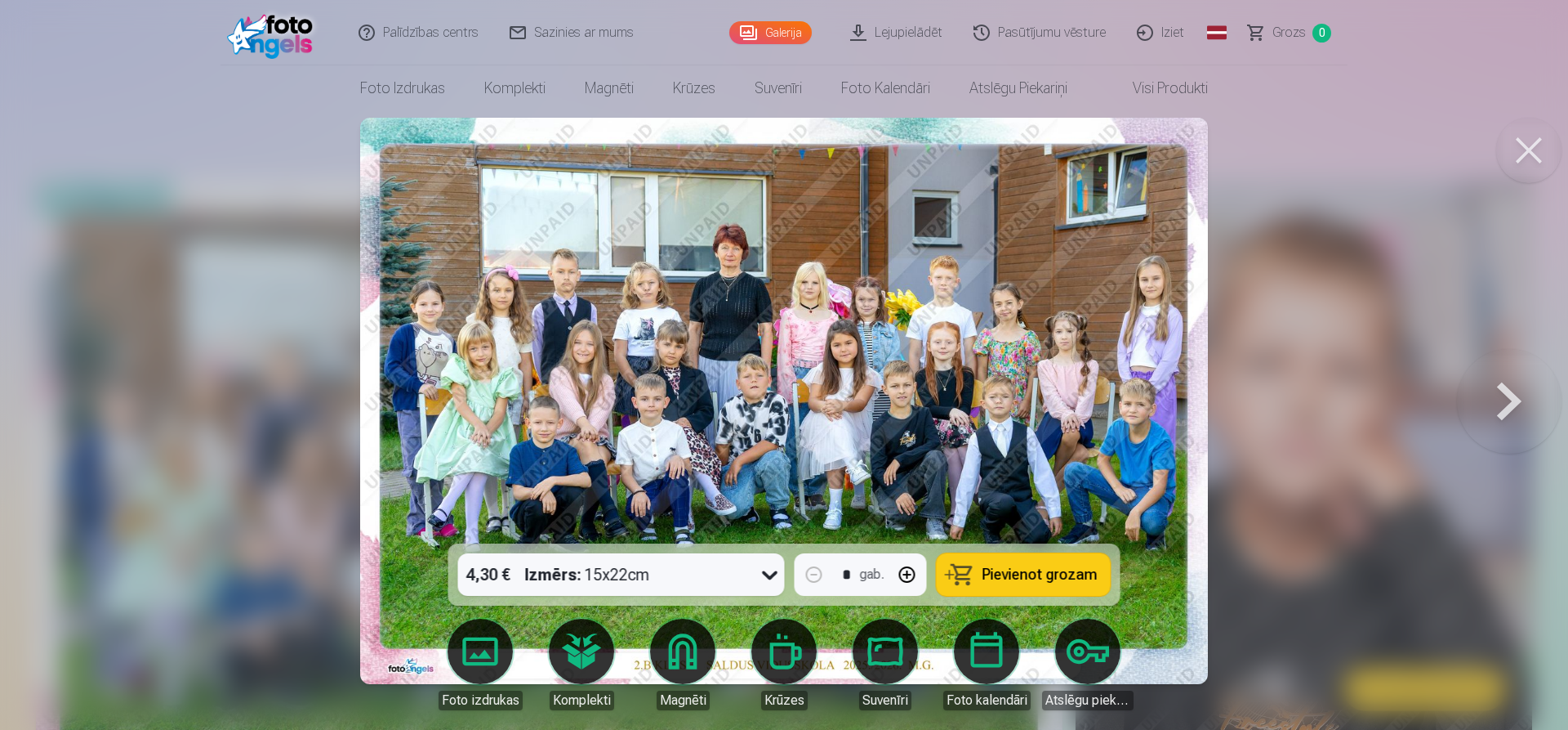
click at [1518, 132] on button at bounding box center [1529, 150] width 65 height 65
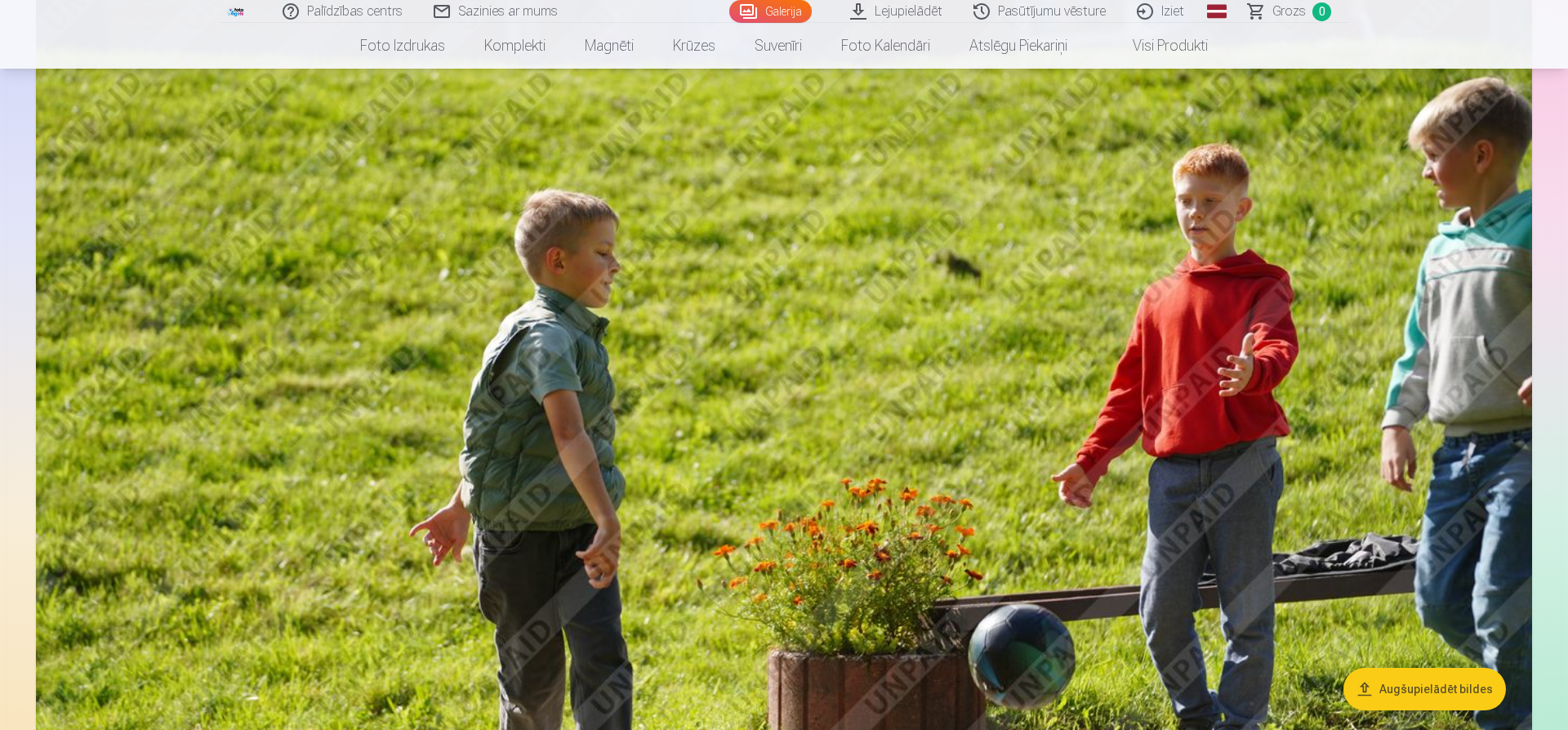
scroll to position [5170, 0]
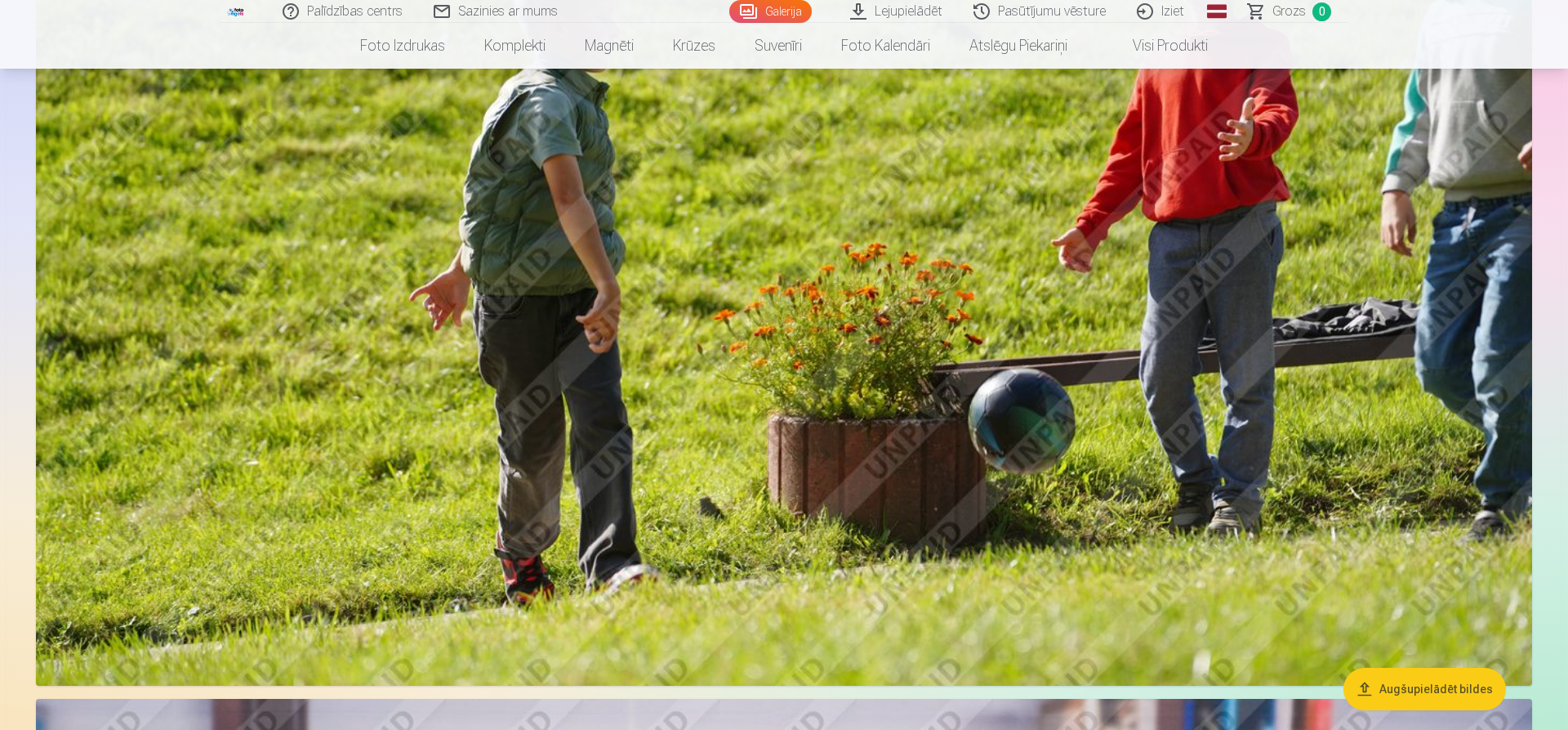
click at [767, 228] on img at bounding box center [784, 187] width 1497 height 998
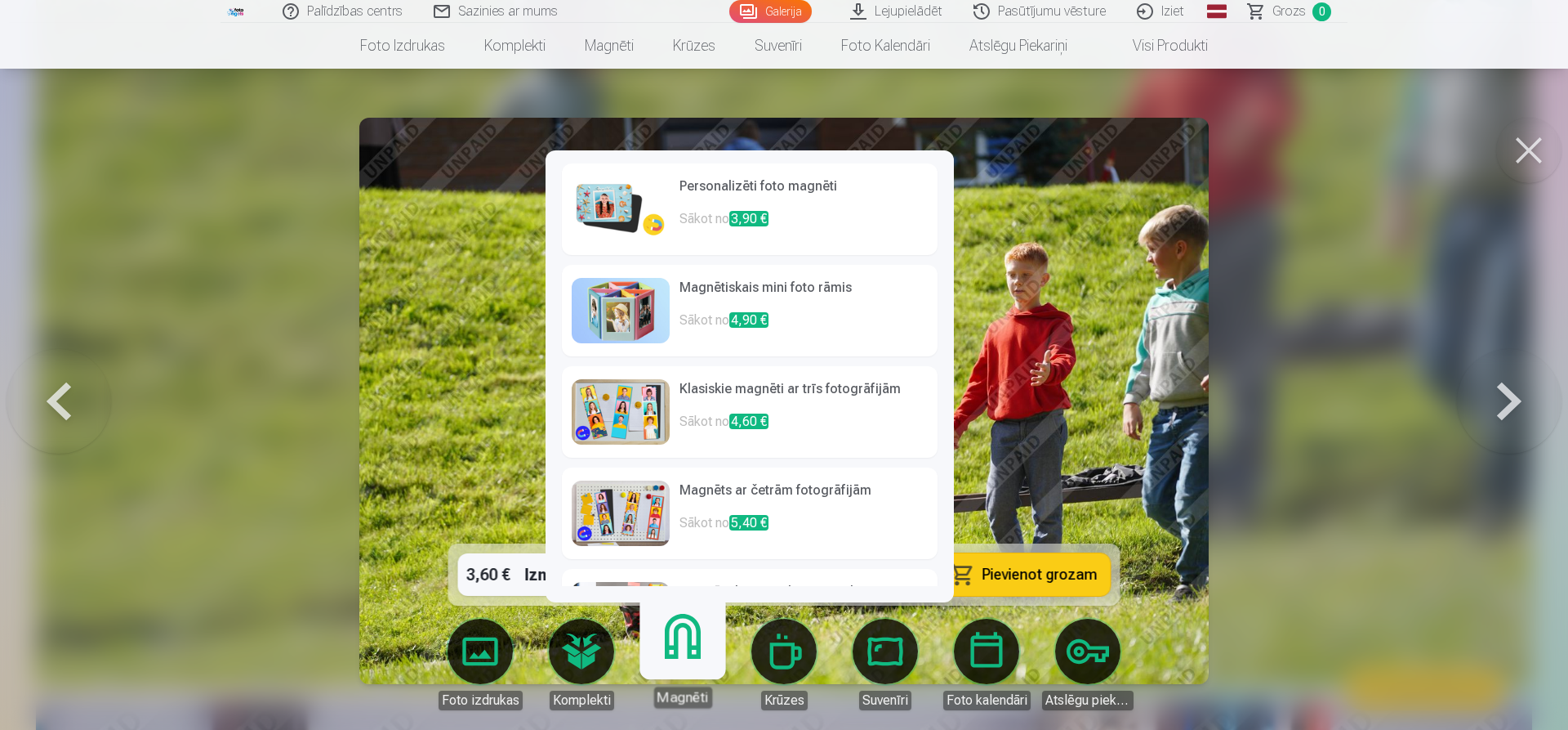
click at [671, 640] on link "Magnēti" at bounding box center [682, 658] width 100 height 100
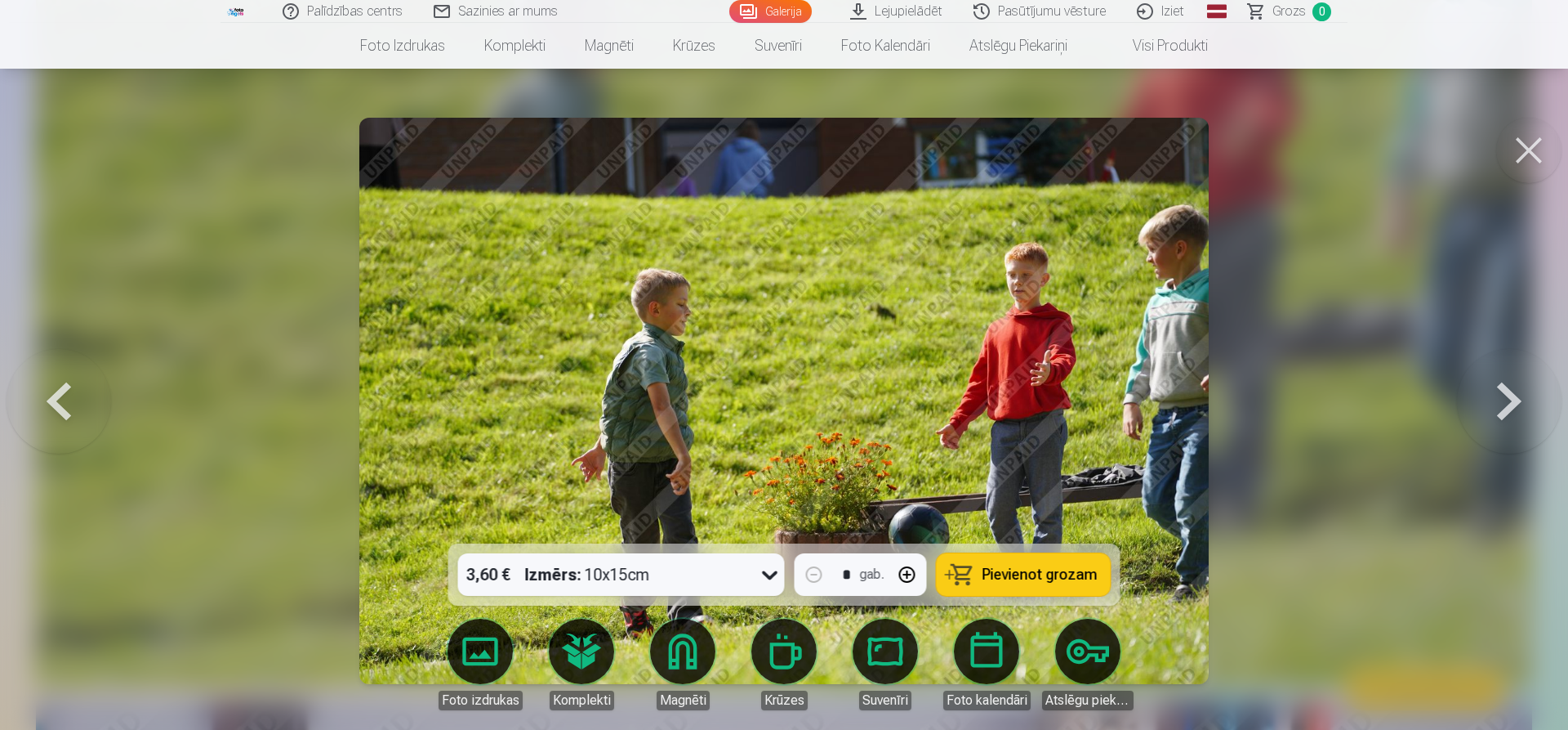
click at [1505, 157] on button at bounding box center [1529, 150] width 65 height 65
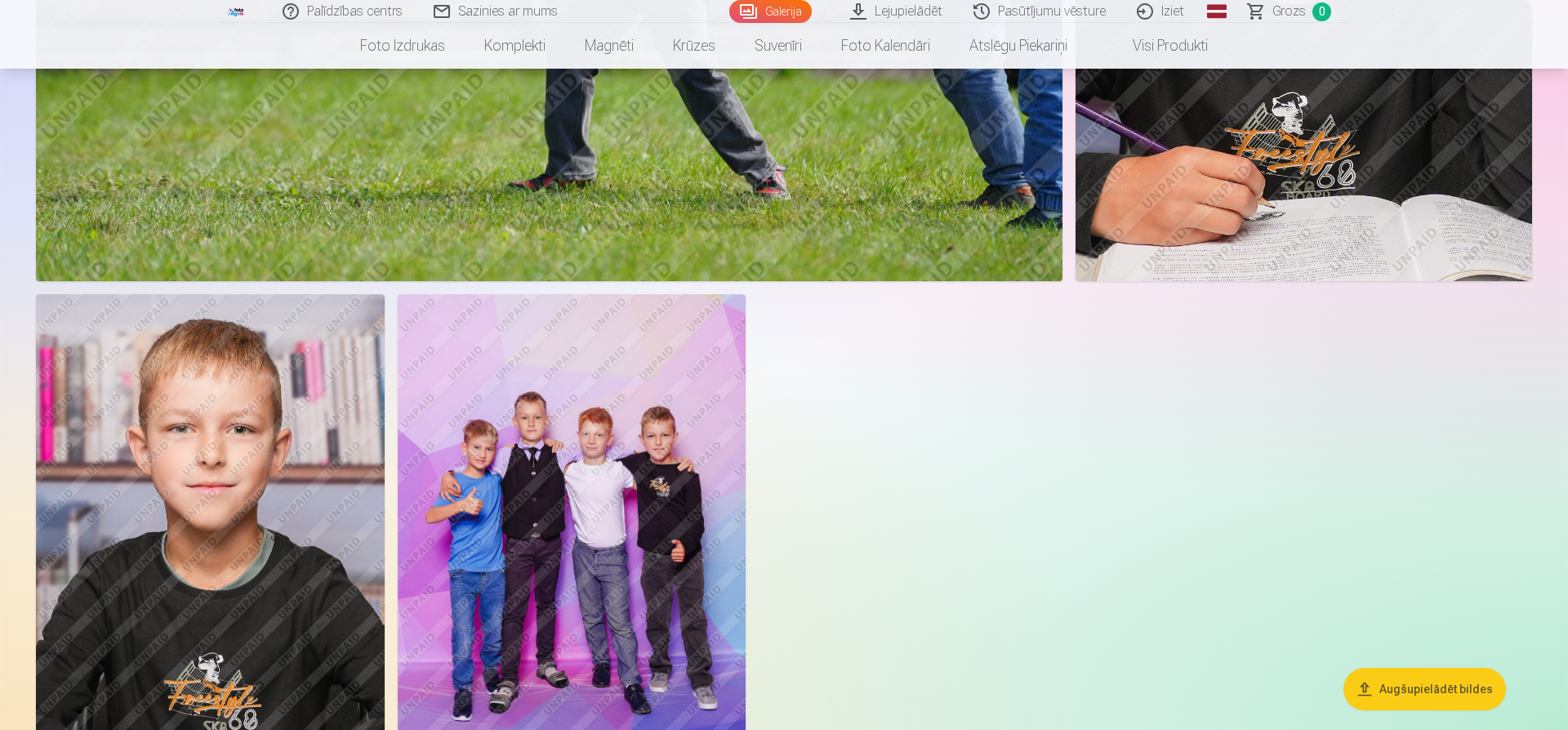
scroll to position [18260, 0]
